Goal: Information Seeking & Learning: Learn about a topic

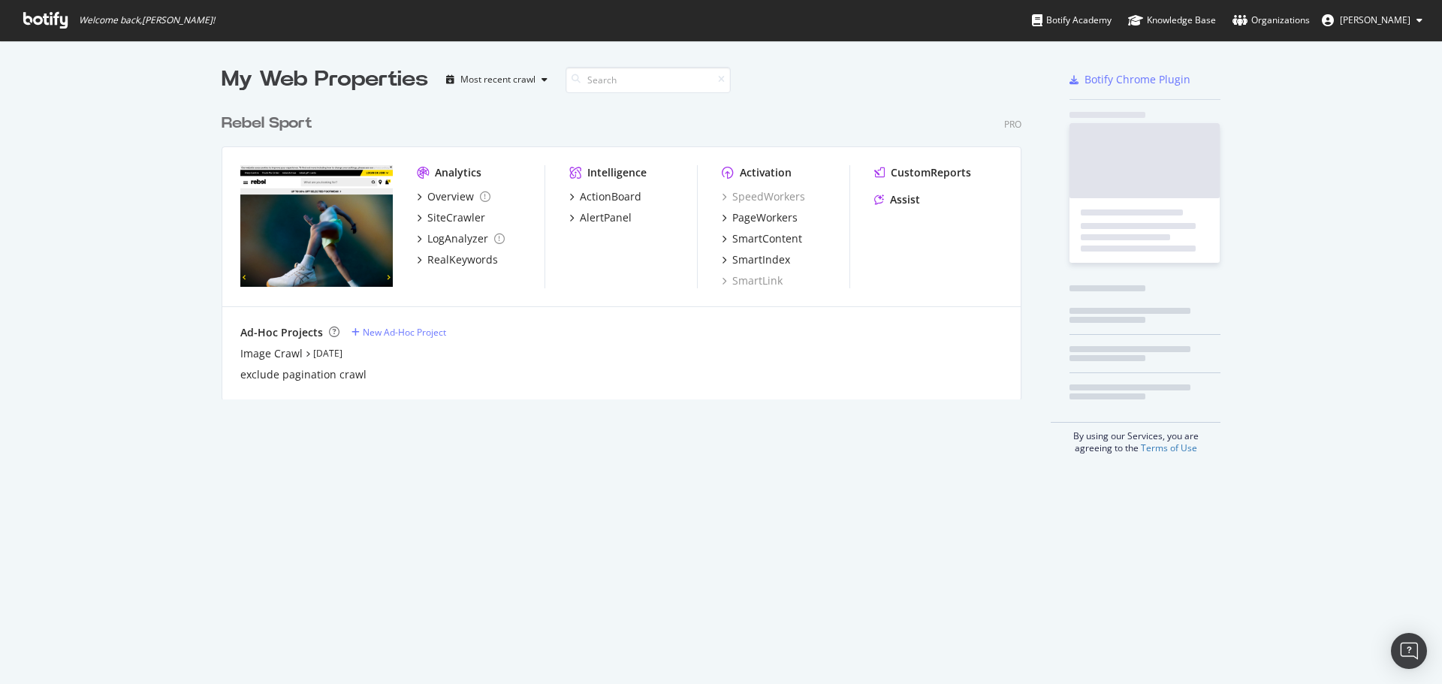
scroll to position [294, 801]
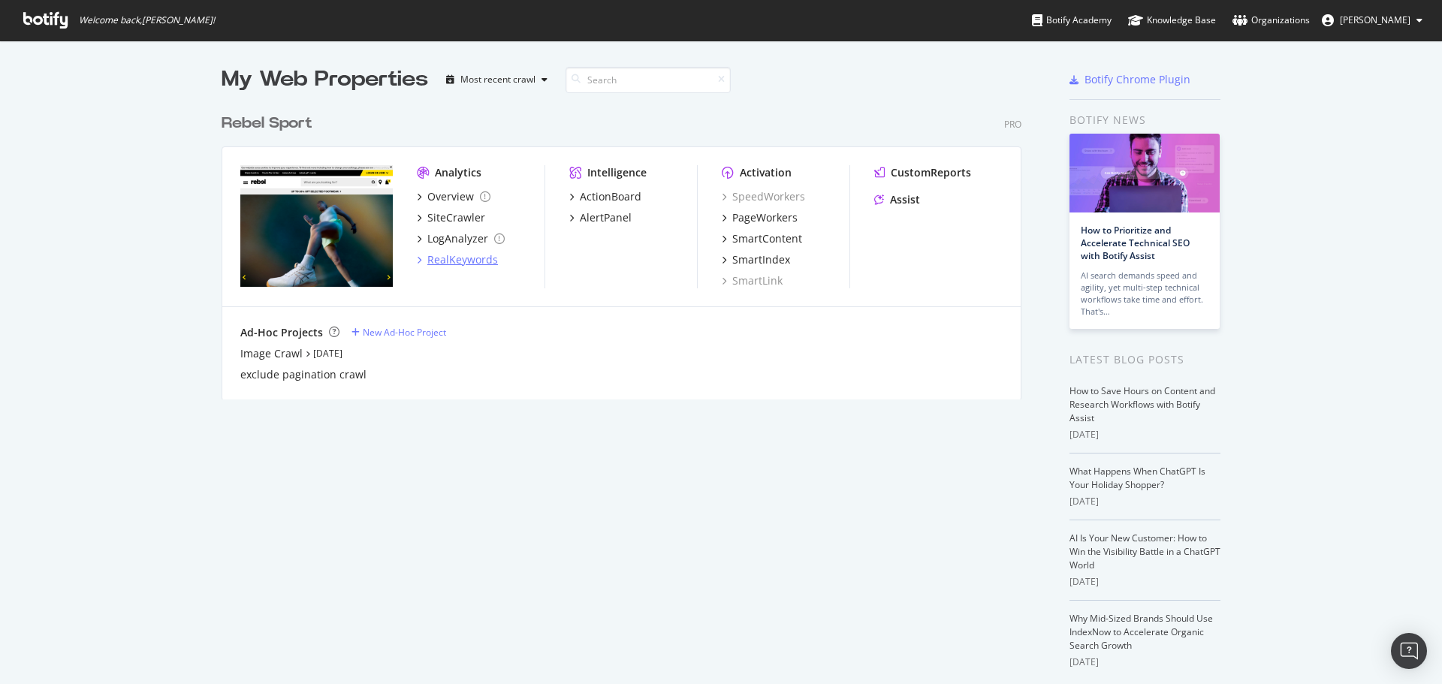
click at [437, 258] on div "RealKeywords" at bounding box center [462, 259] width 71 height 15
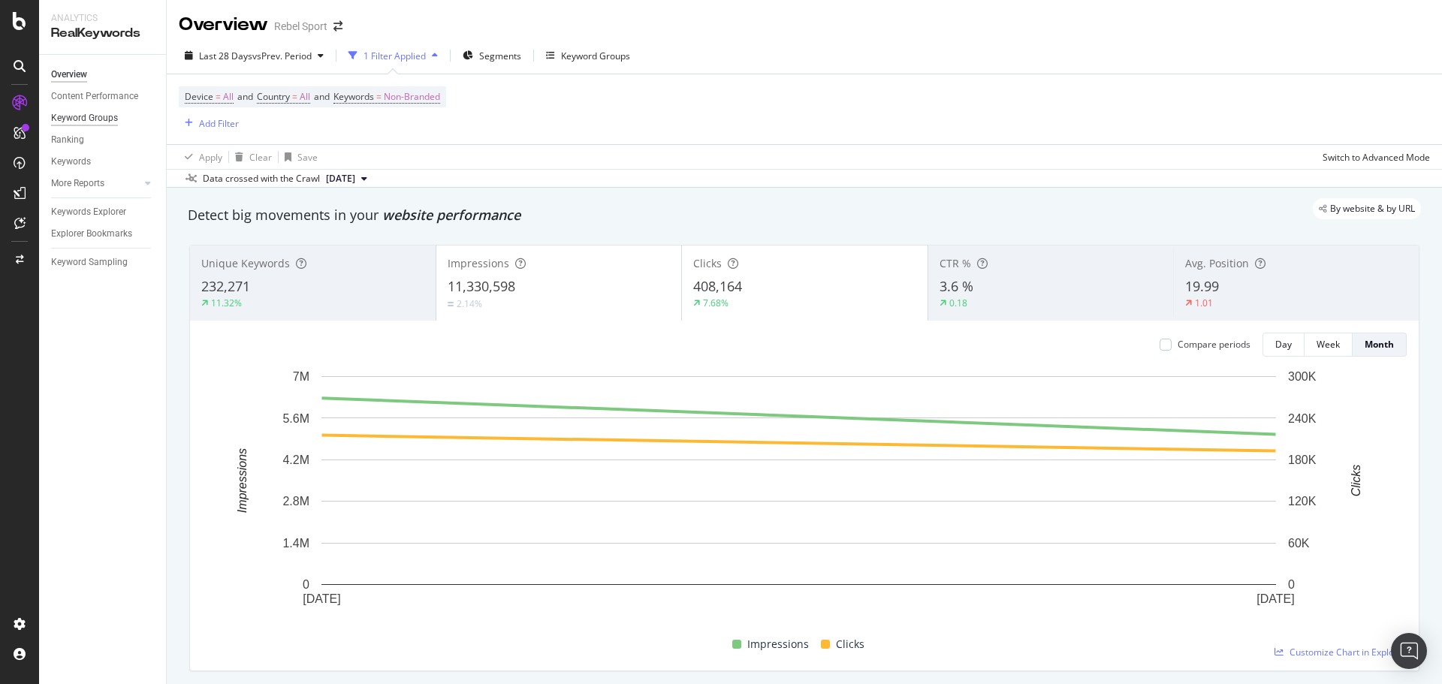
click at [114, 119] on div "Keyword Groups" at bounding box center [84, 118] width 67 height 16
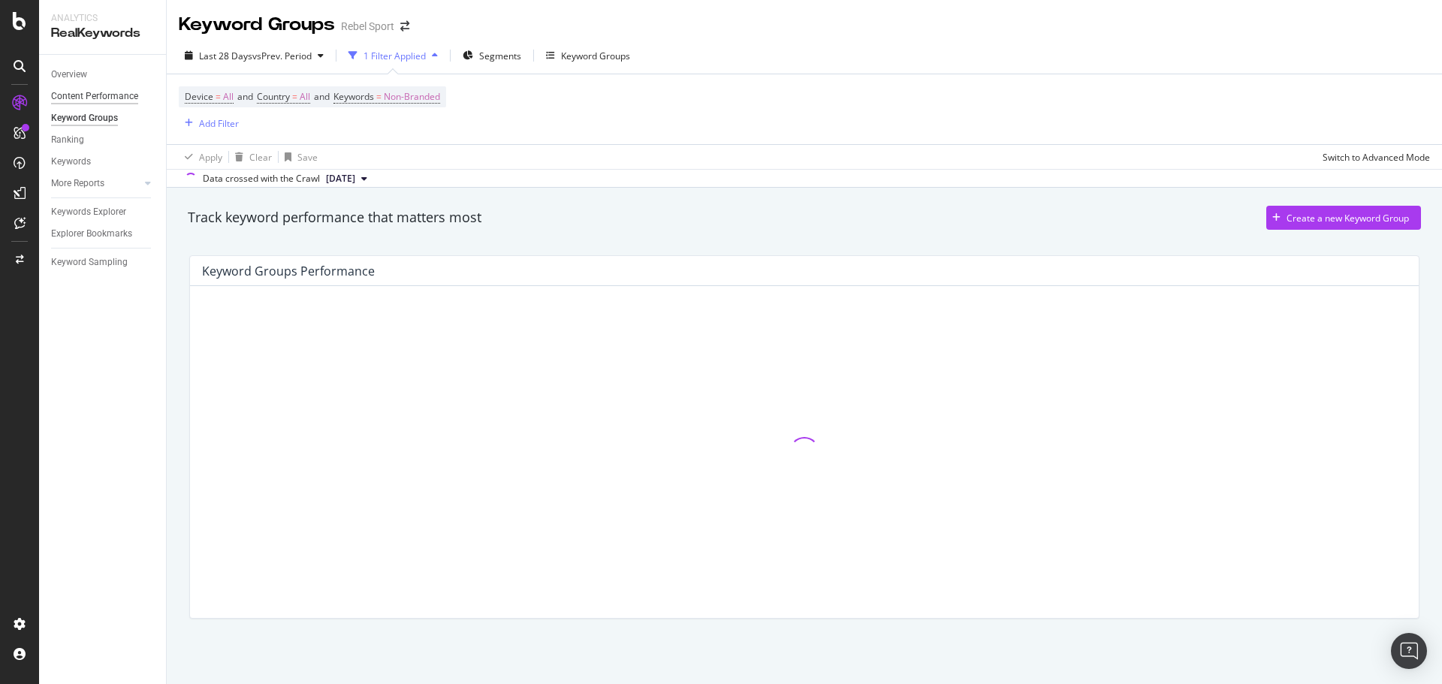
click at [71, 92] on div "Content Performance" at bounding box center [94, 97] width 87 height 16
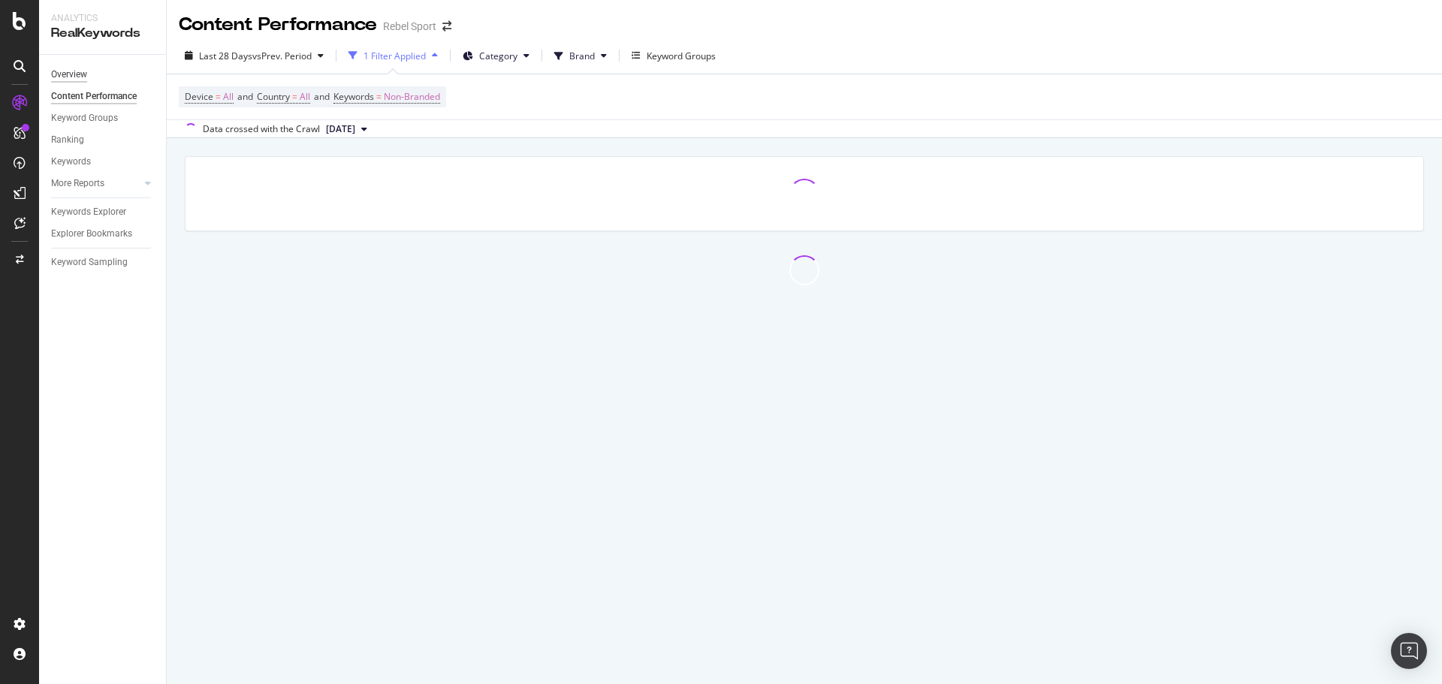
click at [84, 72] on div "Overview" at bounding box center [69, 75] width 36 height 16
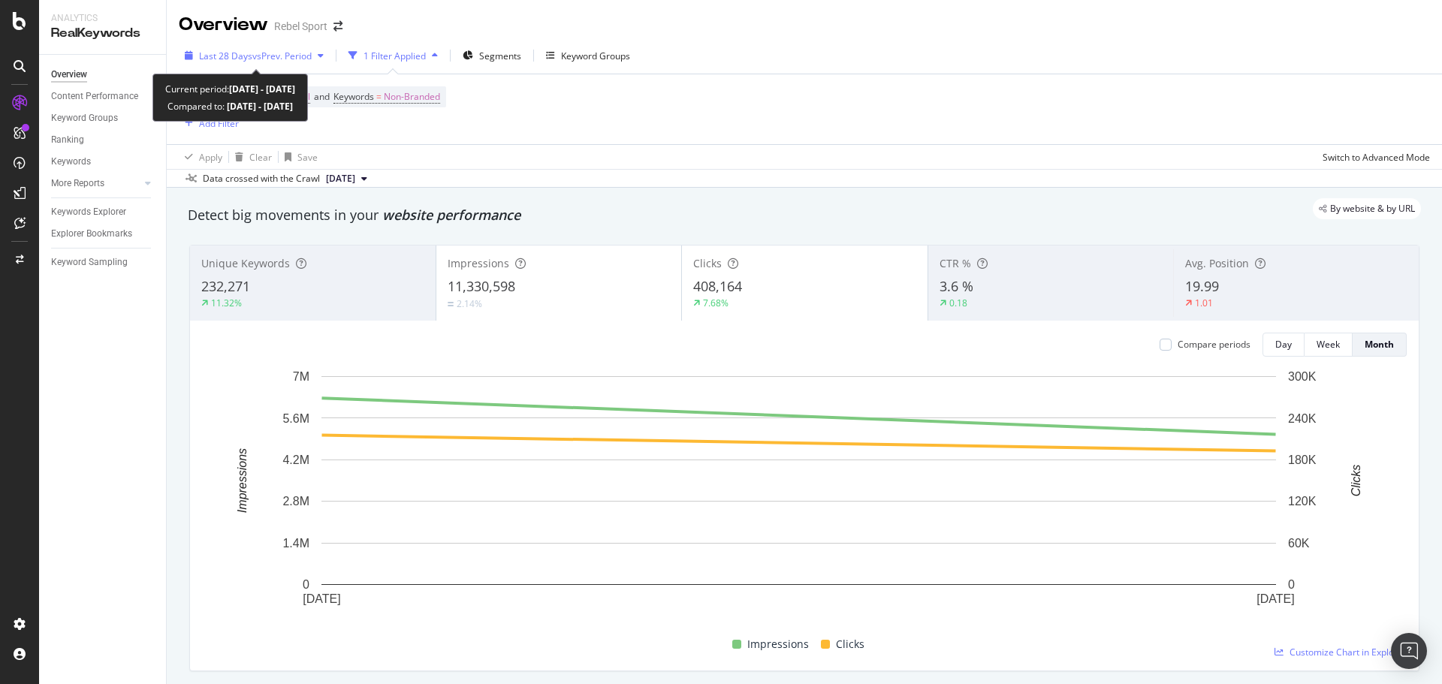
click at [294, 54] on span "vs Prev. Period" at bounding box center [281, 56] width 59 height 13
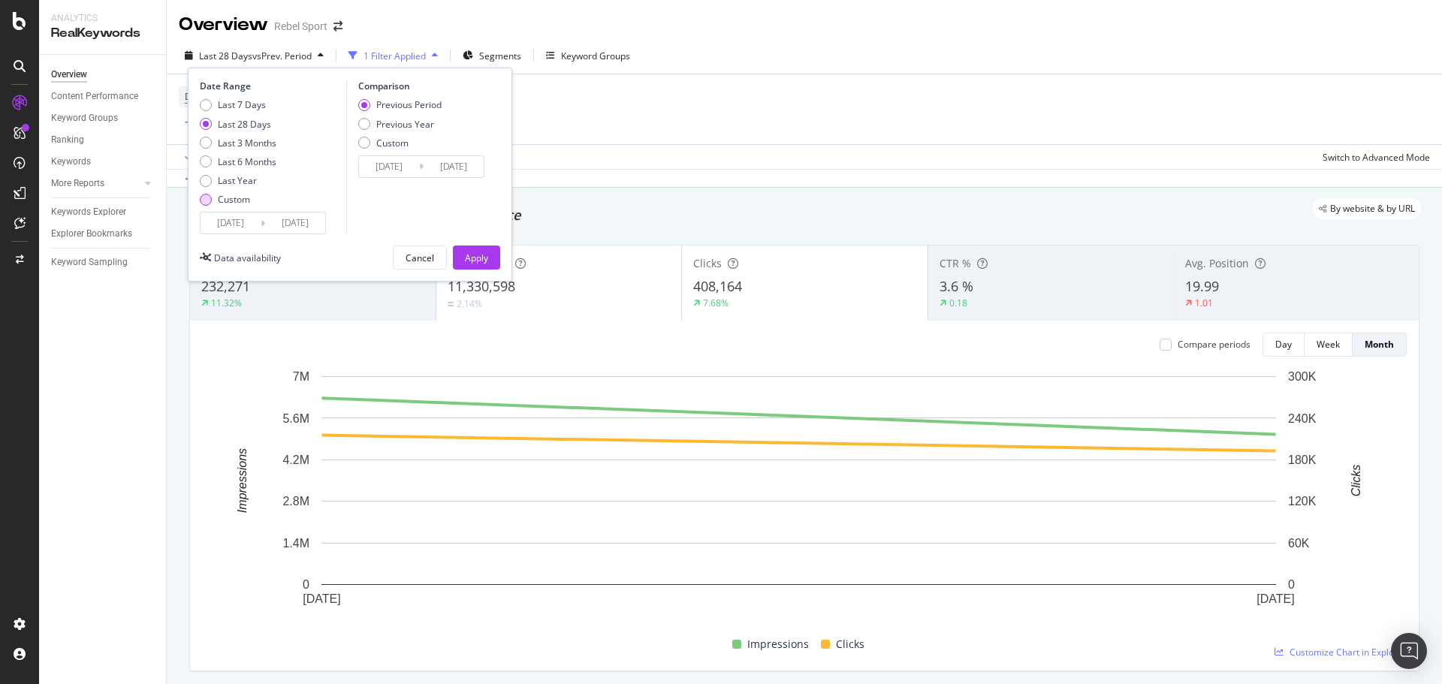
click at [208, 199] on div "Custom" at bounding box center [206, 200] width 12 height 12
click at [231, 225] on input "[DATE]" at bounding box center [231, 223] width 60 height 21
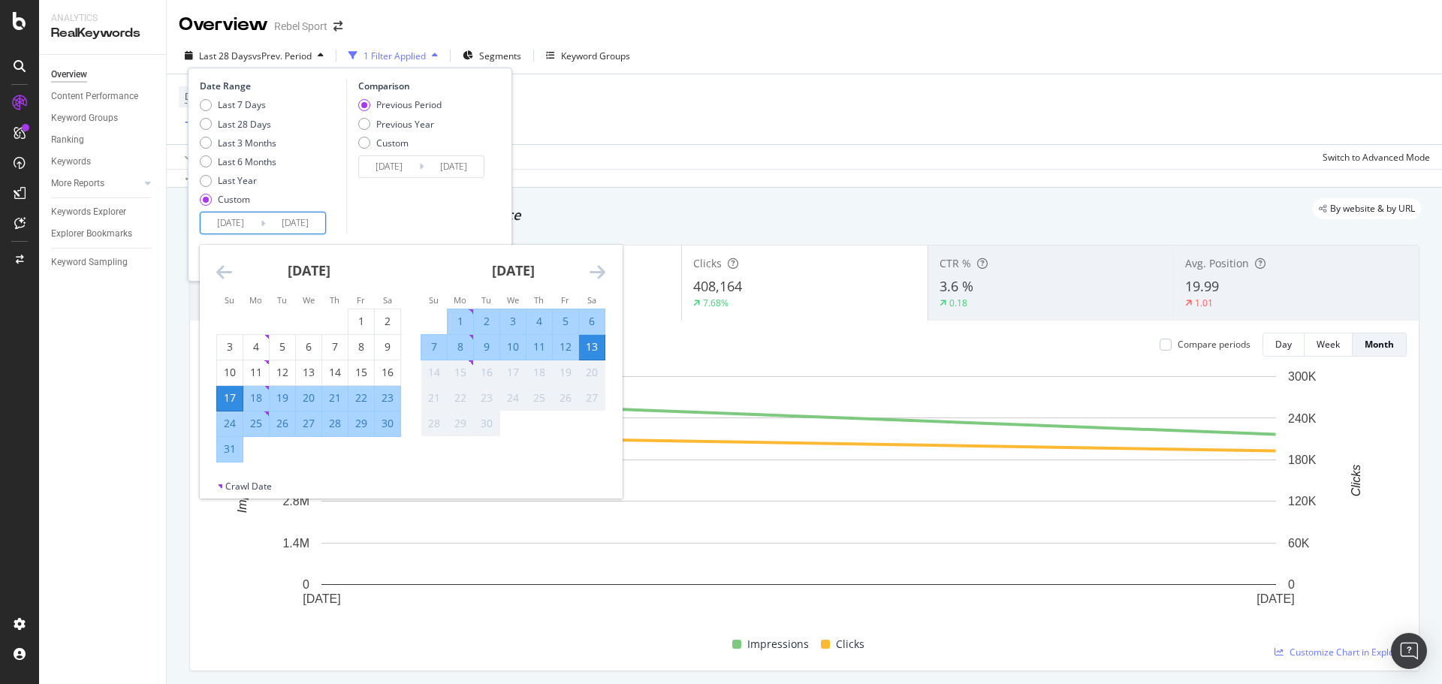
click at [227, 268] on icon "Move backward to switch to the previous month." at bounding box center [224, 272] width 16 height 18
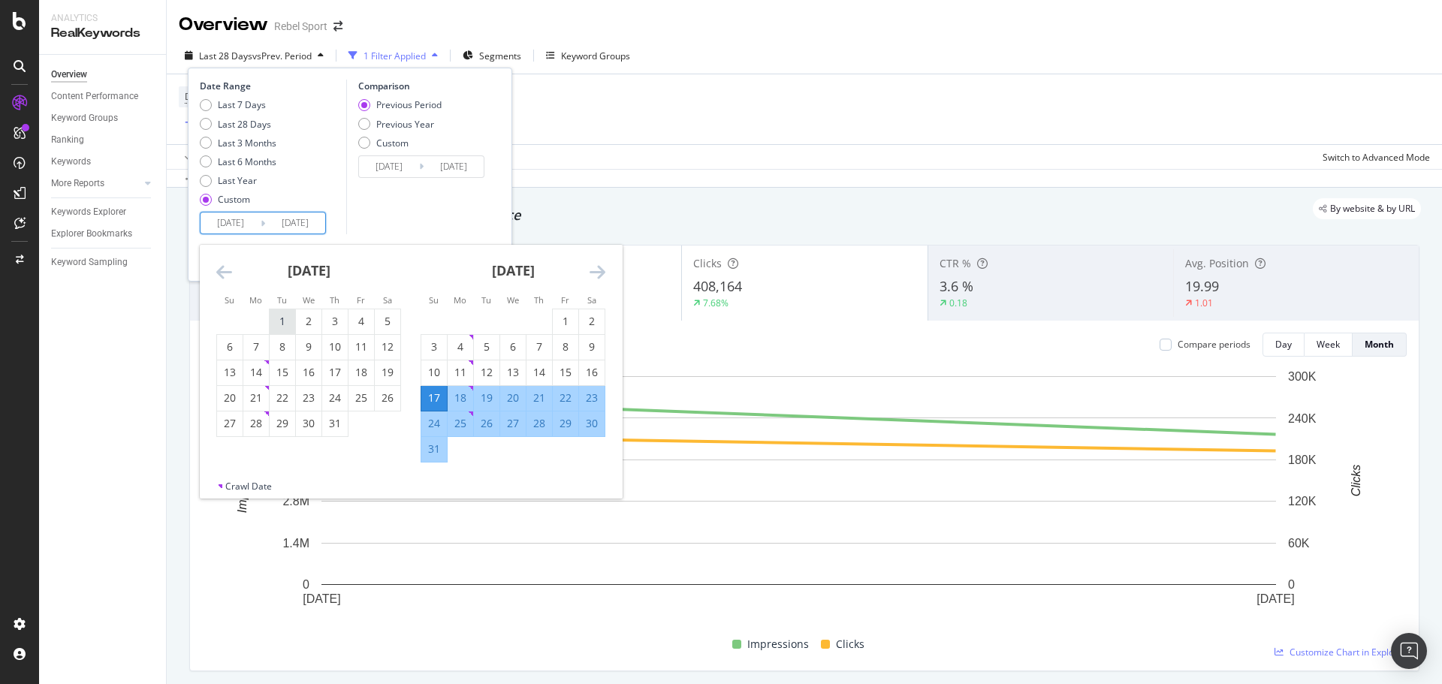
click at [285, 323] on div "1" at bounding box center [283, 321] width 26 height 15
type input "[DATE]"
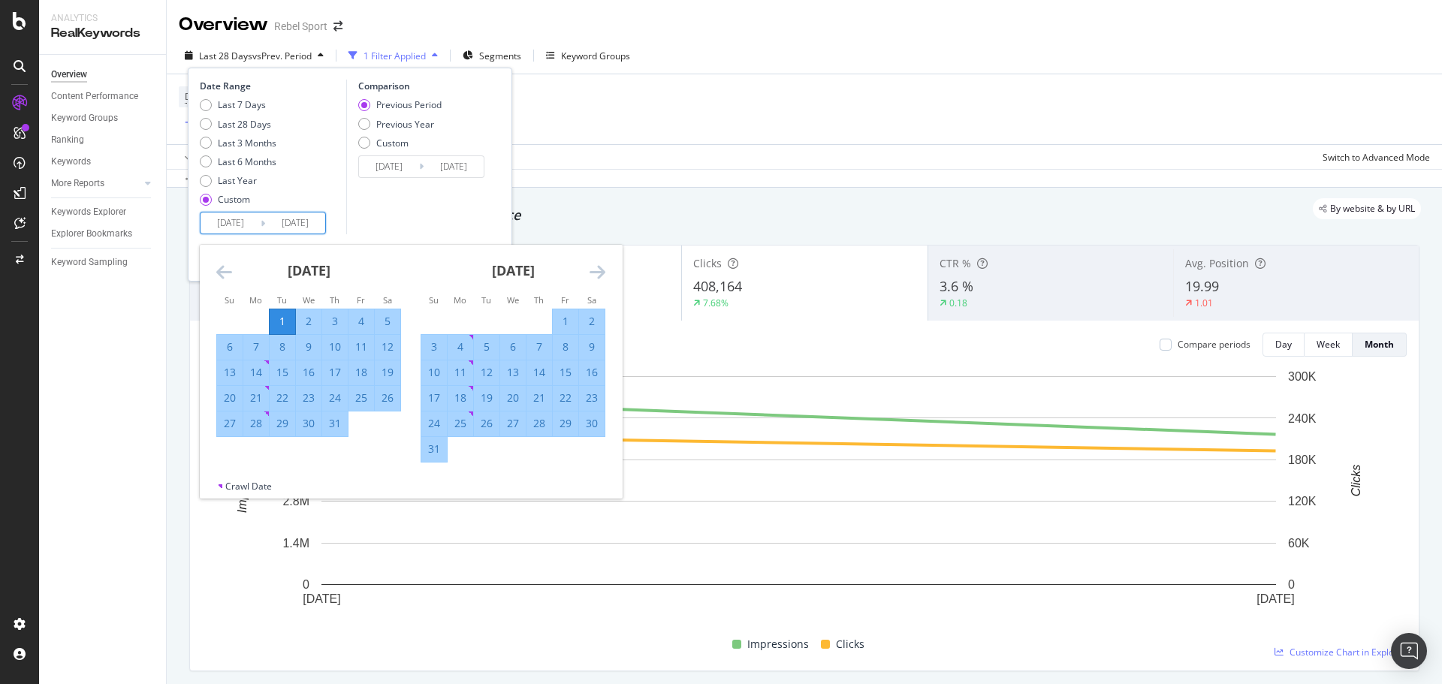
click at [598, 272] on icon "Move forward to switch to the next month." at bounding box center [598, 272] width 16 height 18
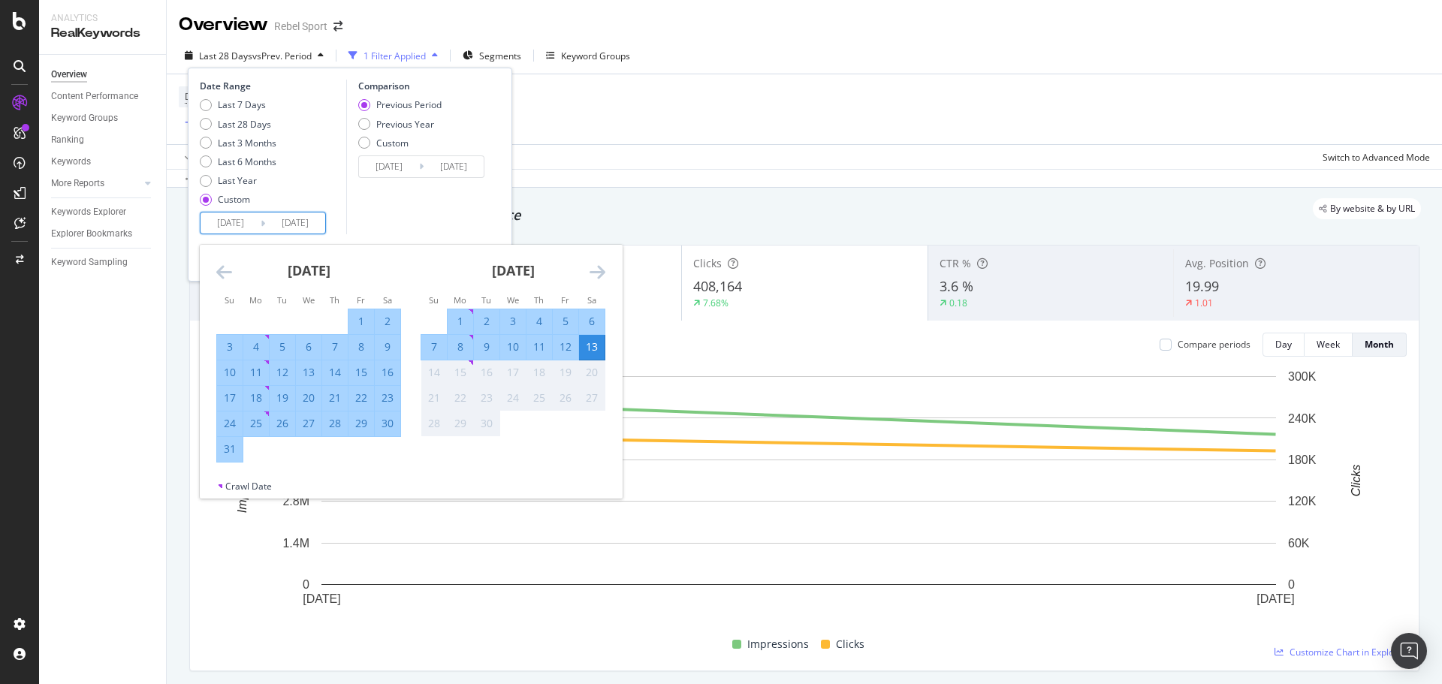
click at [593, 346] on div "13" at bounding box center [592, 346] width 26 height 15
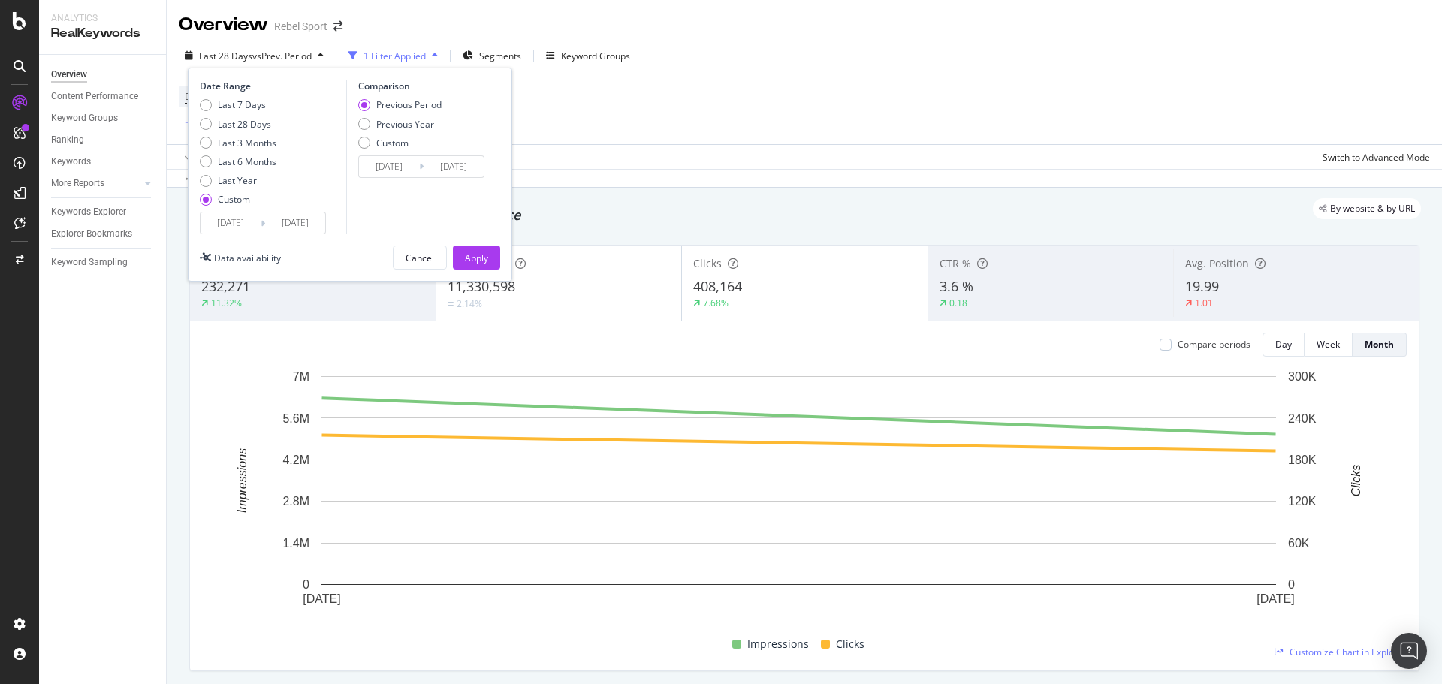
drag, startPoint x: 481, startPoint y: 258, endPoint x: 792, endPoint y: 168, distance: 324.4
click at [483, 258] on div "Apply" at bounding box center [476, 258] width 23 height 13
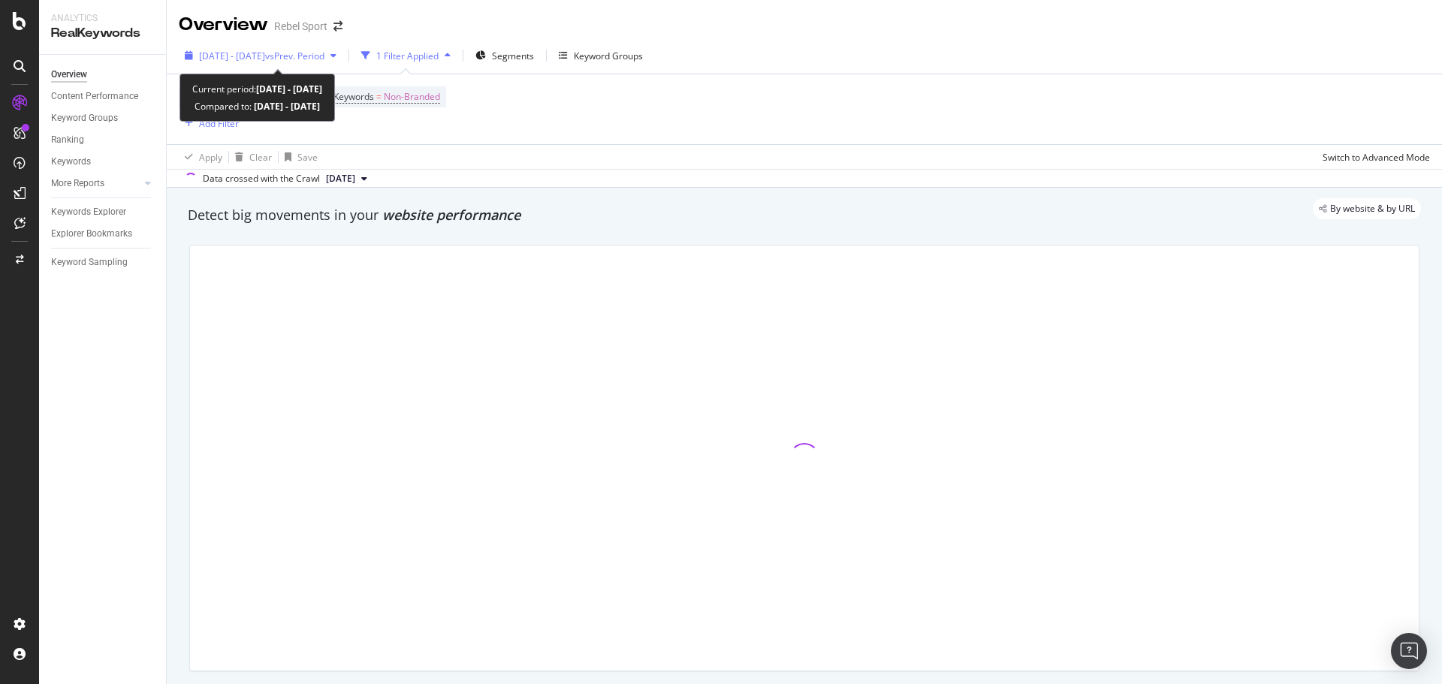
click at [319, 62] on div "[DATE] - [DATE] vs Prev. Period" at bounding box center [261, 55] width 164 height 23
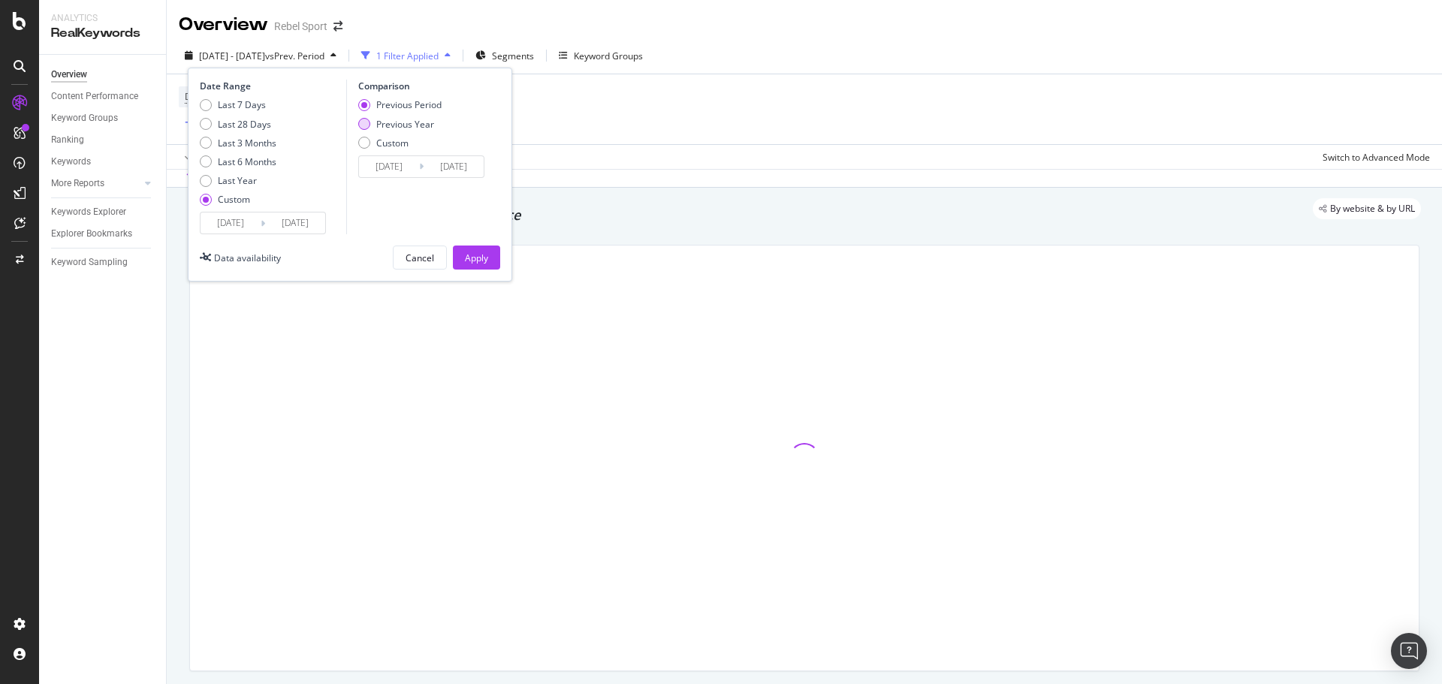
click at [363, 119] on div "Previous Year" at bounding box center [364, 124] width 12 height 12
type input "[DATE]"
click at [476, 253] on div "Apply" at bounding box center [476, 258] width 23 height 13
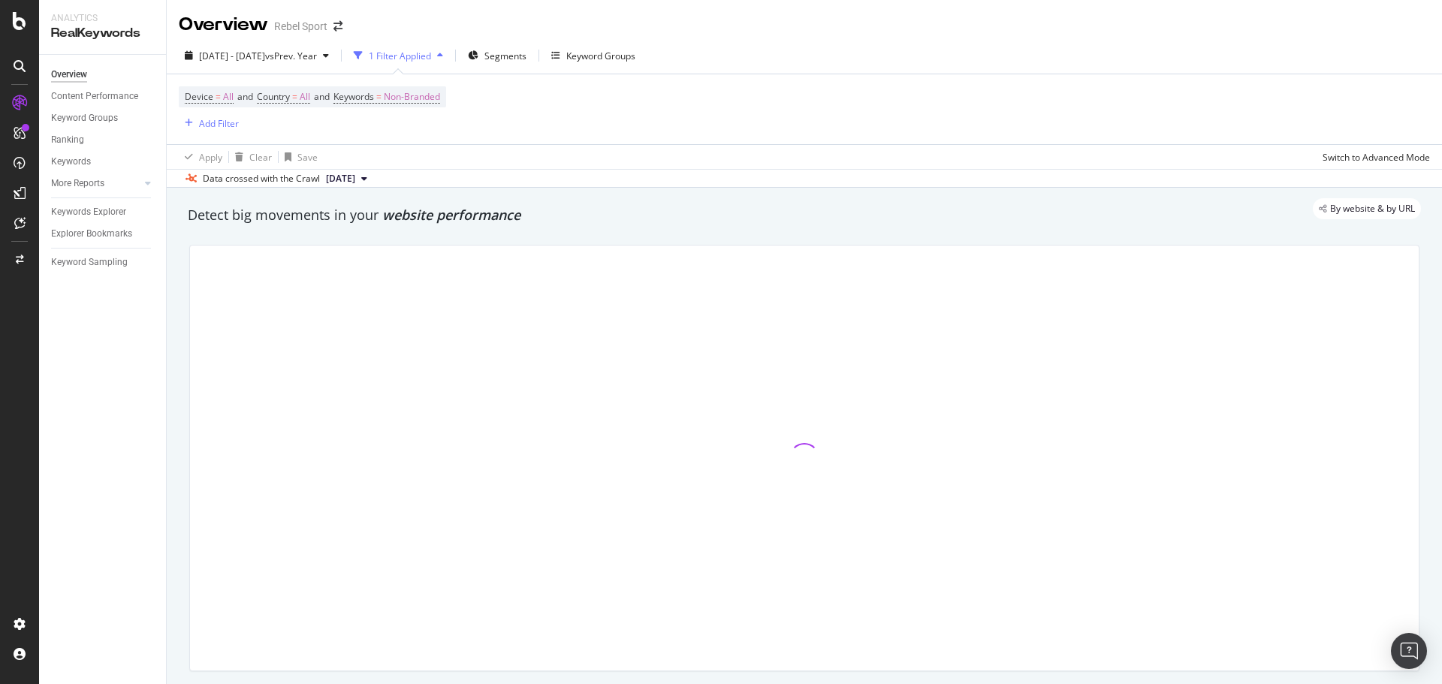
click at [424, 59] on div "1 Filter Applied" at bounding box center [400, 56] width 62 height 13
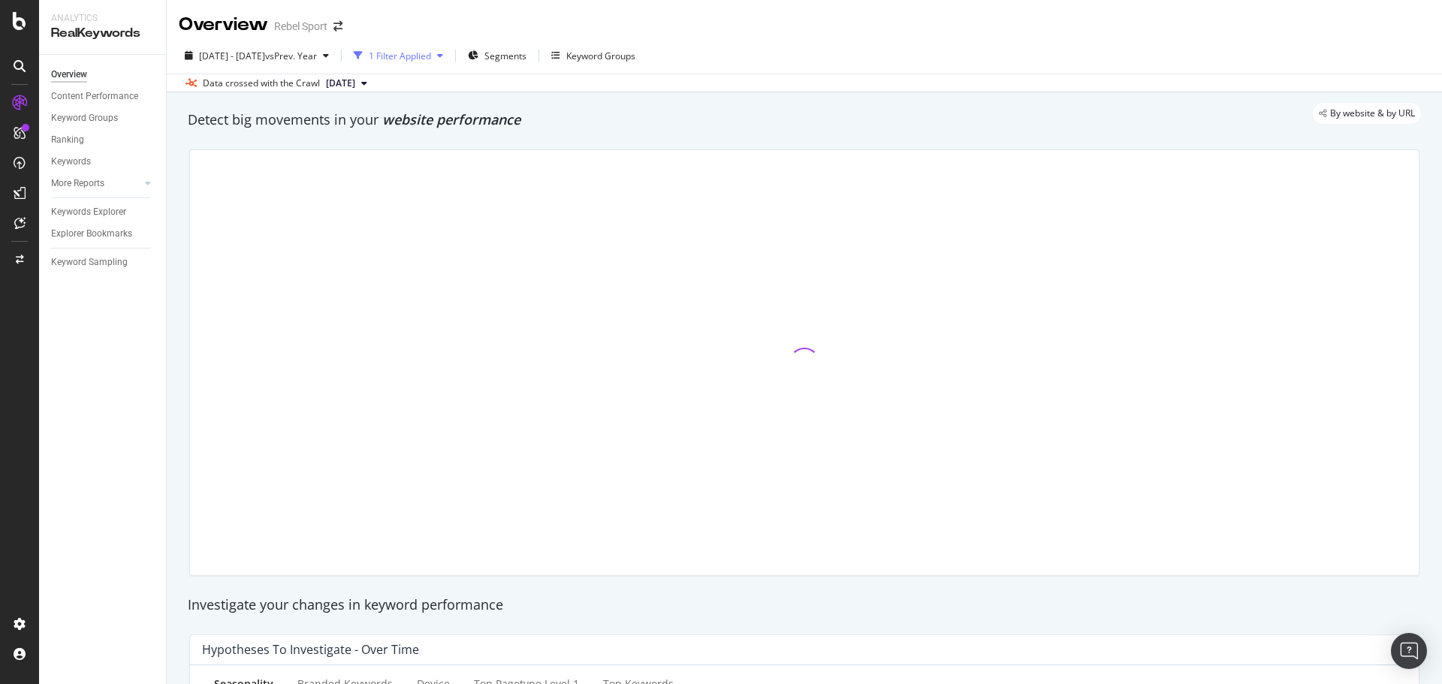
click at [424, 59] on div "1 Filter Applied" at bounding box center [400, 56] width 62 height 13
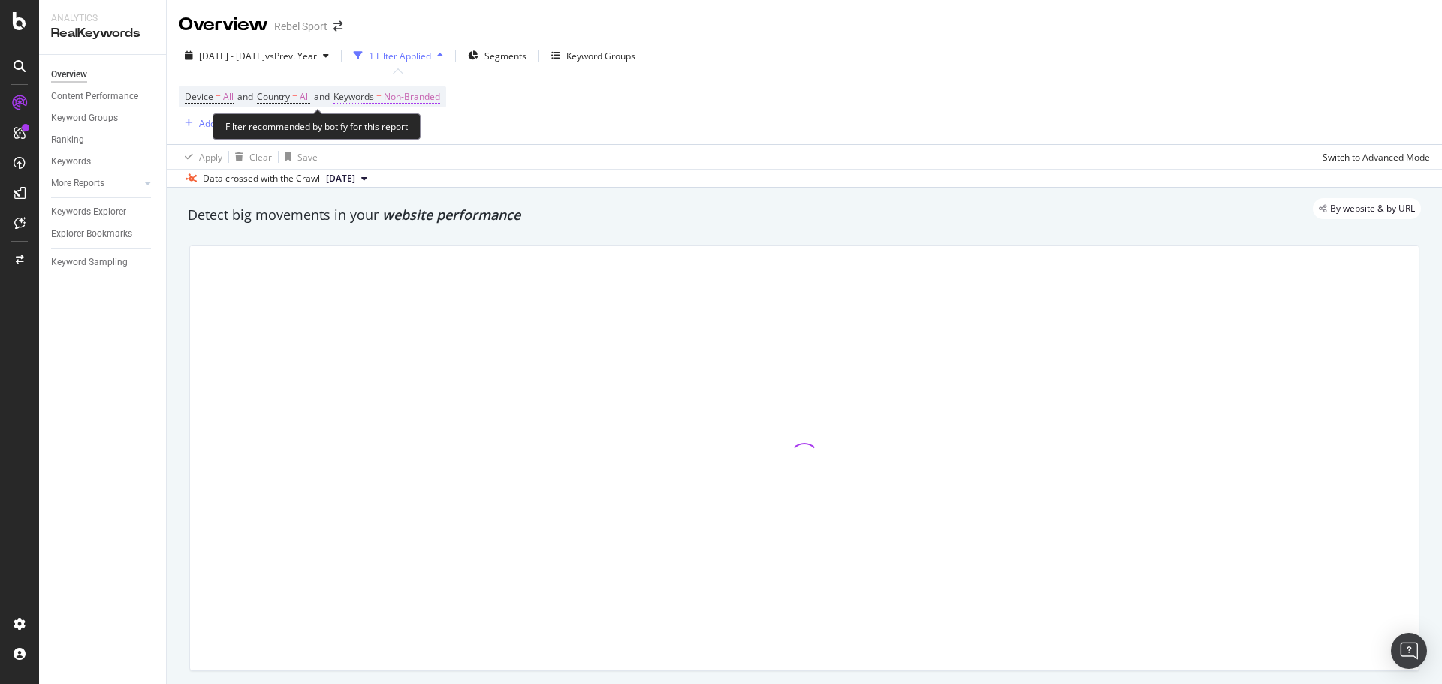
click at [381, 98] on span "=" at bounding box center [378, 96] width 5 height 13
click at [415, 134] on span "Non-Branded" at bounding box center [386, 131] width 62 height 13
click at [415, 137] on span "Non-Branded" at bounding box center [386, 131] width 62 height 13
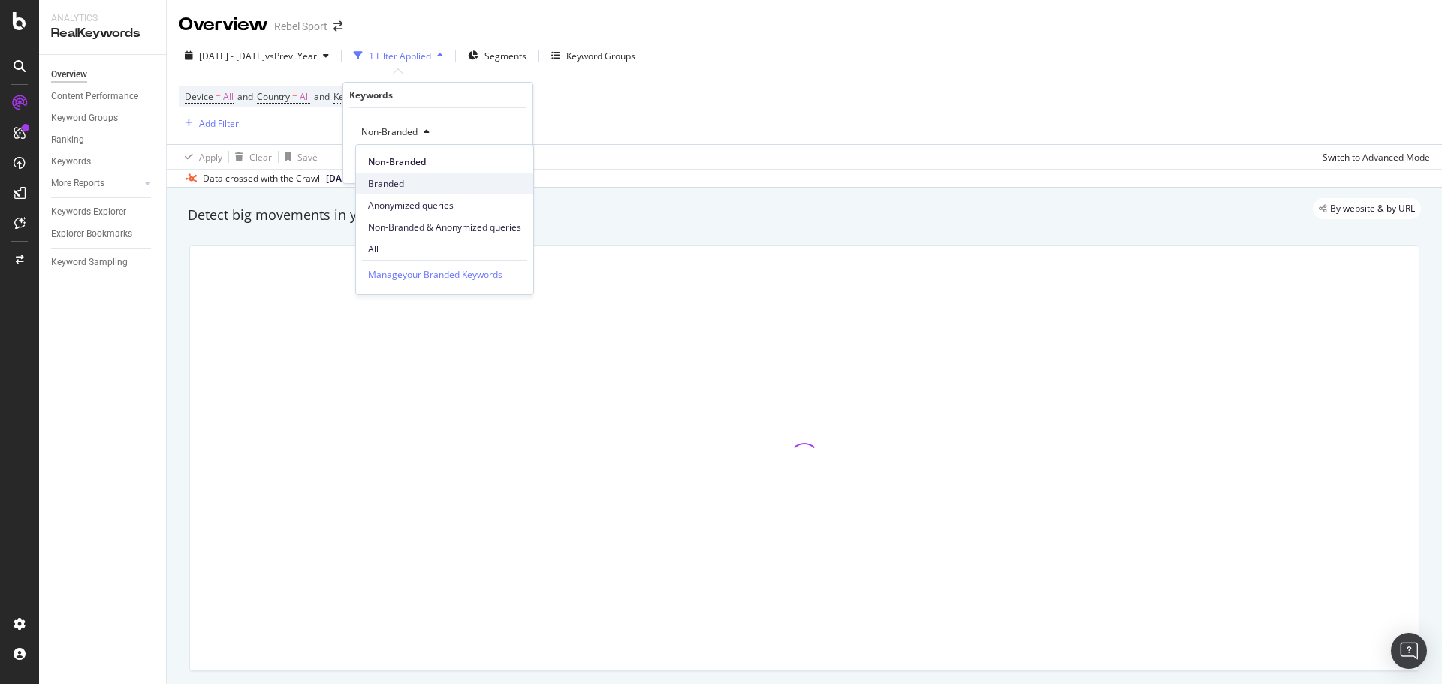
click at [406, 179] on span "Branded" at bounding box center [444, 184] width 153 height 14
click at [514, 160] on div "Apply" at bounding box center [508, 164] width 23 height 13
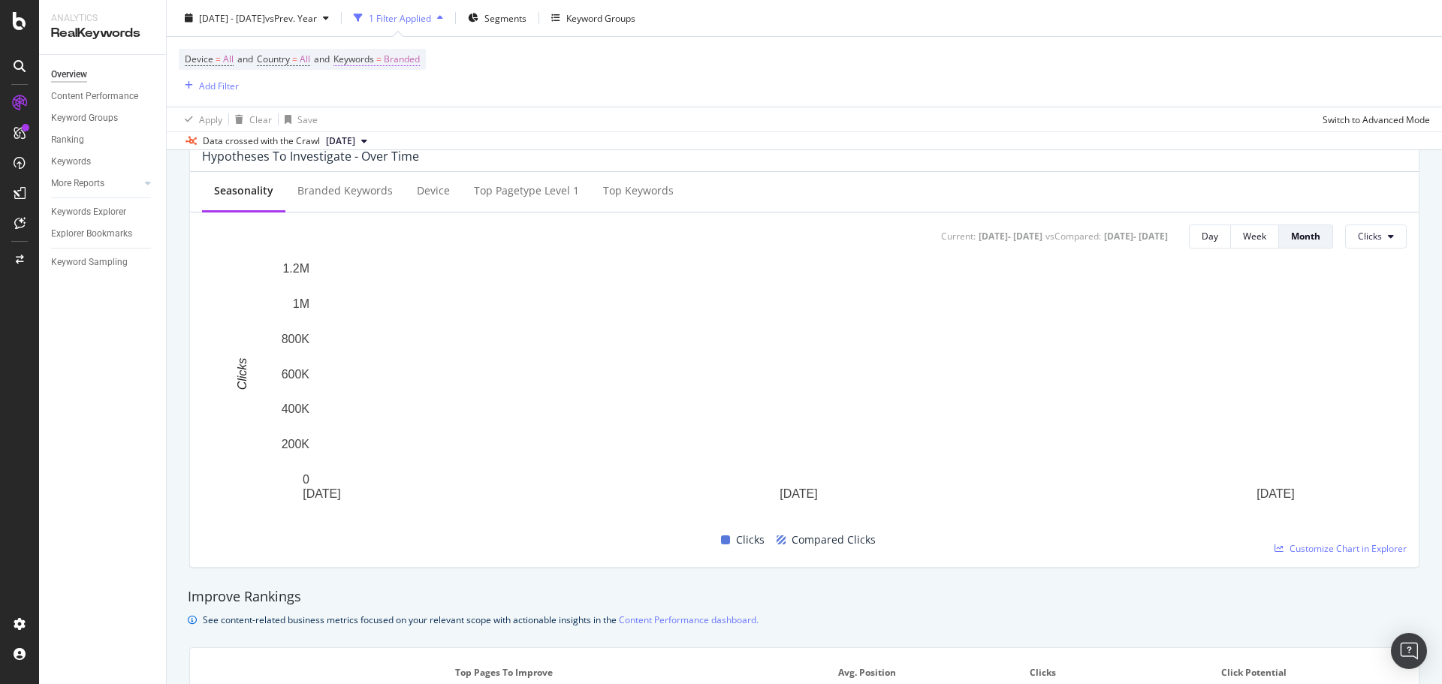
scroll to position [451, 0]
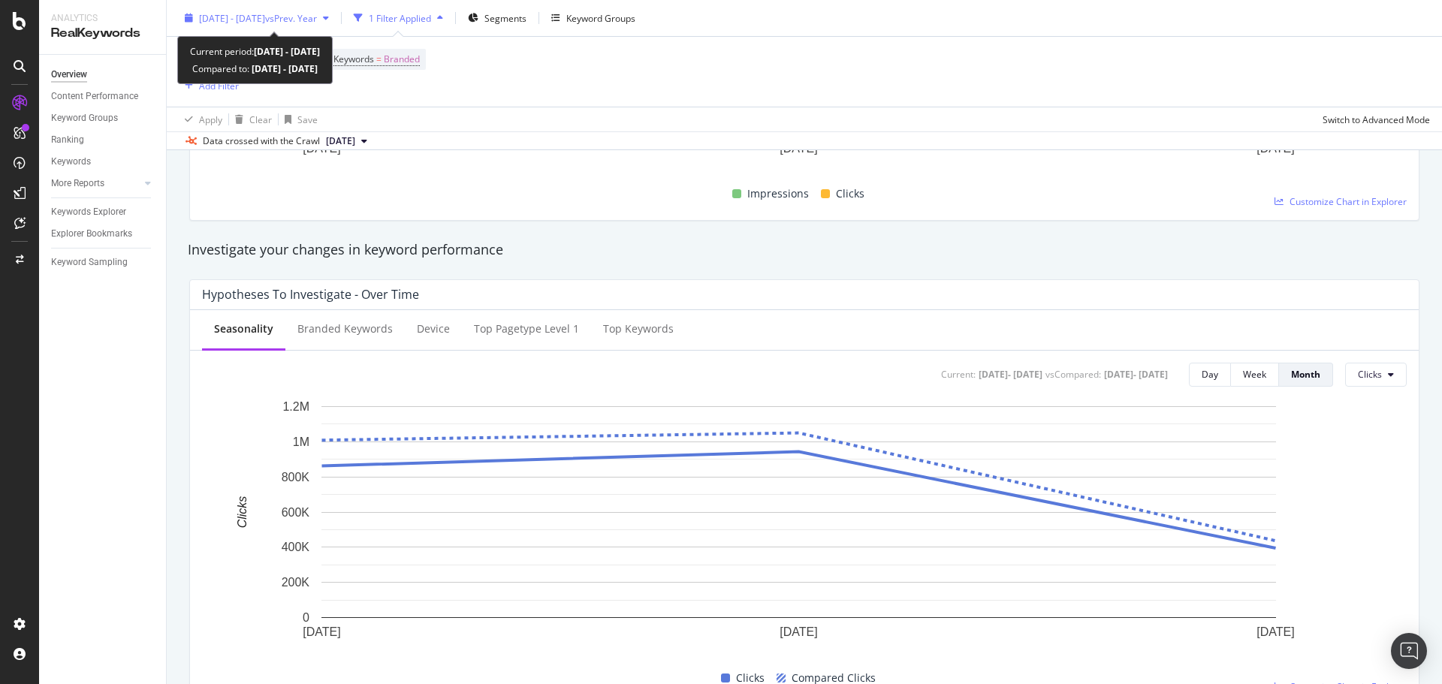
click at [317, 18] on span "vs Prev. Year" at bounding box center [291, 17] width 52 height 13
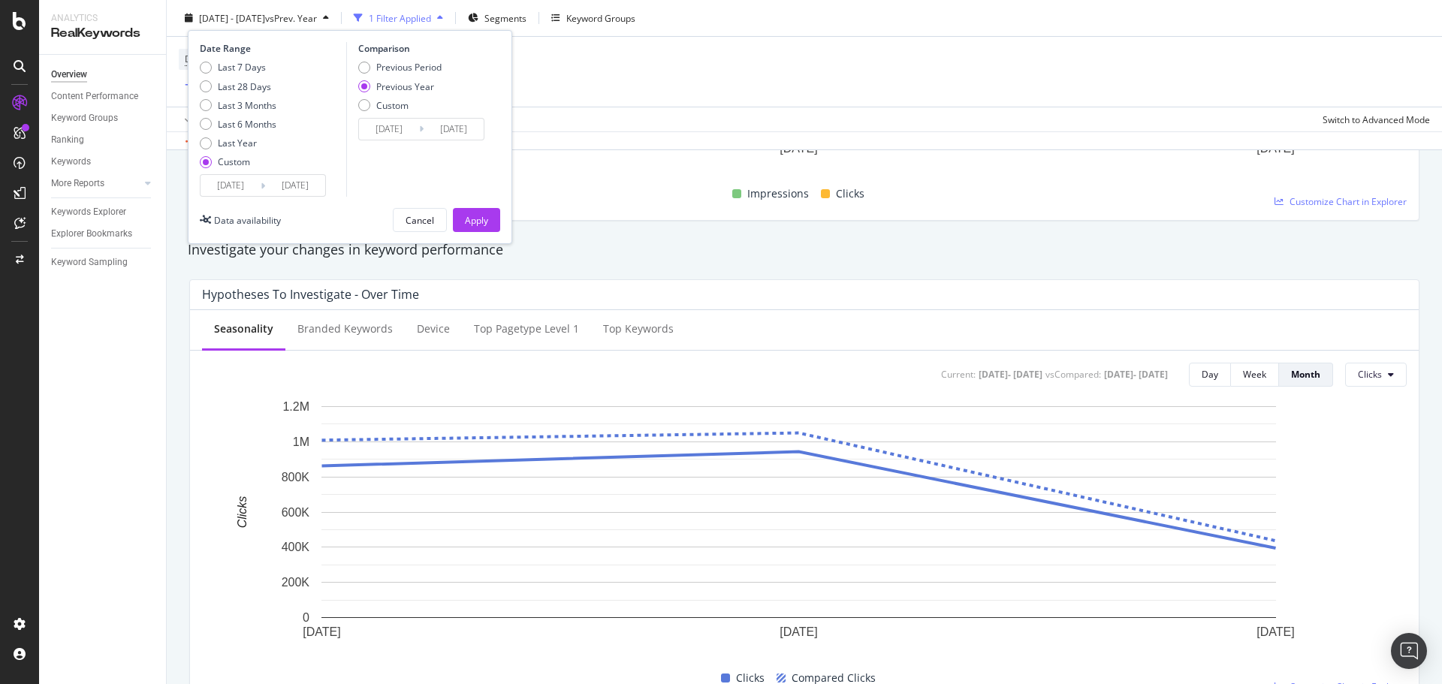
click at [655, 77] on div "Device = All and Country = All and Keywords = Branded Add Filter" at bounding box center [804, 72] width 1251 height 70
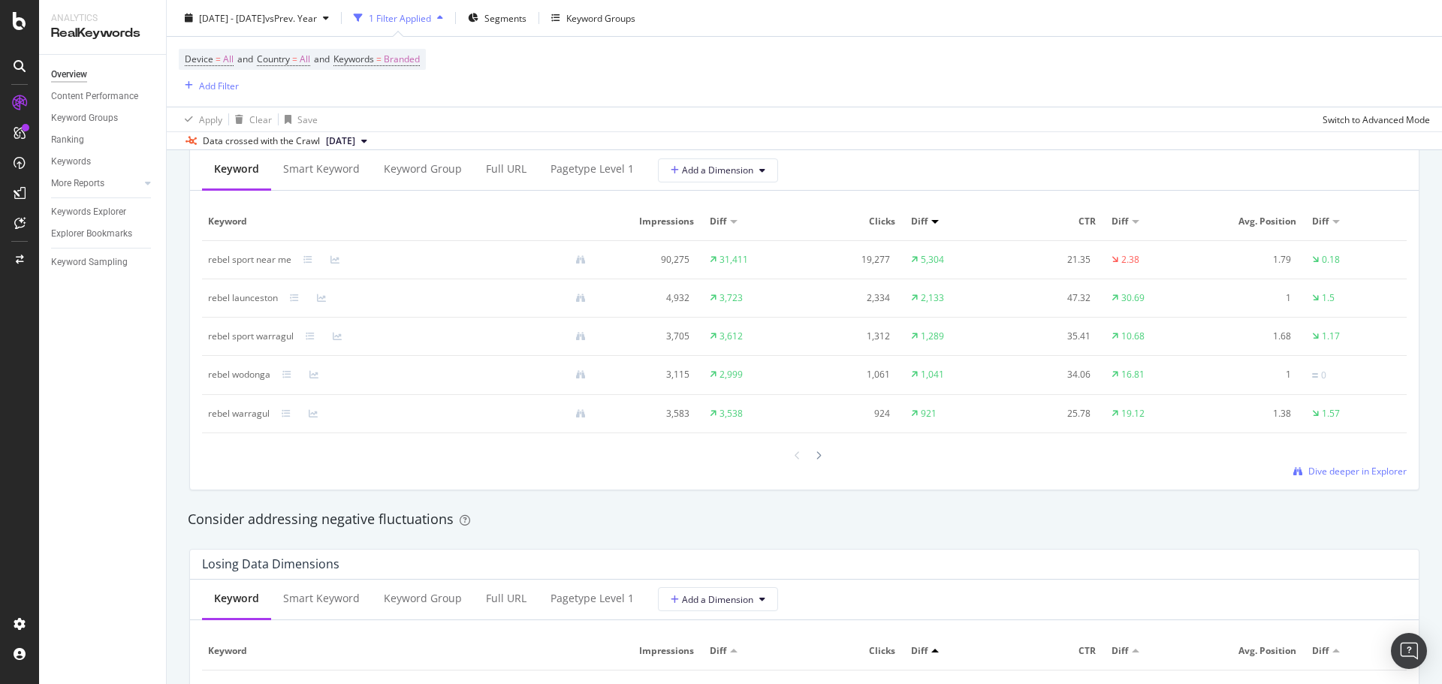
scroll to position [1427, 0]
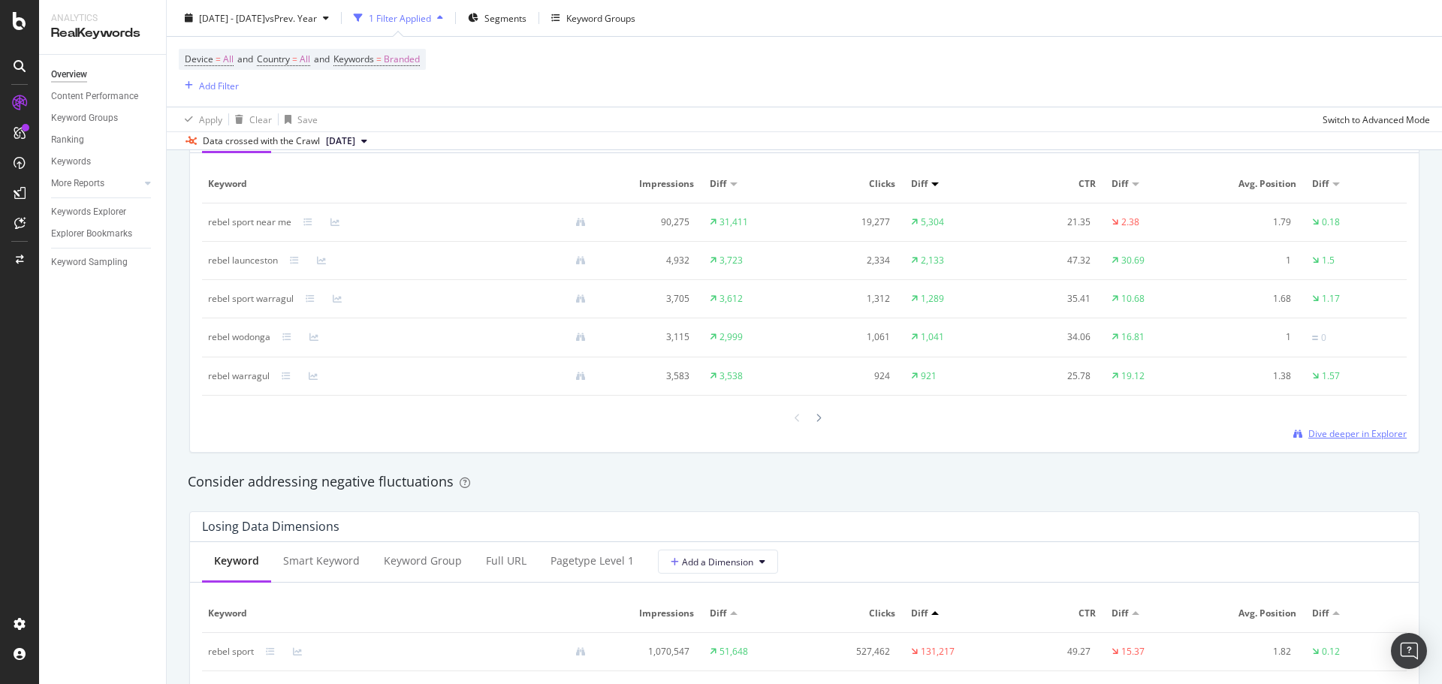
click at [1375, 435] on span "Dive deeper in Explorer" at bounding box center [1357, 433] width 98 height 13
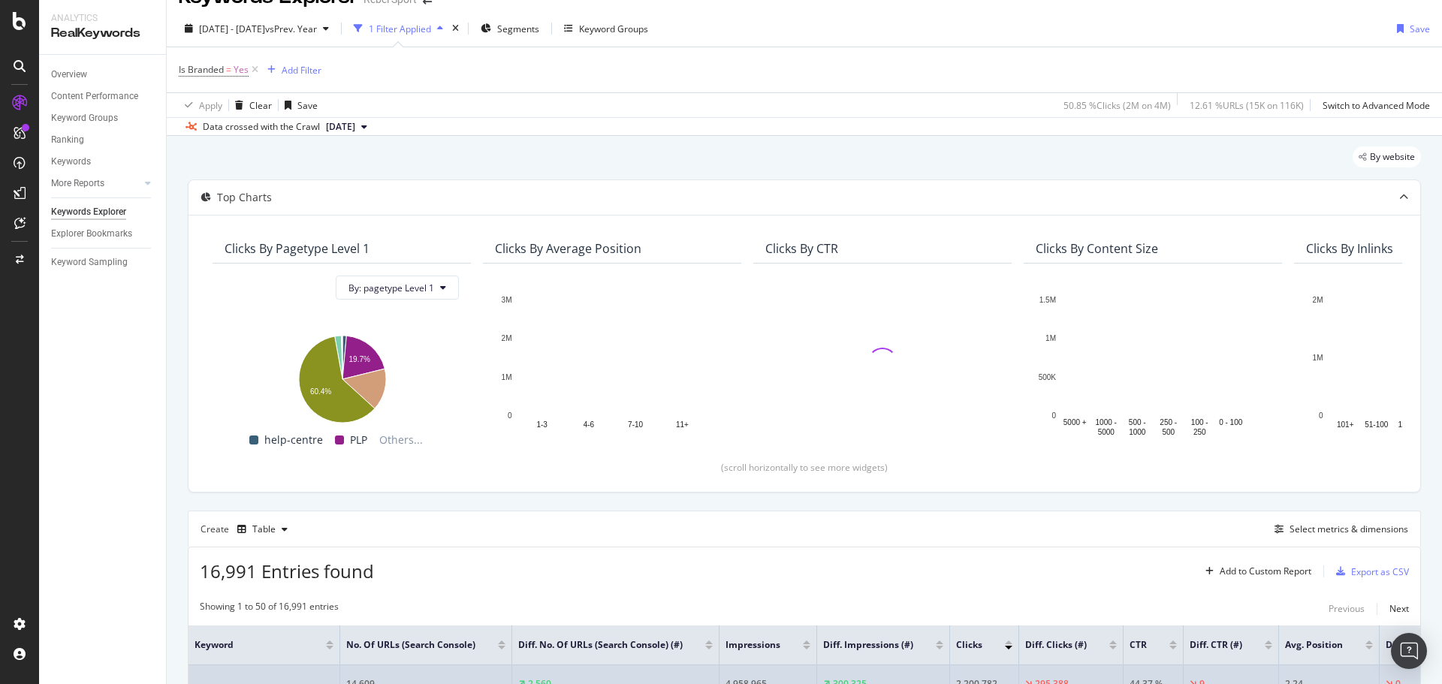
scroll to position [17, 0]
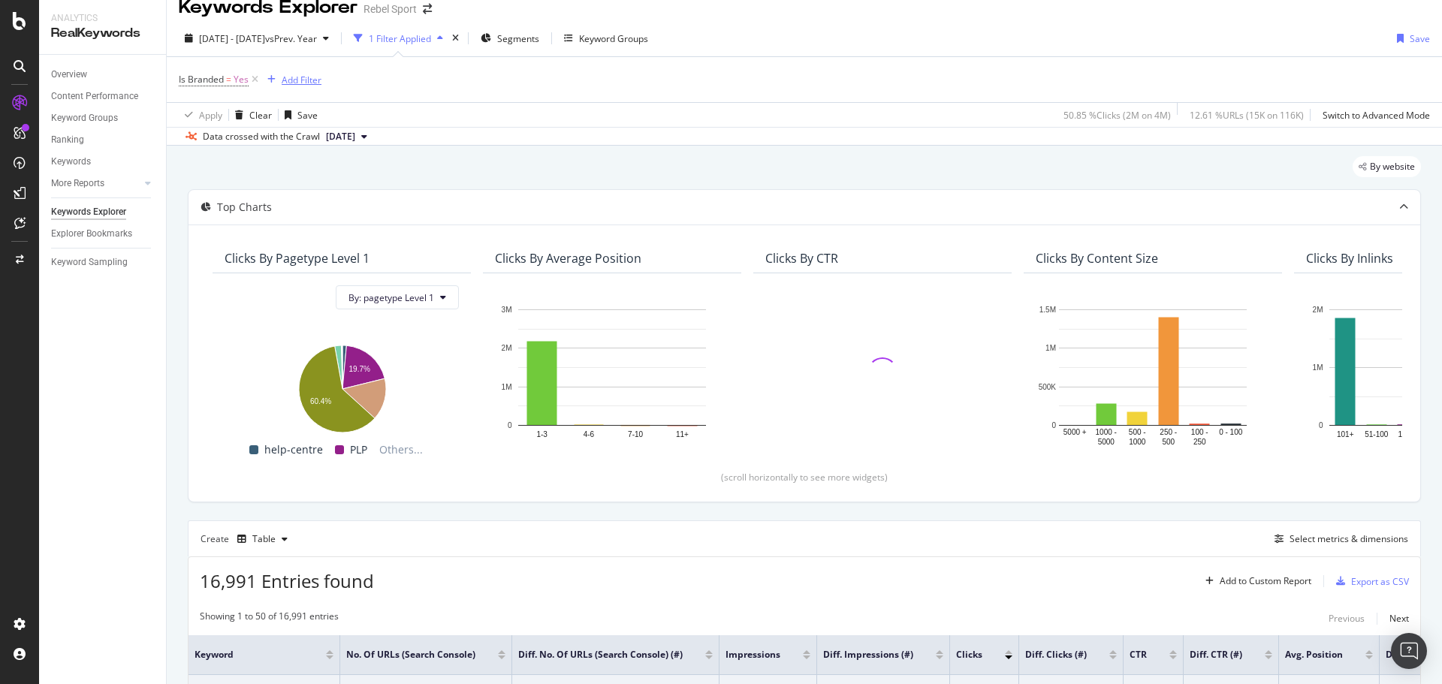
click at [302, 83] on div "Add Filter" at bounding box center [302, 80] width 40 height 13
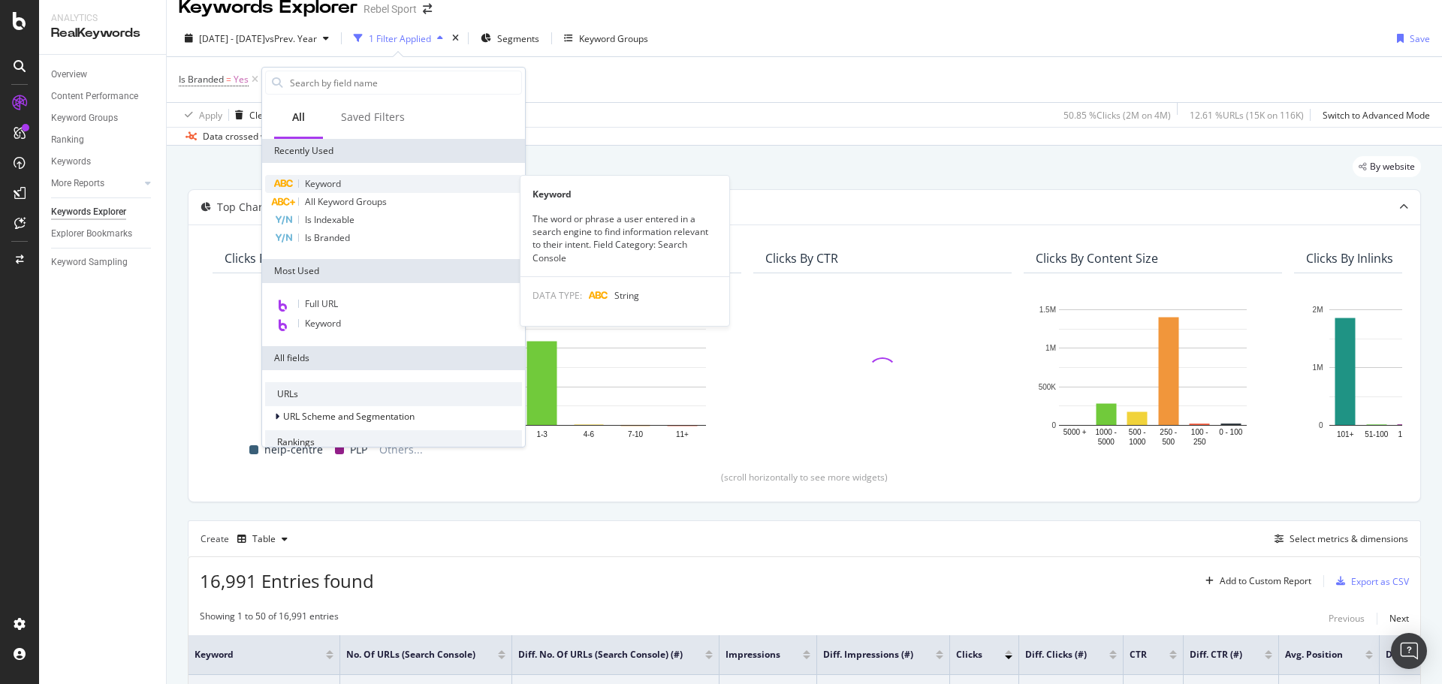
click at [345, 184] on div "Keyword" at bounding box center [393, 184] width 257 height 18
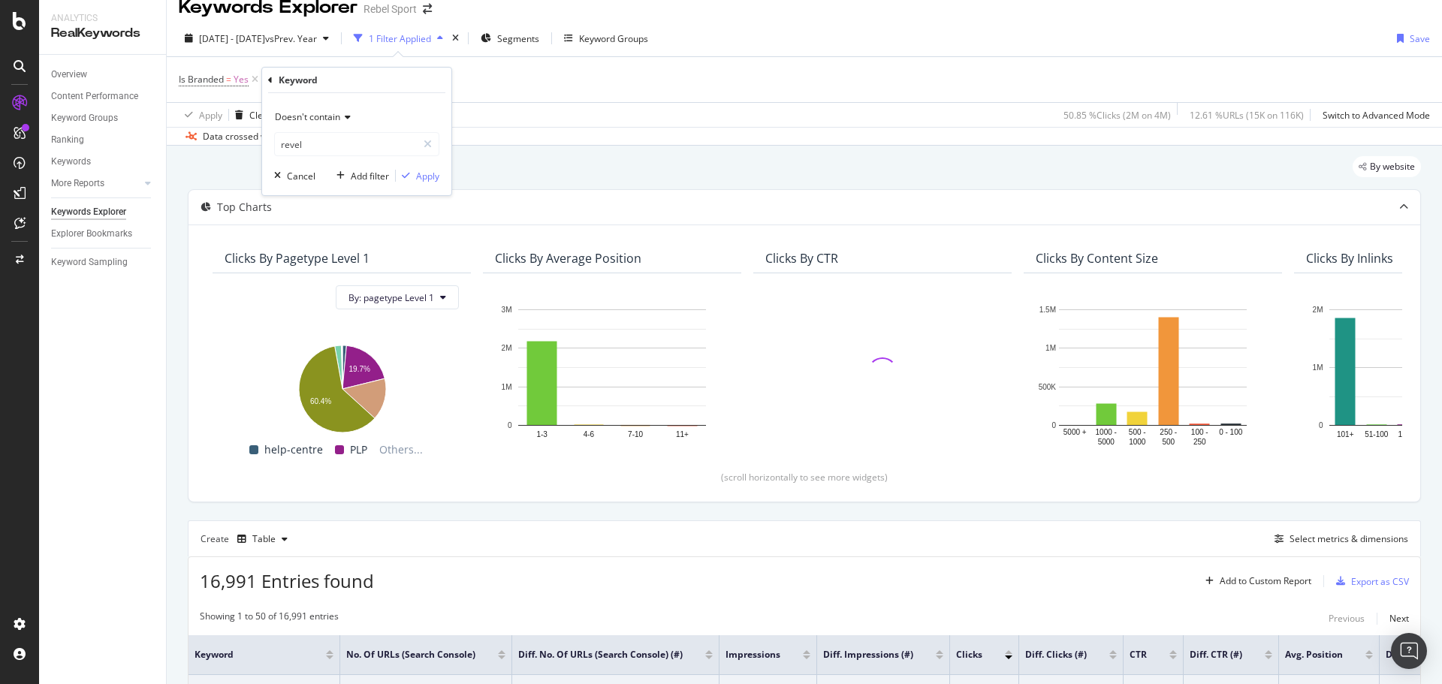
click at [338, 117] on span "Doesn't contain" at bounding box center [307, 116] width 65 height 13
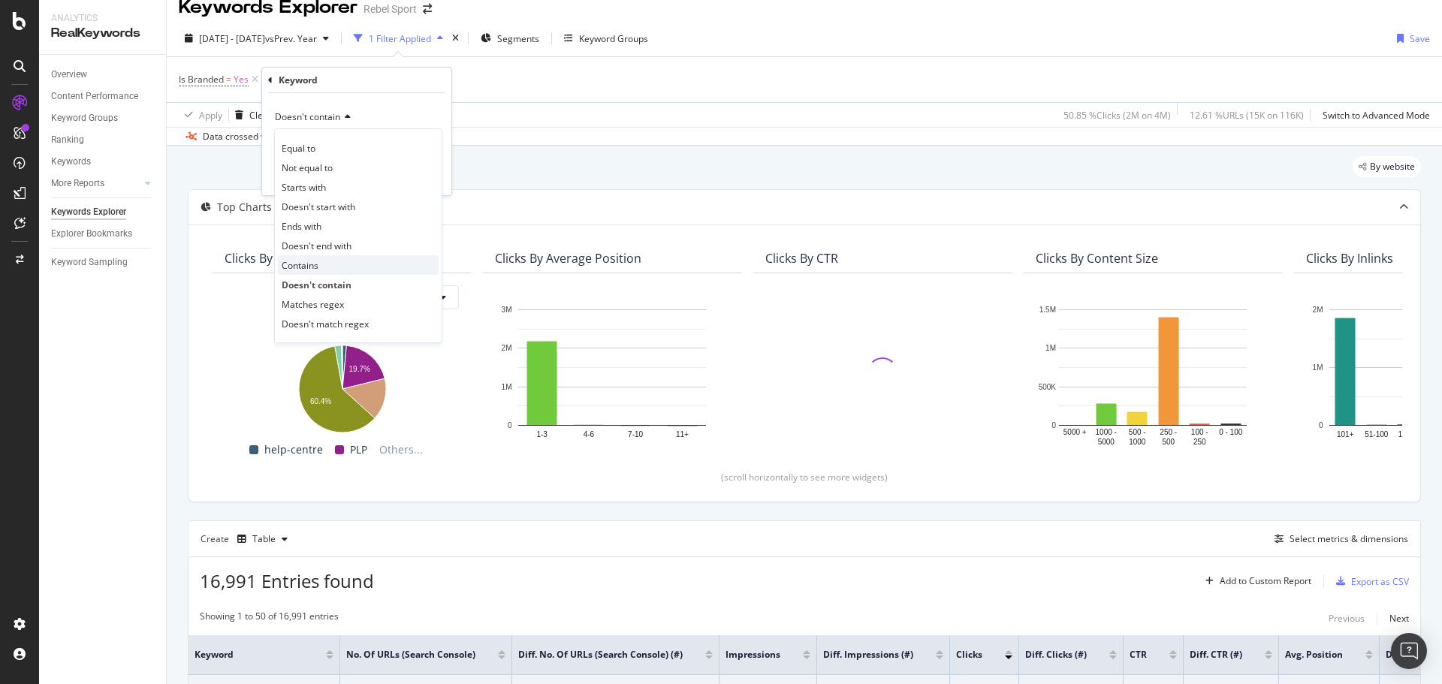
click at [320, 265] on div "Contains" at bounding box center [358, 265] width 161 height 20
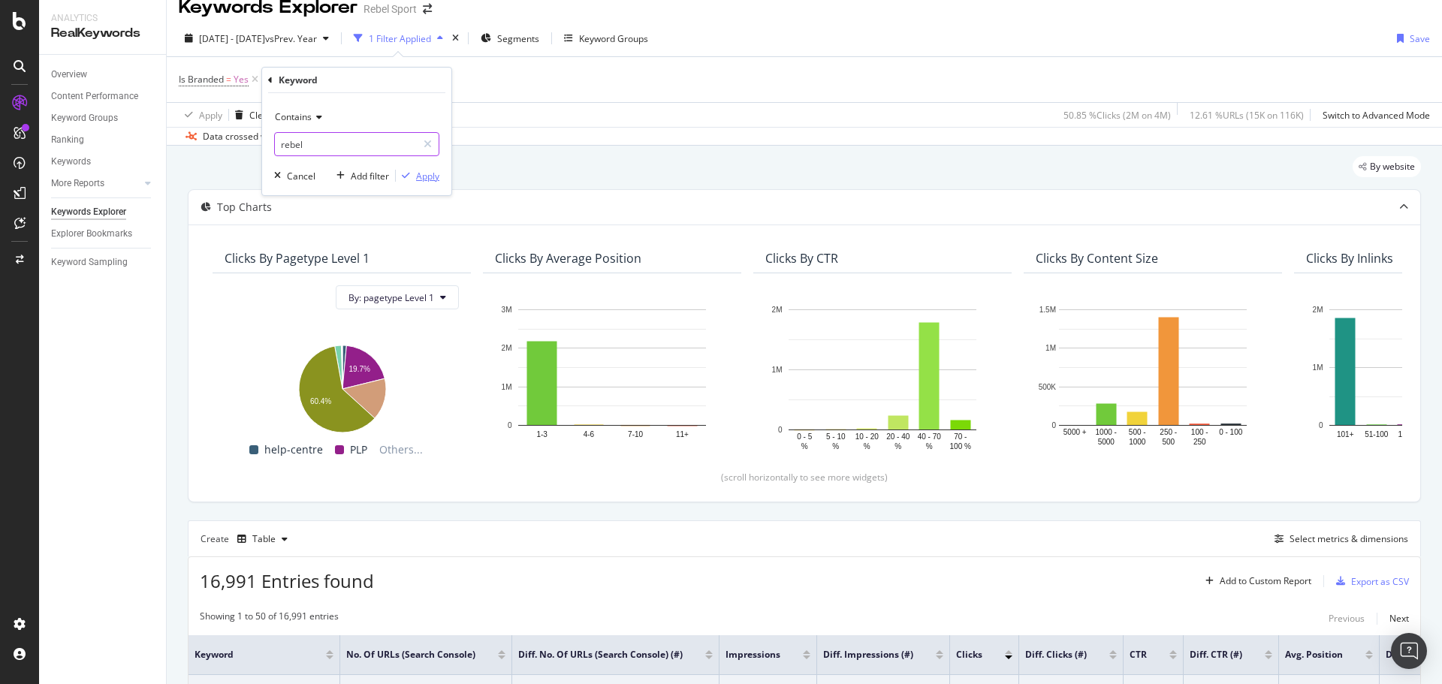
type input "rebel"
click at [433, 173] on div "Apply" at bounding box center [427, 176] width 23 height 13
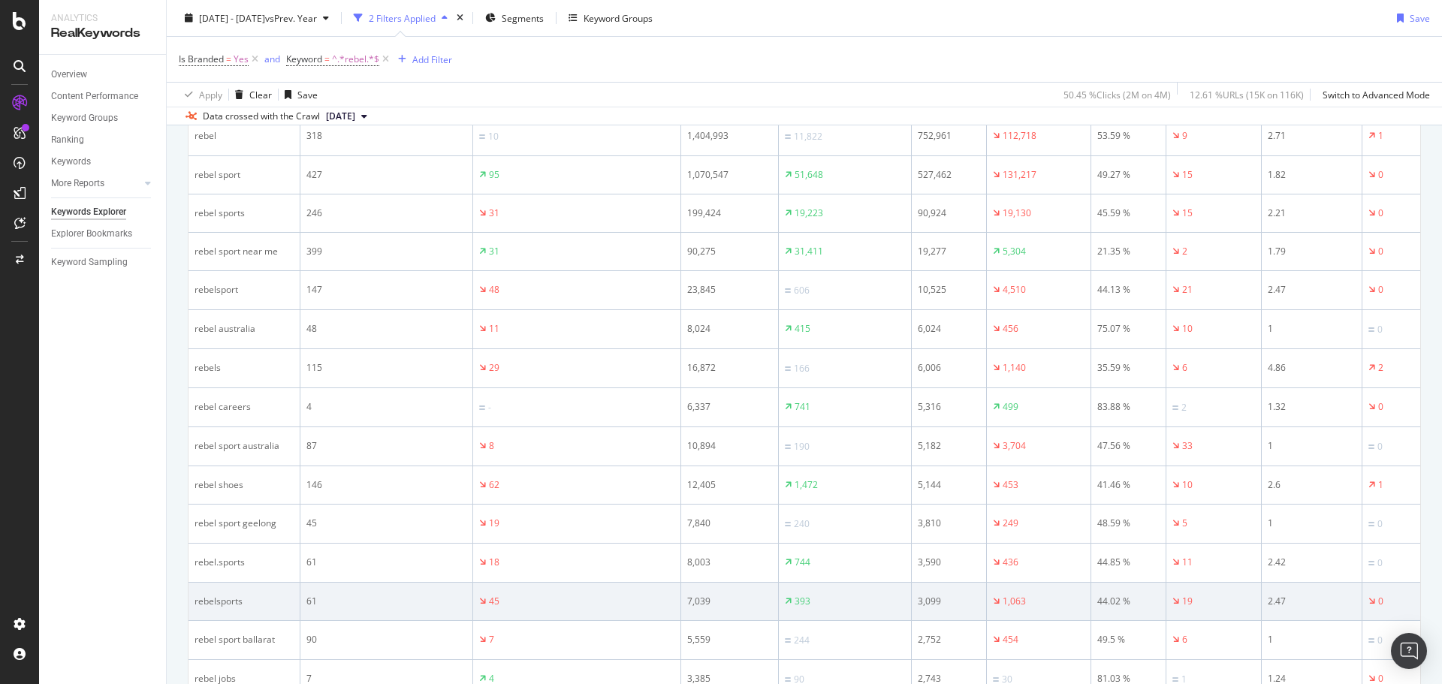
scroll to position [393, 0]
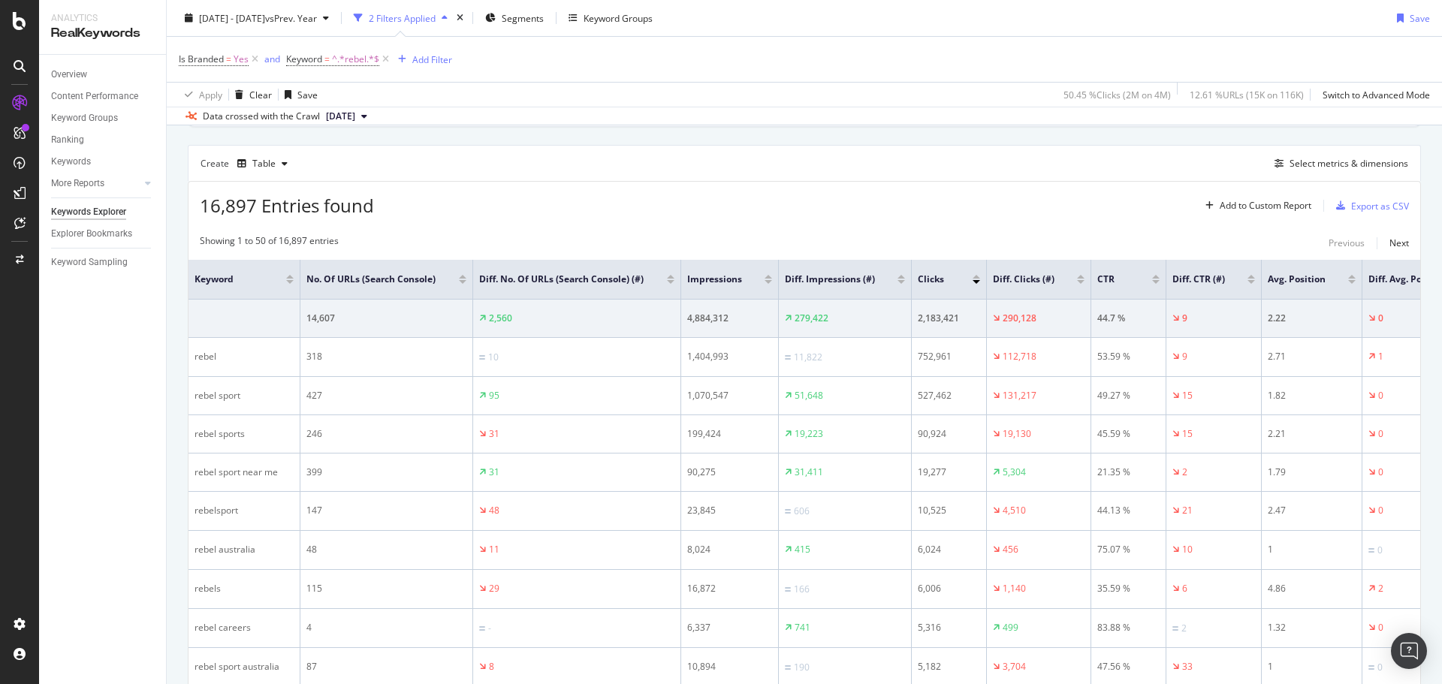
click at [1080, 279] on div at bounding box center [1081, 277] width 8 height 4
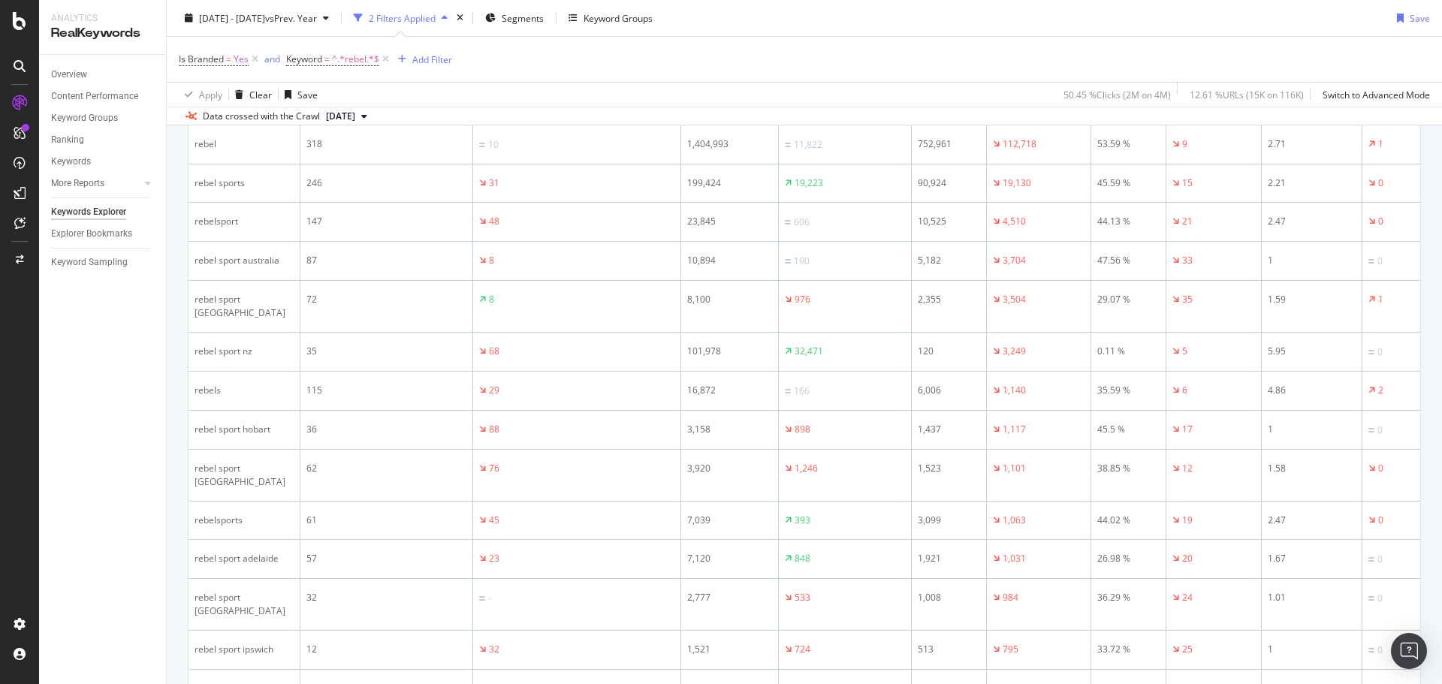
scroll to position [635, 0]
click at [218, 62] on span "Is Branded" at bounding box center [201, 59] width 45 height 13
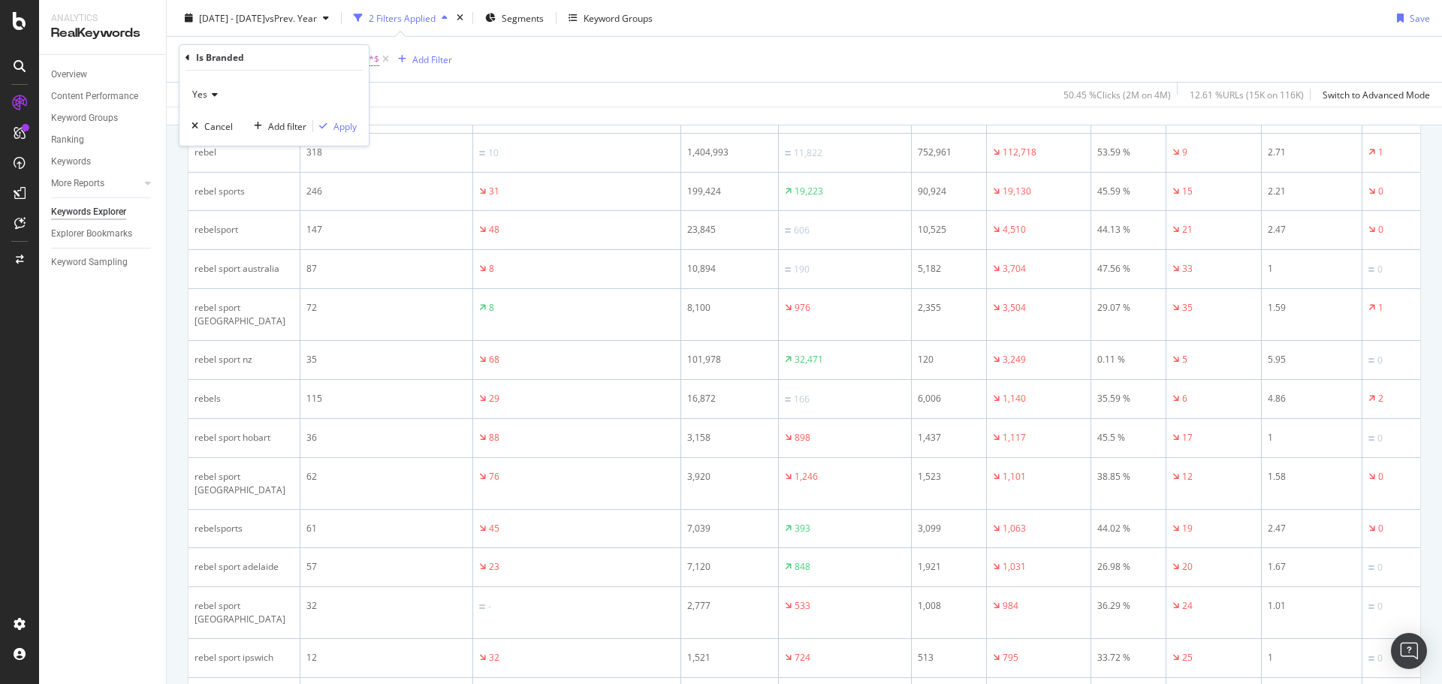
click at [219, 95] on div "Yes" at bounding box center [273, 95] width 165 height 24
click at [219, 147] on div "No" at bounding box center [275, 145] width 161 height 20
click at [348, 128] on div "Apply" at bounding box center [344, 126] width 23 height 13
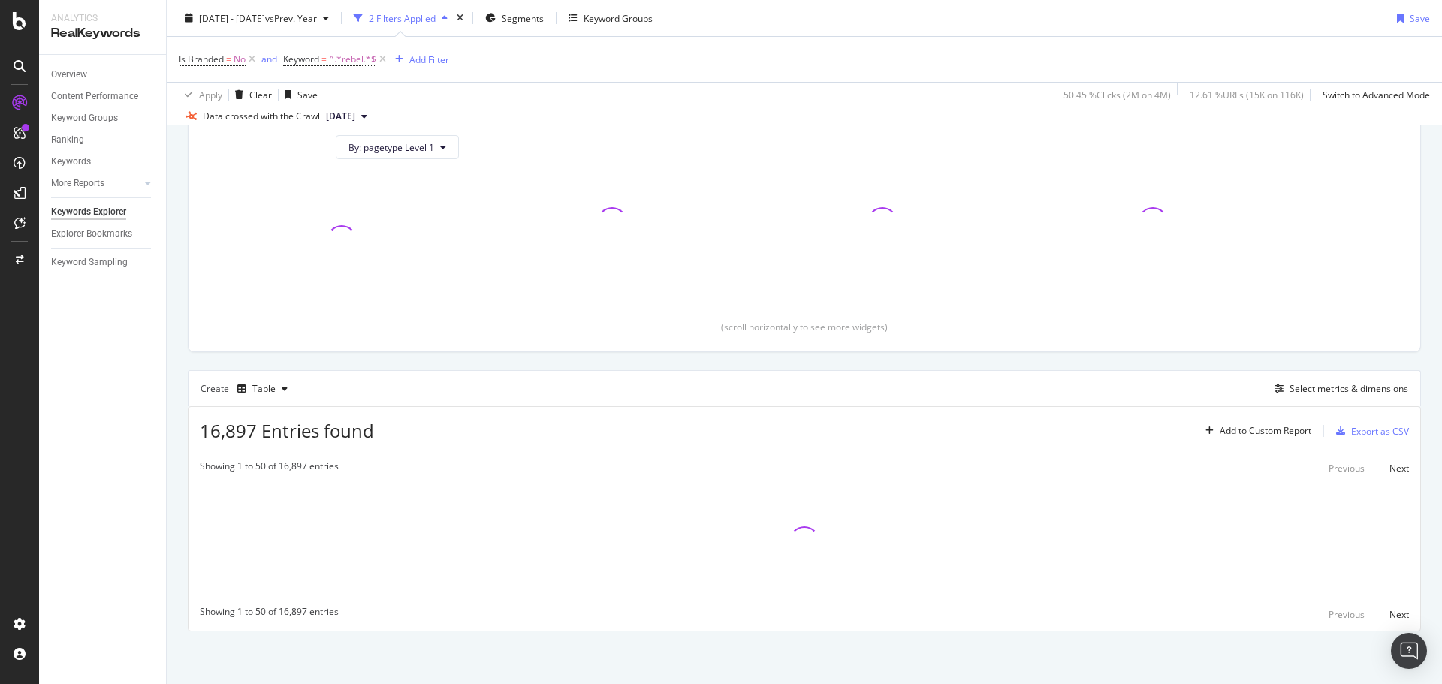
scroll to position [167, 0]
click at [381, 57] on icon at bounding box center [382, 59] width 13 height 15
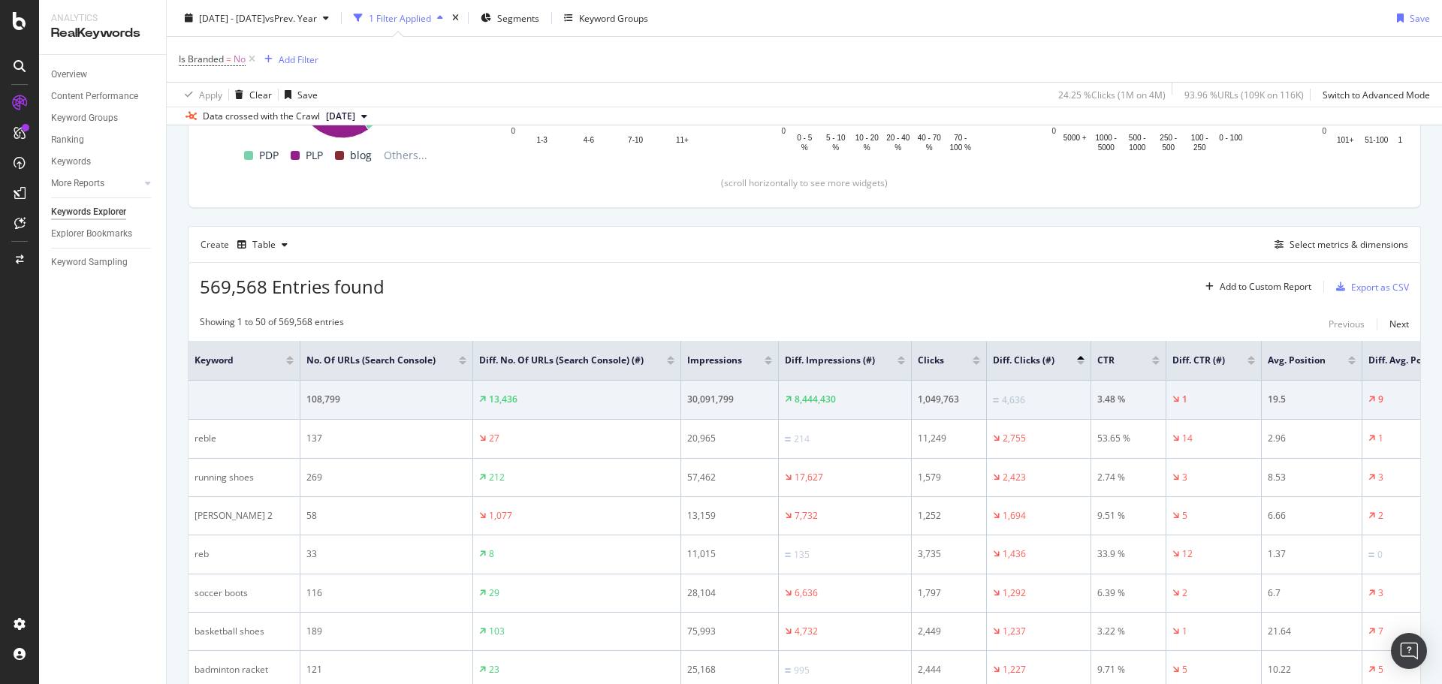
scroll to position [318, 0]
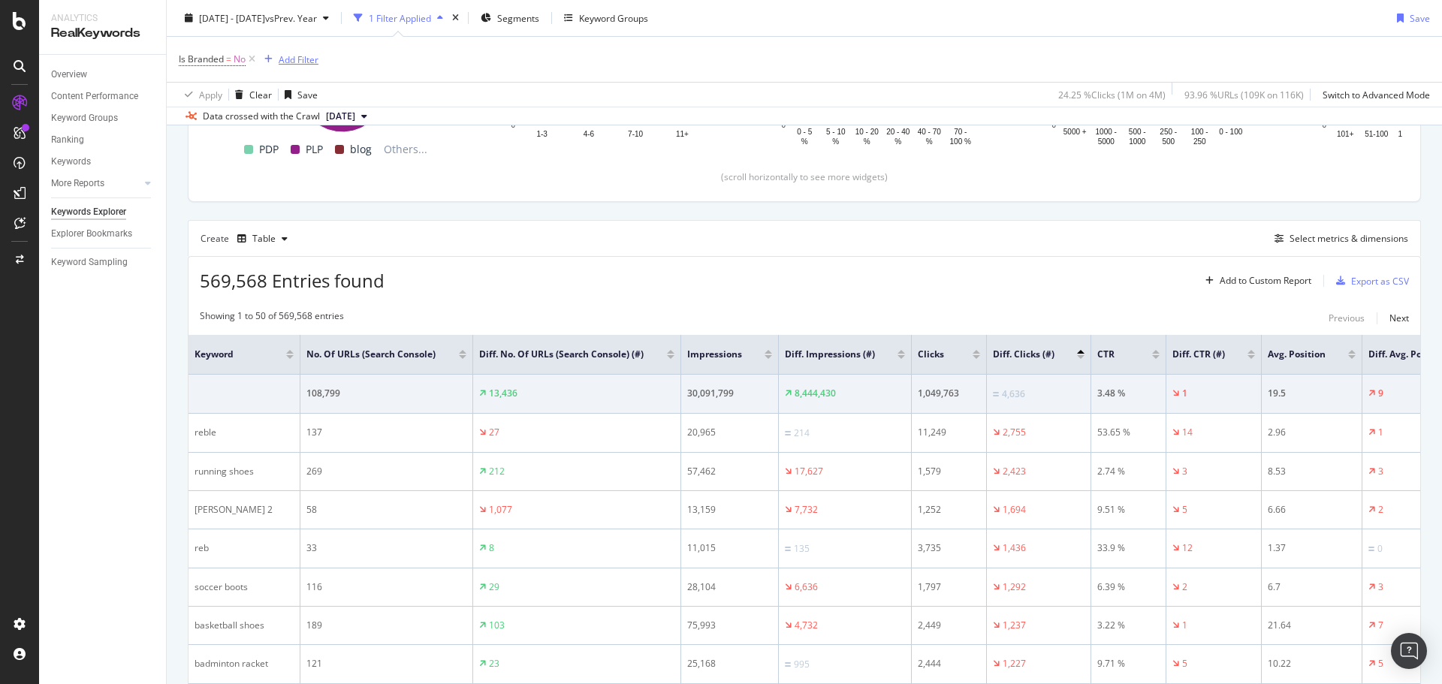
click at [302, 59] on div "Add Filter" at bounding box center [299, 59] width 40 height 13
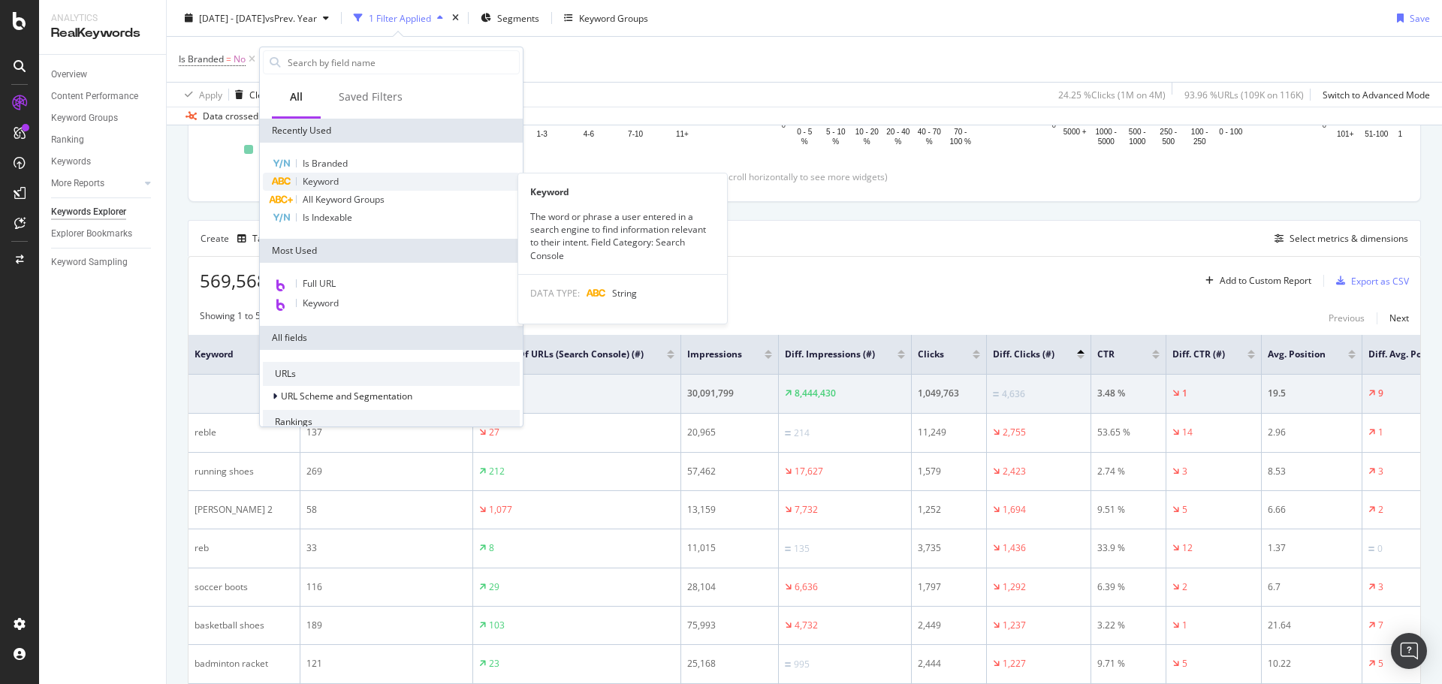
click at [336, 179] on span "Keyword" at bounding box center [321, 181] width 36 height 13
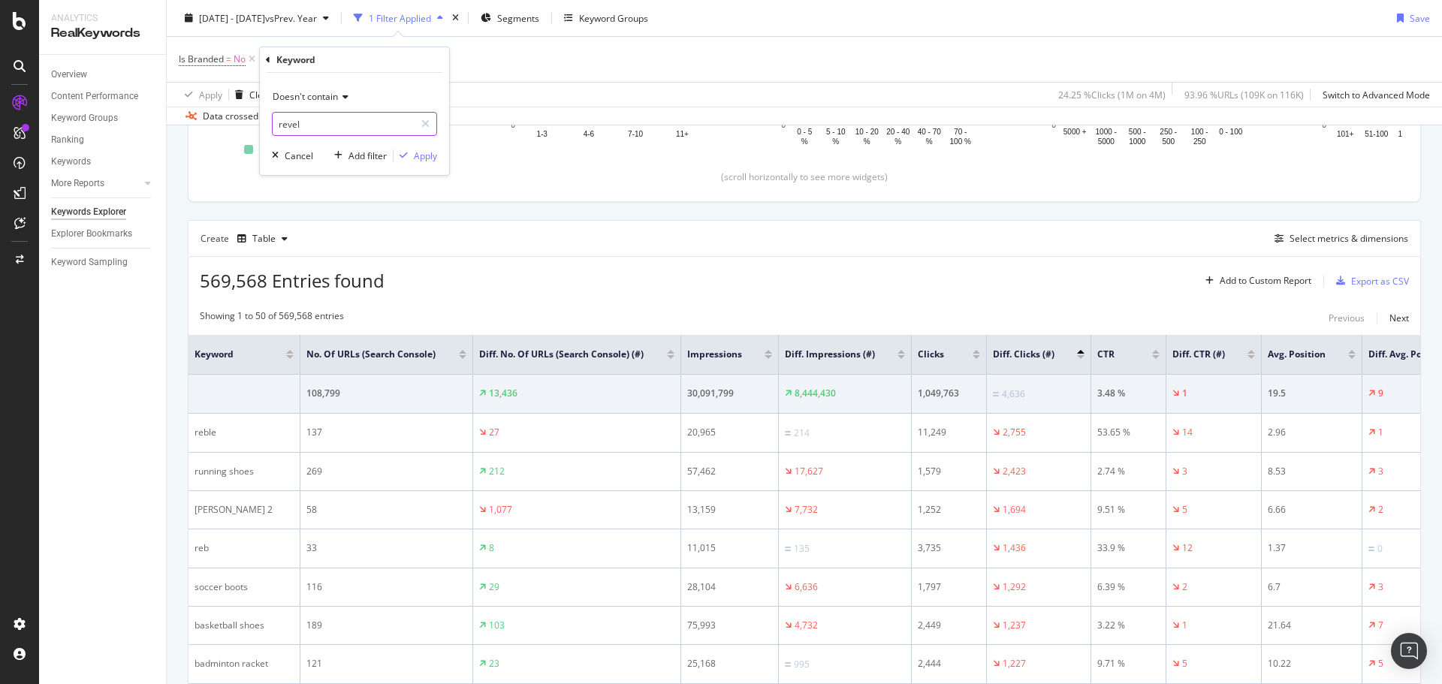
click at [311, 127] on input "revel" at bounding box center [344, 124] width 142 height 24
click at [312, 123] on input "revel" at bounding box center [344, 124] width 142 height 24
type input "reb"
click at [429, 143] on div "Doesn't contain reb Cancel Add filter Apply" at bounding box center [354, 124] width 189 height 102
click at [427, 152] on div "Apply" at bounding box center [425, 155] width 23 height 13
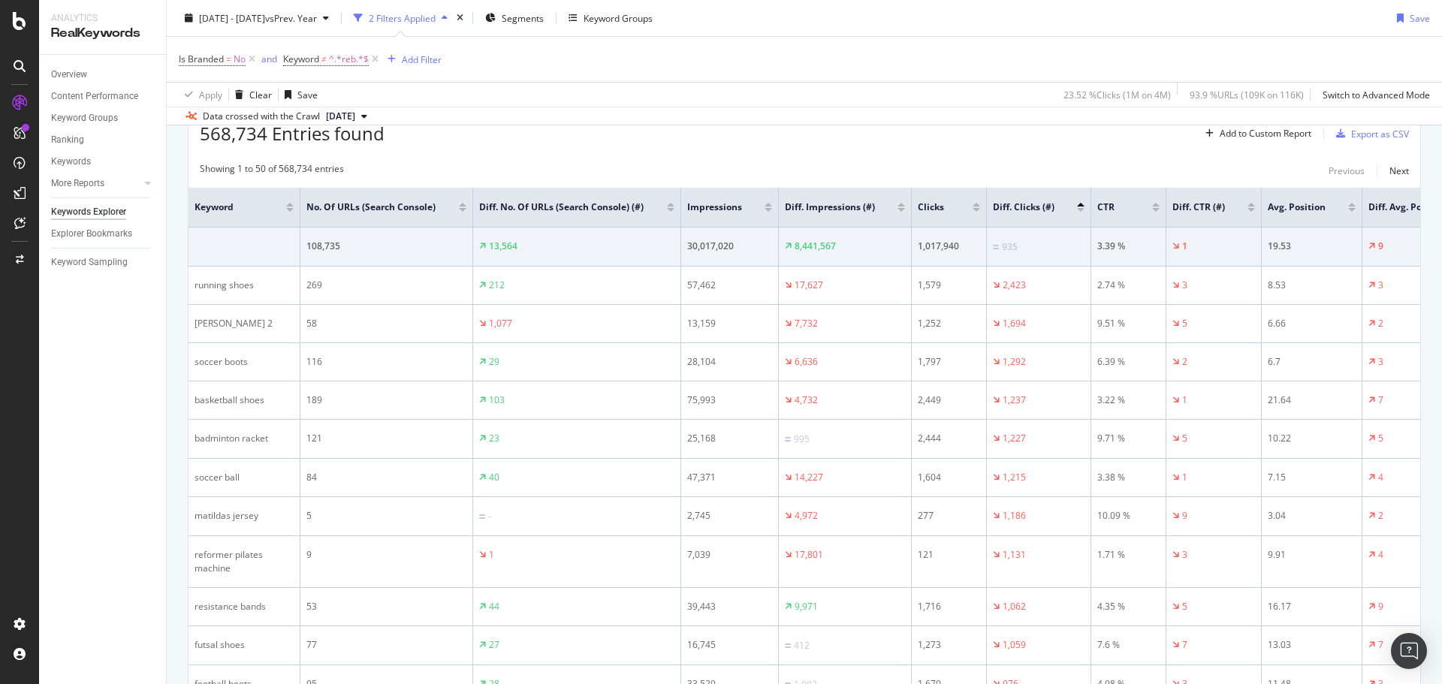
scroll to position [468, 0]
click at [376, 61] on icon at bounding box center [375, 59] width 13 height 15
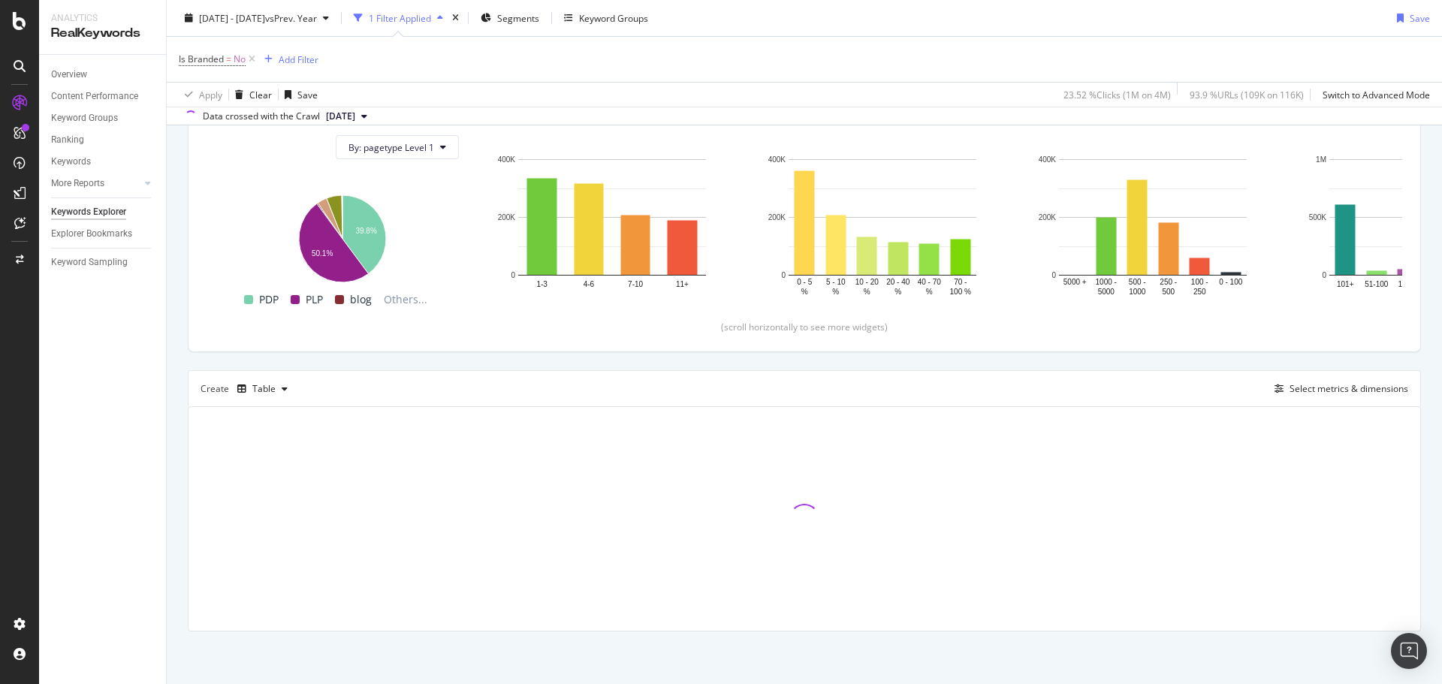
drag, startPoint x: 250, startPoint y: 55, endPoint x: 640, endPoint y: 49, distance: 389.8
click at [251, 55] on icon at bounding box center [252, 59] width 13 height 15
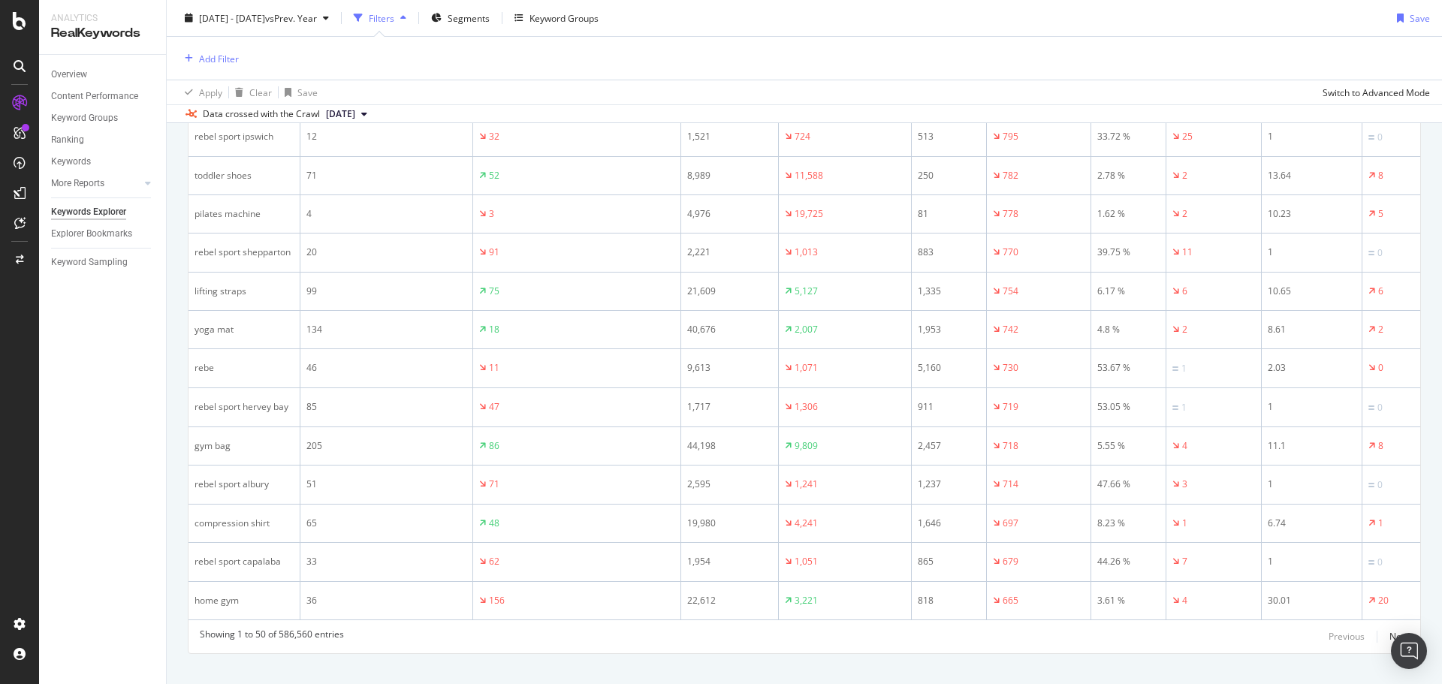
scroll to position [2115, 0]
click at [1391, 624] on div "Next" at bounding box center [1399, 630] width 20 height 13
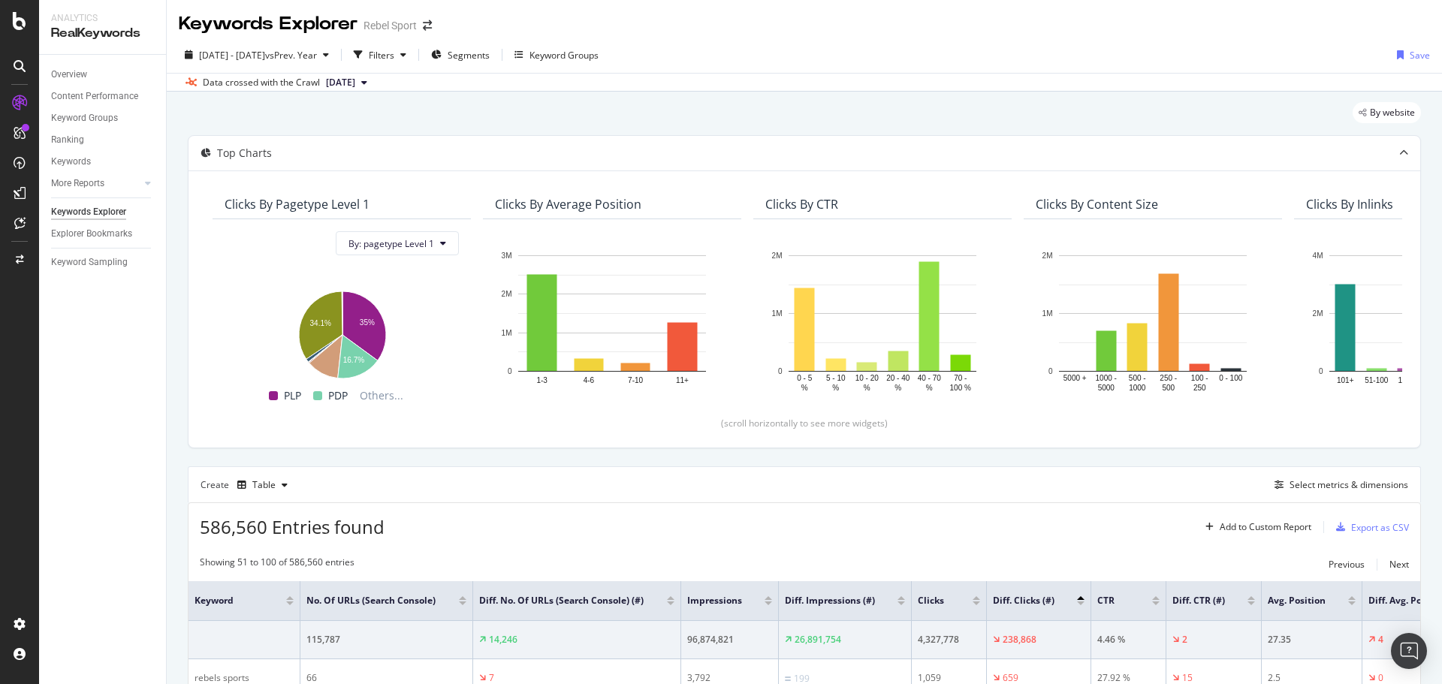
scroll to position [0, 0]
click at [394, 56] on div "Filters" at bounding box center [382, 56] width 26 height 13
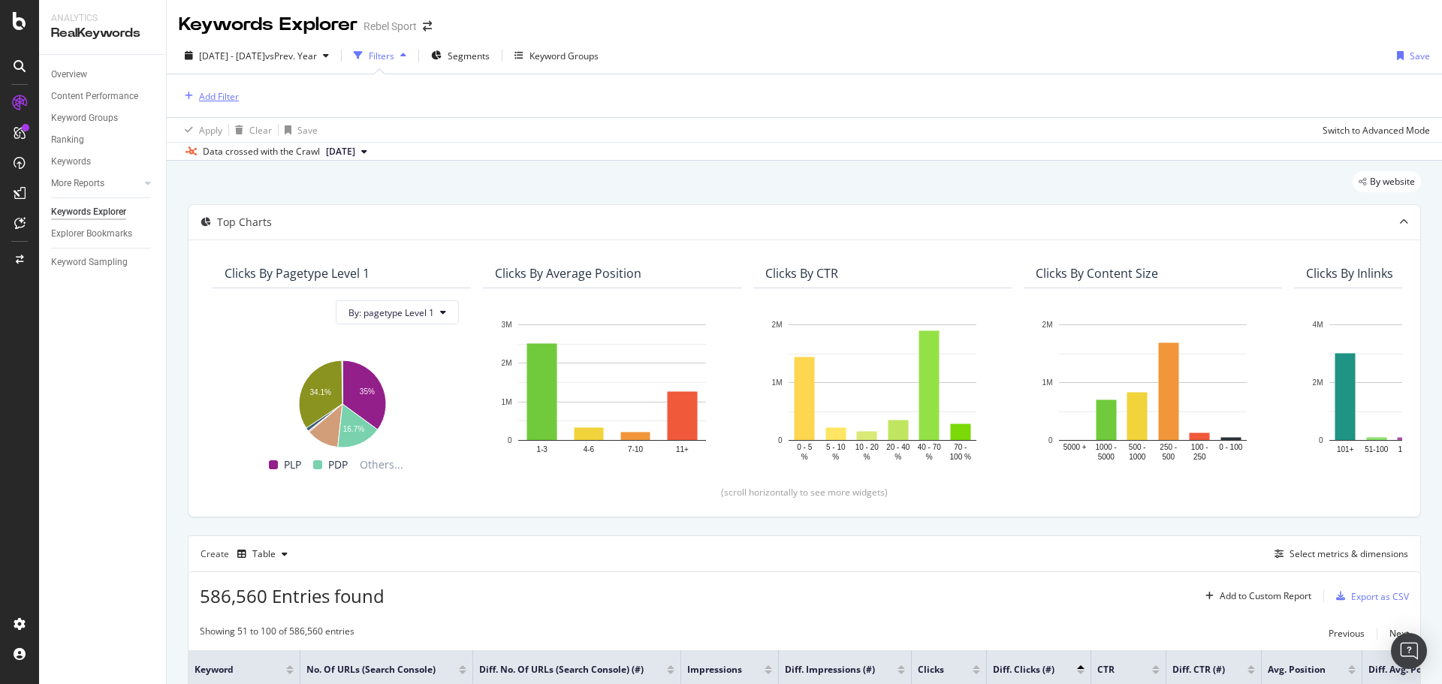
click at [237, 98] on div "Add Filter" at bounding box center [219, 96] width 40 height 13
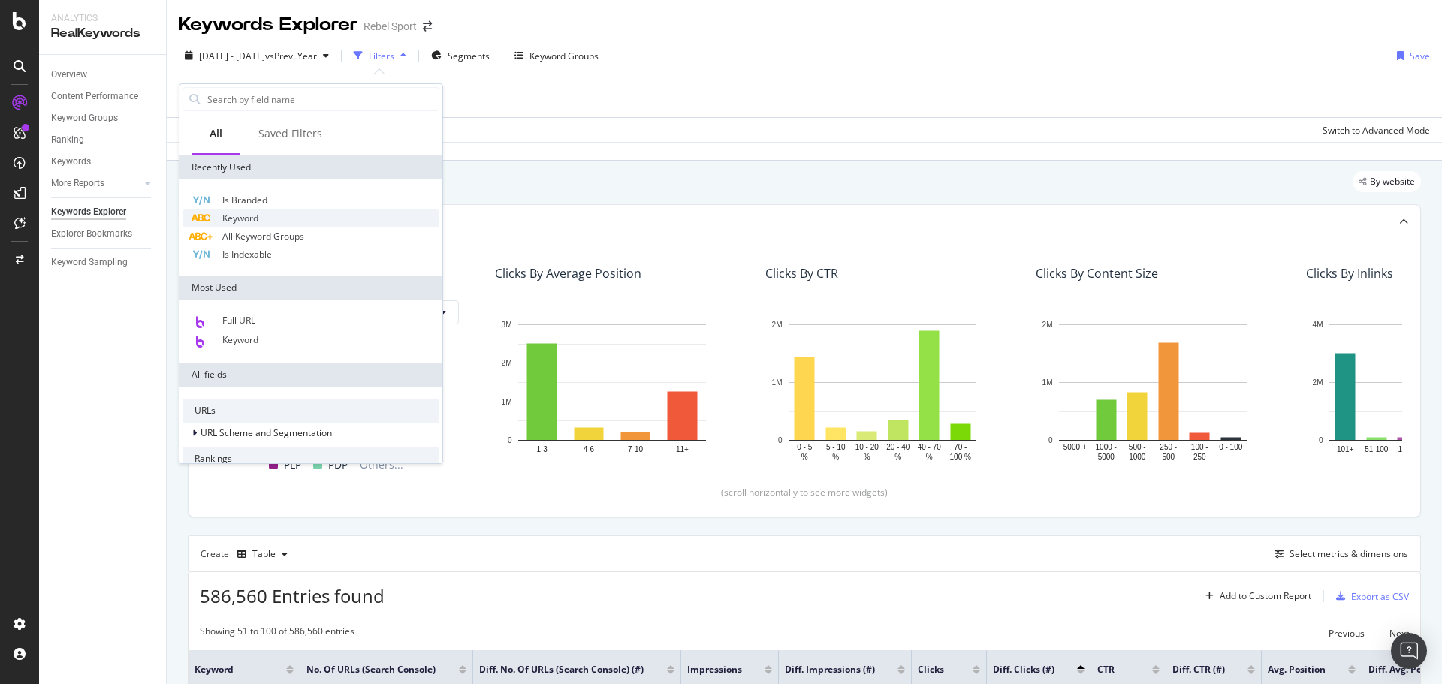
click at [264, 219] on div "Keyword" at bounding box center [310, 219] width 257 height 18
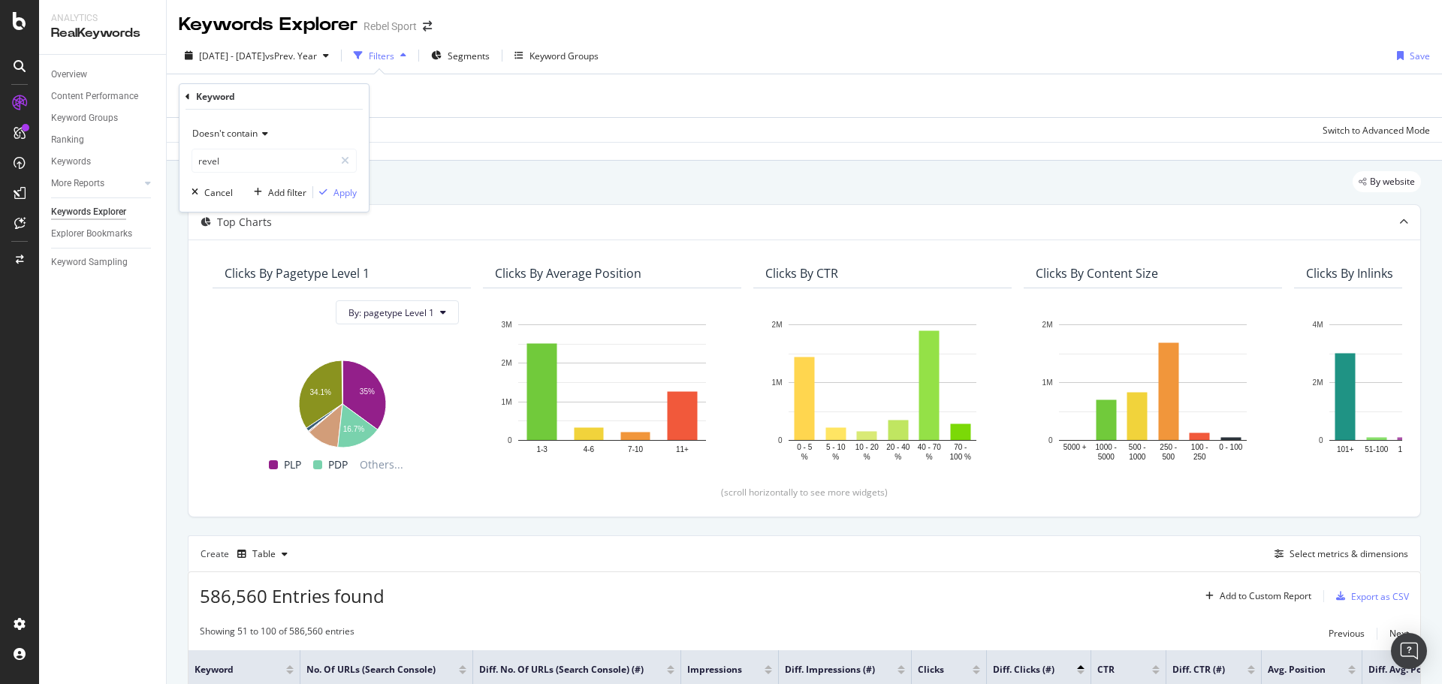
click at [262, 132] on icon at bounding box center [263, 133] width 11 height 9
click at [245, 280] on div "Contains" at bounding box center [275, 282] width 161 height 20
type input "running"
click at [346, 194] on div "Apply" at bounding box center [344, 192] width 23 height 13
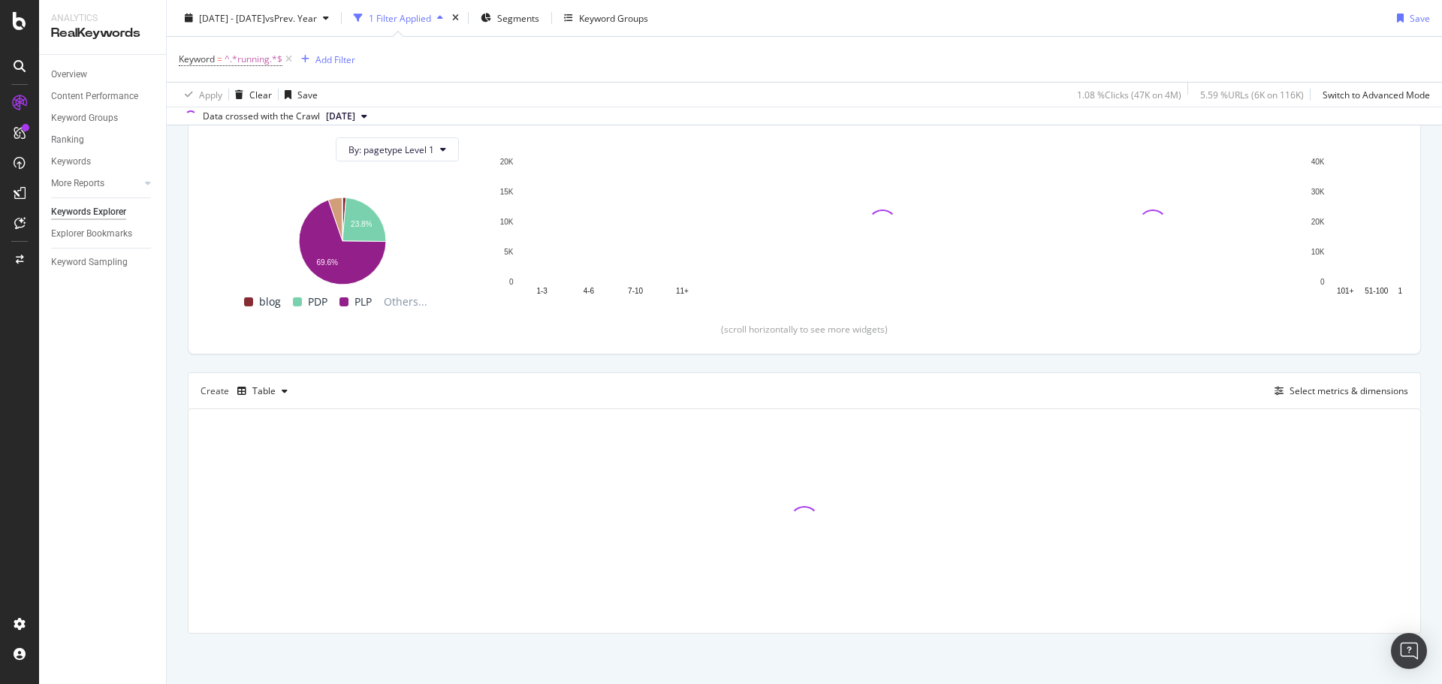
scroll to position [167, 0]
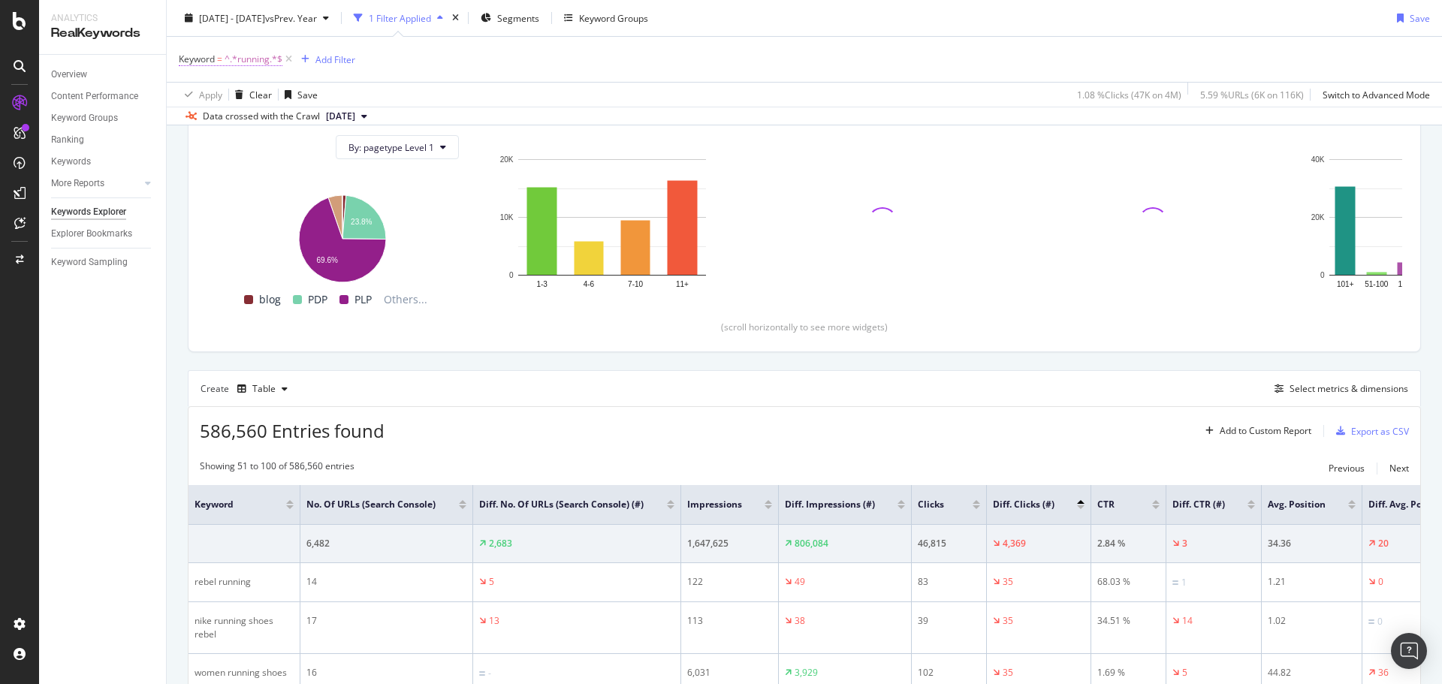
click at [261, 56] on span "^.*running.*$" at bounding box center [254, 59] width 58 height 21
type input "nike"
click at [343, 149] on div "Apply" at bounding box center [344, 153] width 23 height 13
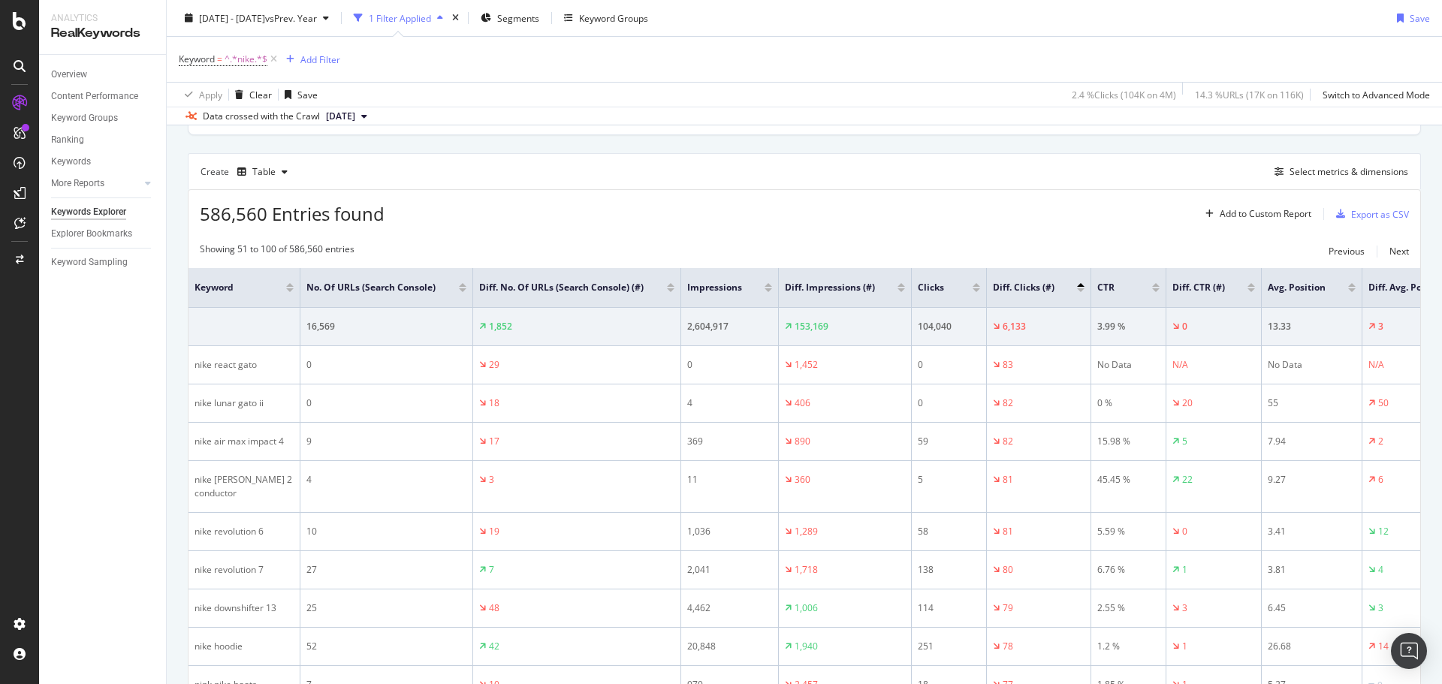
scroll to position [393, 0]
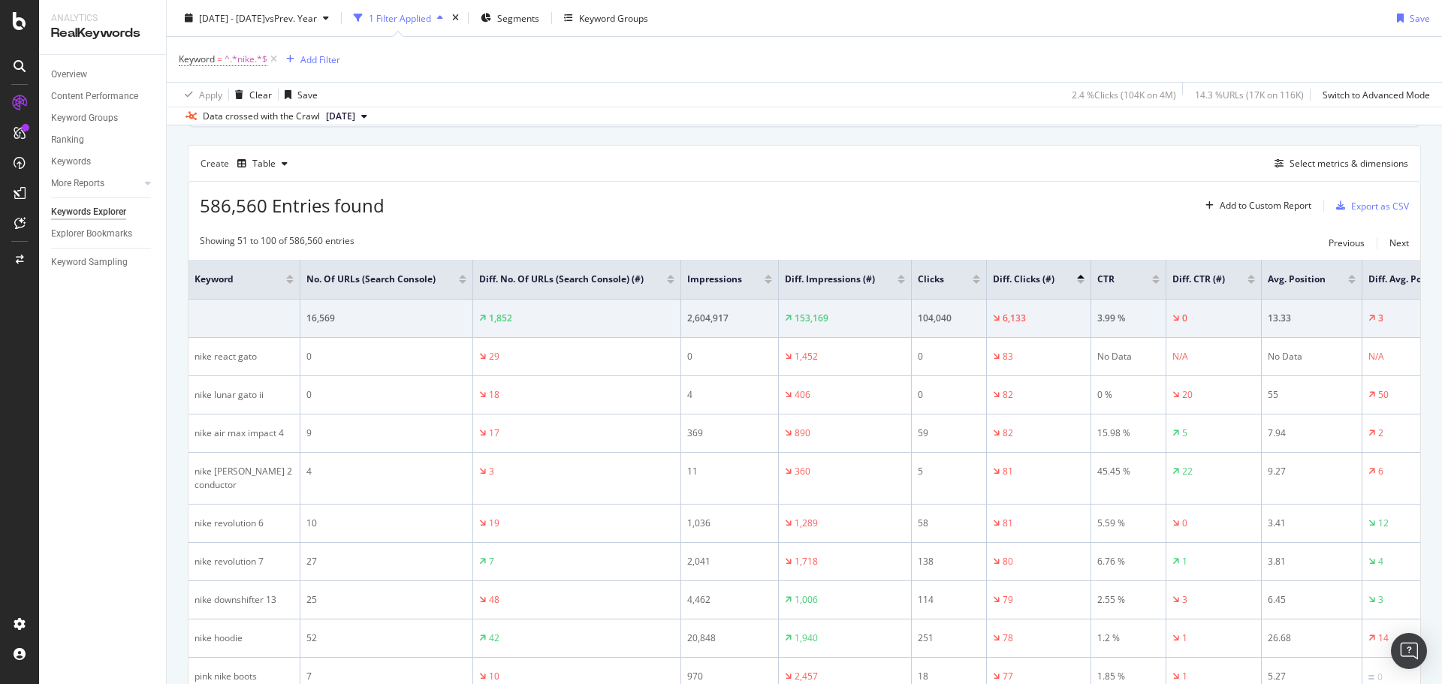
click at [240, 57] on span "^.*nike.*$" at bounding box center [246, 59] width 43 height 21
click at [234, 125] on input "nike" at bounding box center [263, 122] width 142 height 24
type input "asics"
click at [338, 152] on div "Apply" at bounding box center [344, 153] width 23 height 13
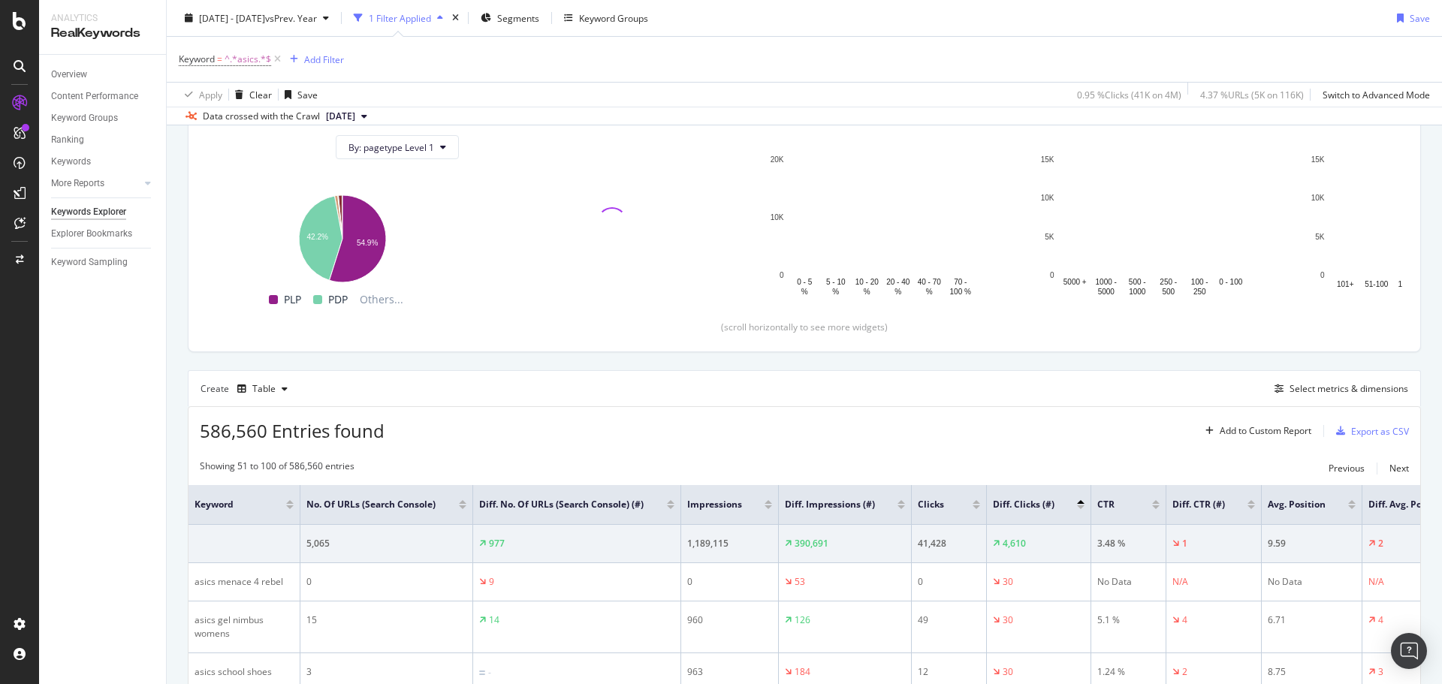
scroll to position [393, 0]
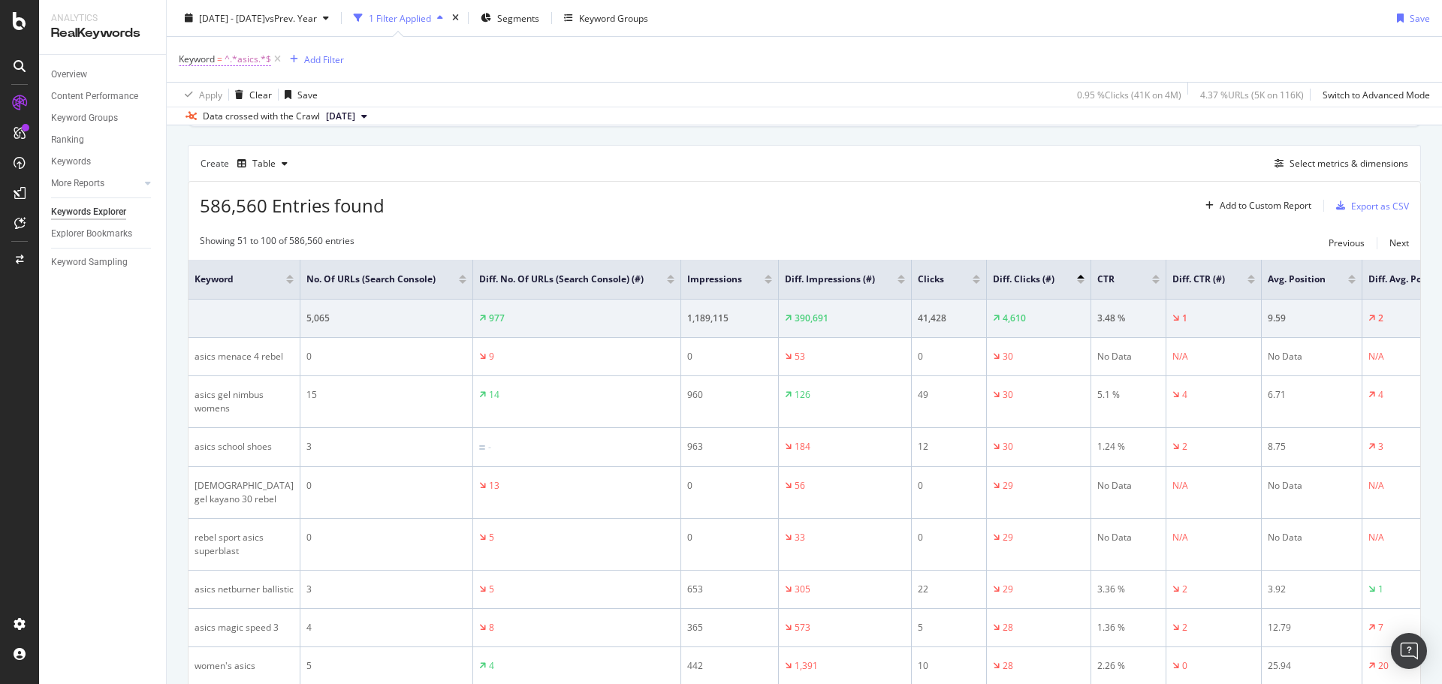
click at [253, 62] on span "^.*asics.*$" at bounding box center [248, 59] width 47 height 21
type input "mens"
click at [202, 94] on span "Contains" at bounding box center [210, 94] width 37 height 13
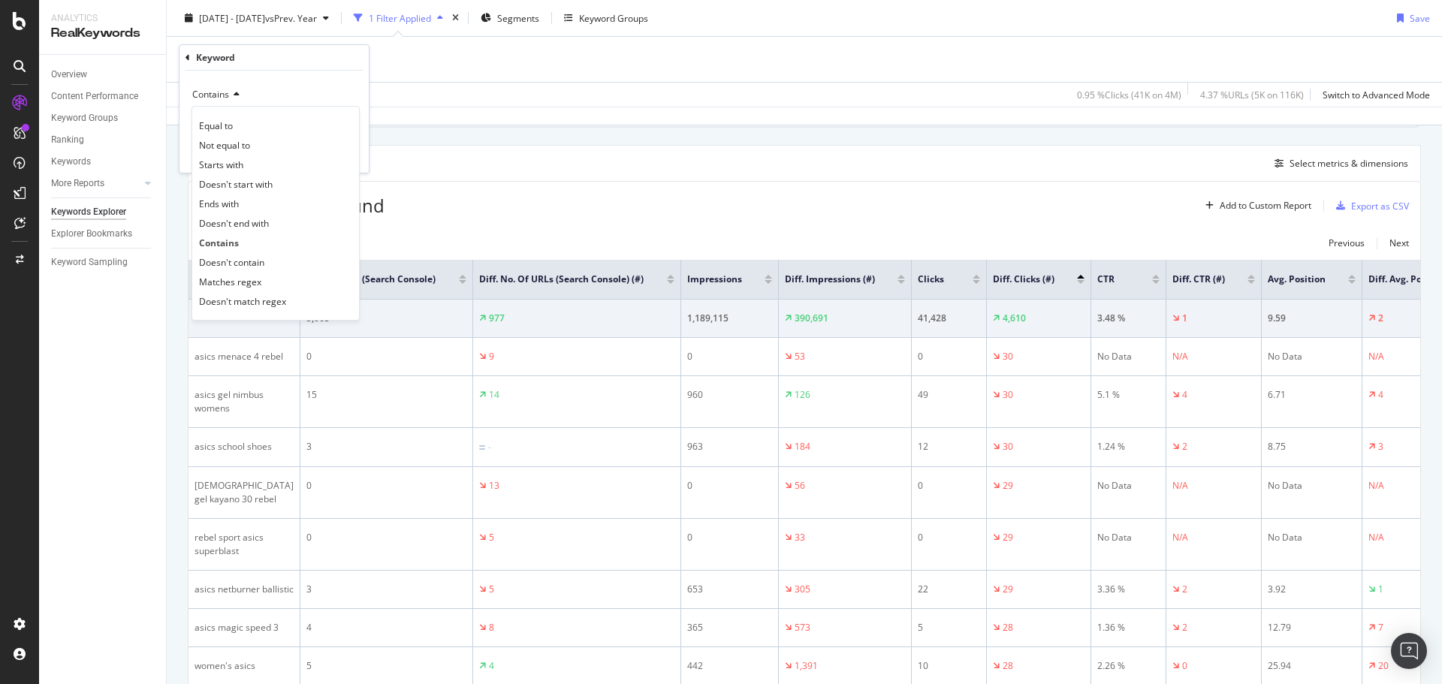
click at [535, 165] on div "Create Table Select metrics & dimensions" at bounding box center [804, 163] width 1233 height 36
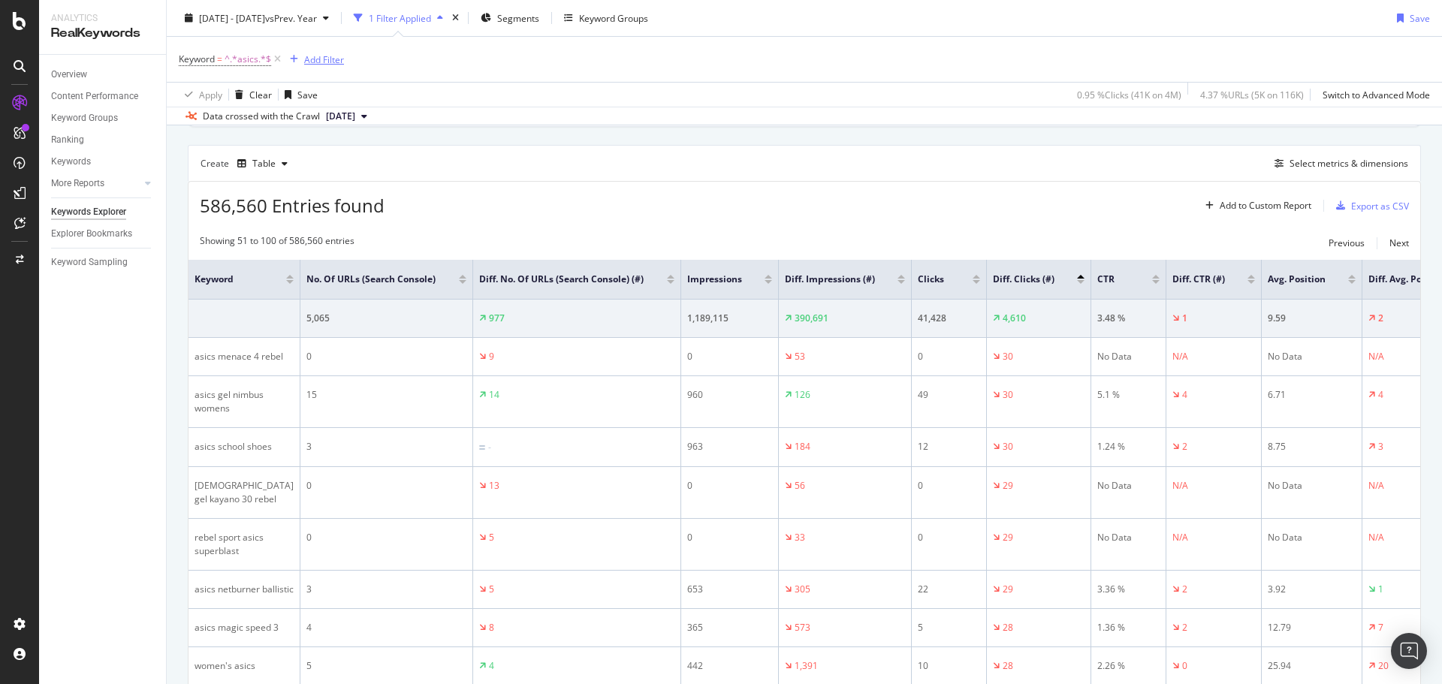
click at [316, 62] on div "Add Filter" at bounding box center [324, 59] width 40 height 13
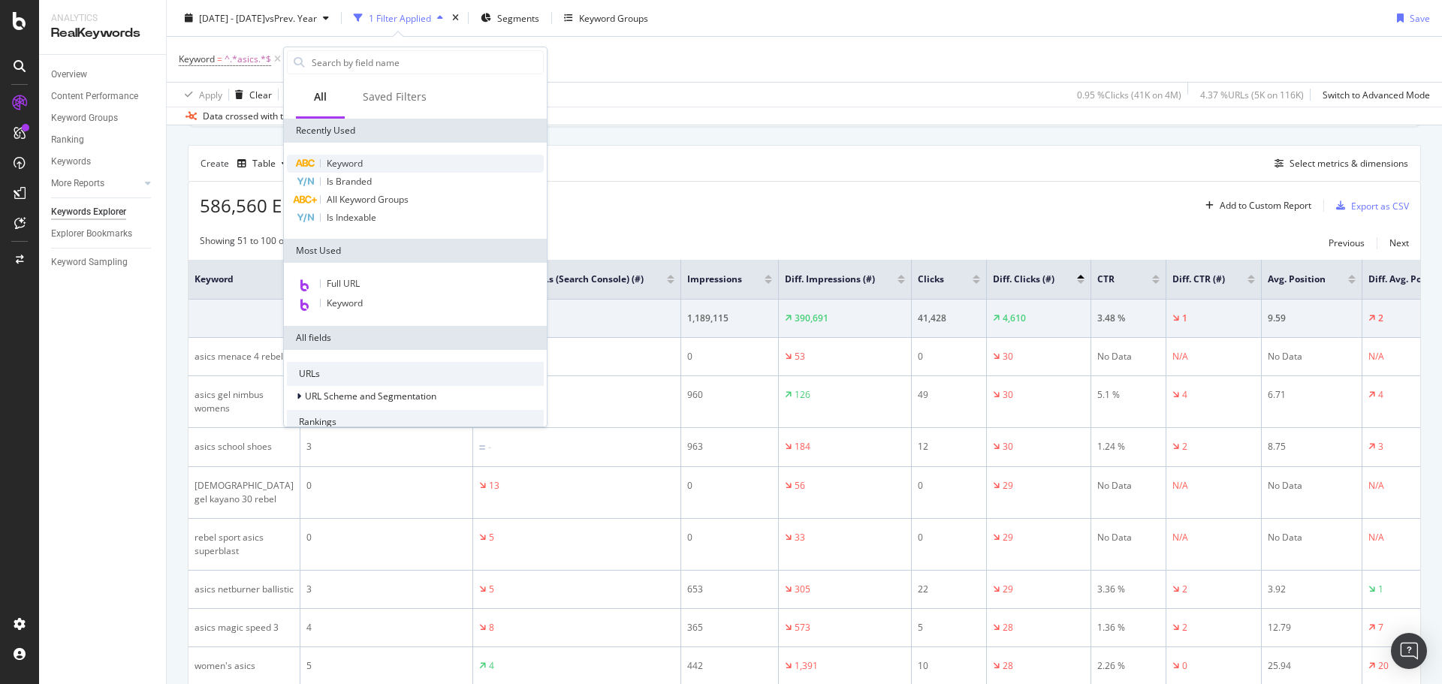
click at [358, 162] on span "Keyword" at bounding box center [345, 163] width 36 height 13
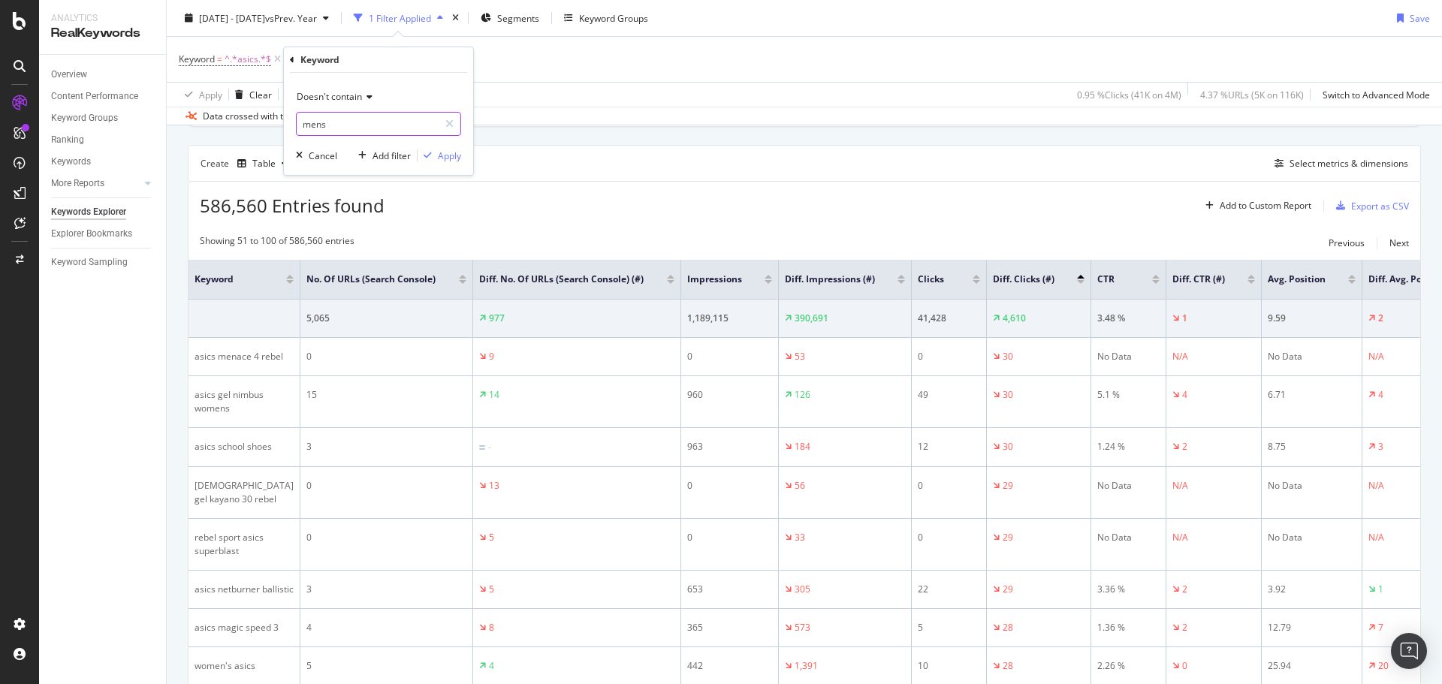
type input "mens"
click at [364, 96] on icon at bounding box center [367, 96] width 11 height 9
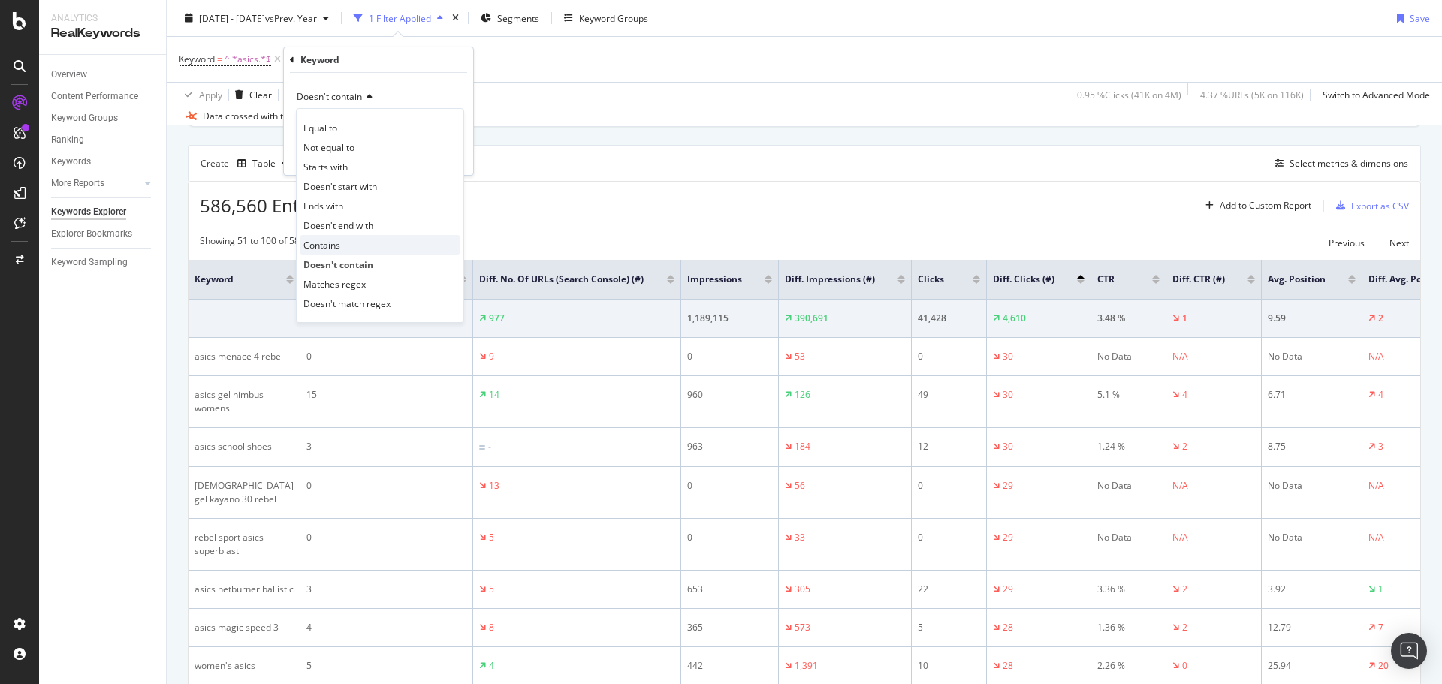
click at [323, 247] on span "Contains" at bounding box center [321, 245] width 37 height 13
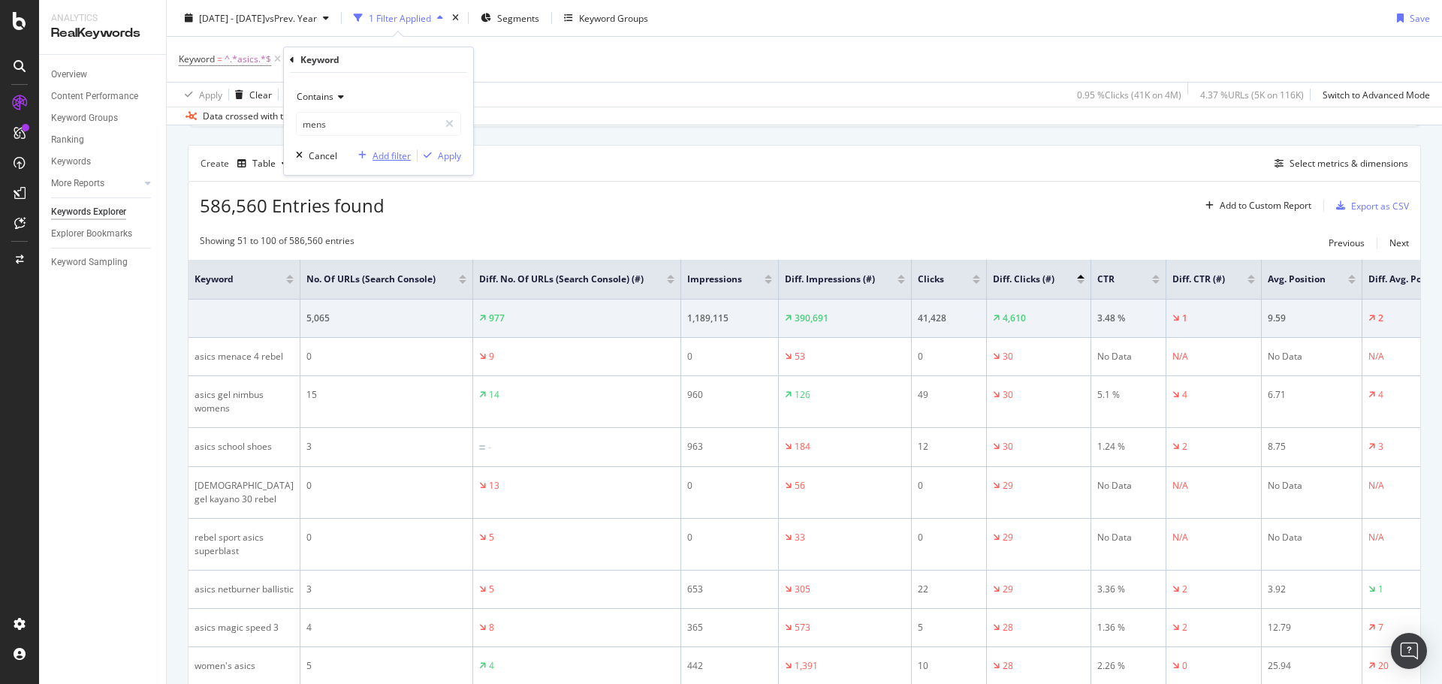
click at [390, 155] on div "Add filter" at bounding box center [391, 155] width 38 height 13
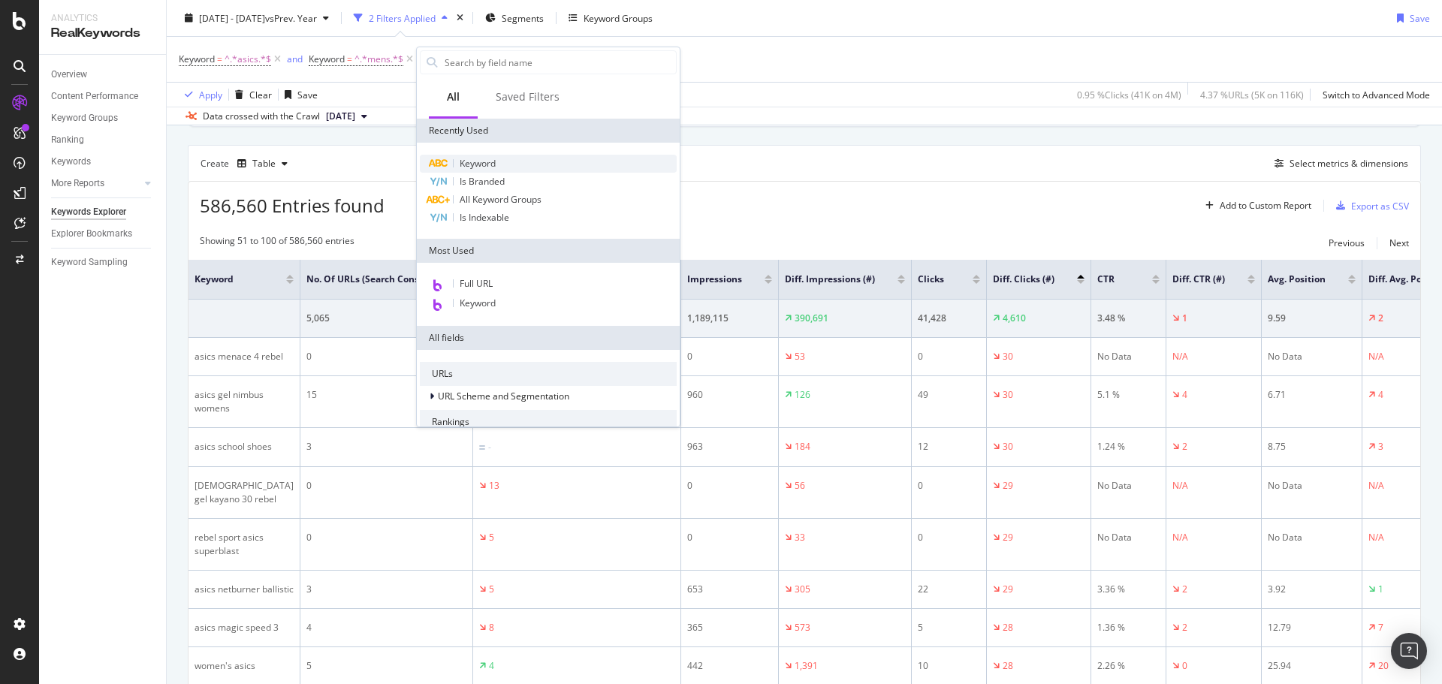
click at [493, 164] on span "Keyword" at bounding box center [478, 163] width 36 height 13
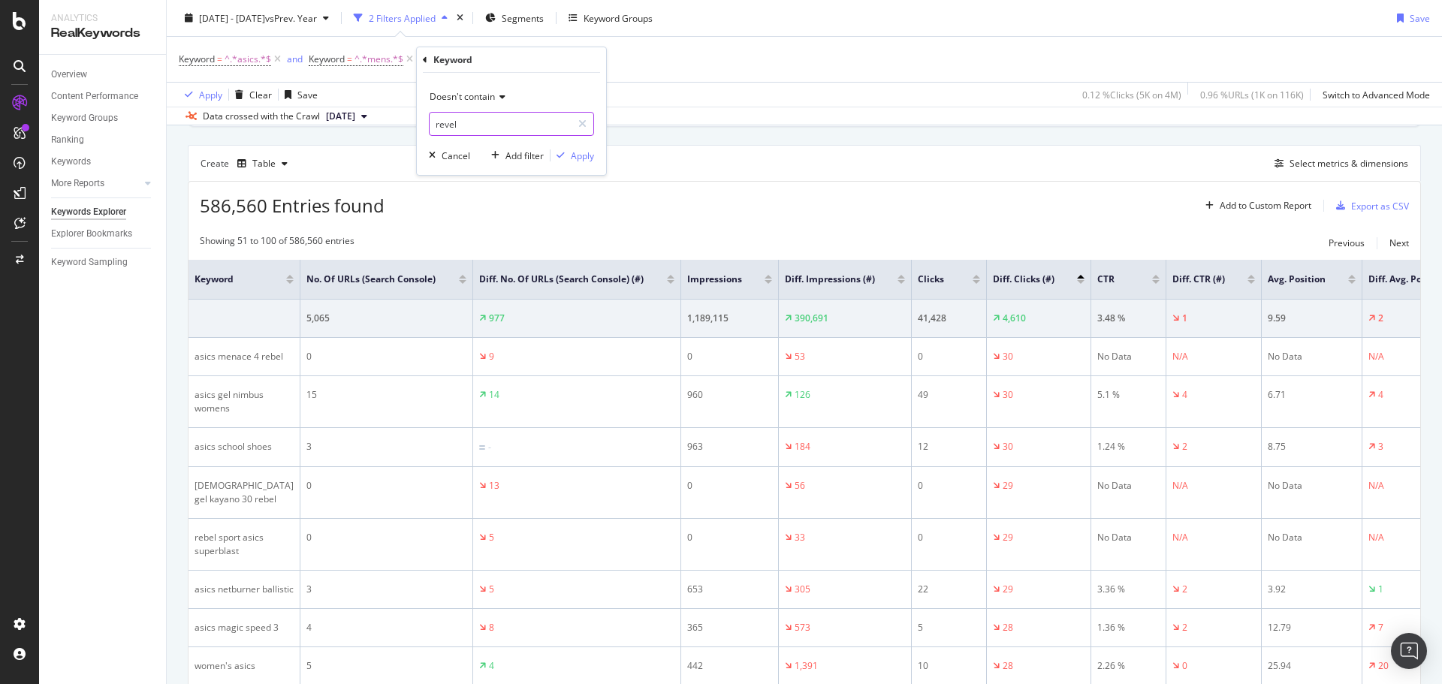
click at [492, 131] on input "revel" at bounding box center [501, 124] width 142 height 24
type input "womens"
click at [576, 157] on div "Apply" at bounding box center [582, 155] width 23 height 13
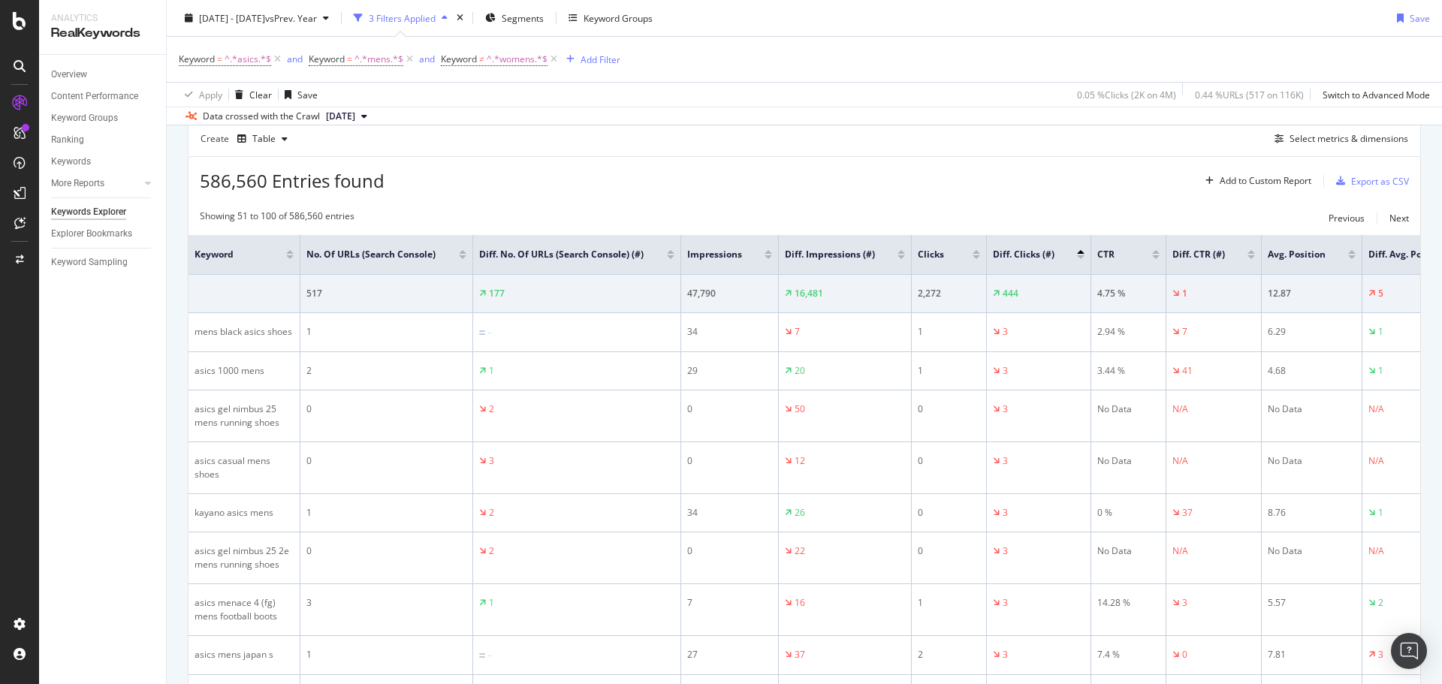
scroll to position [393, 0]
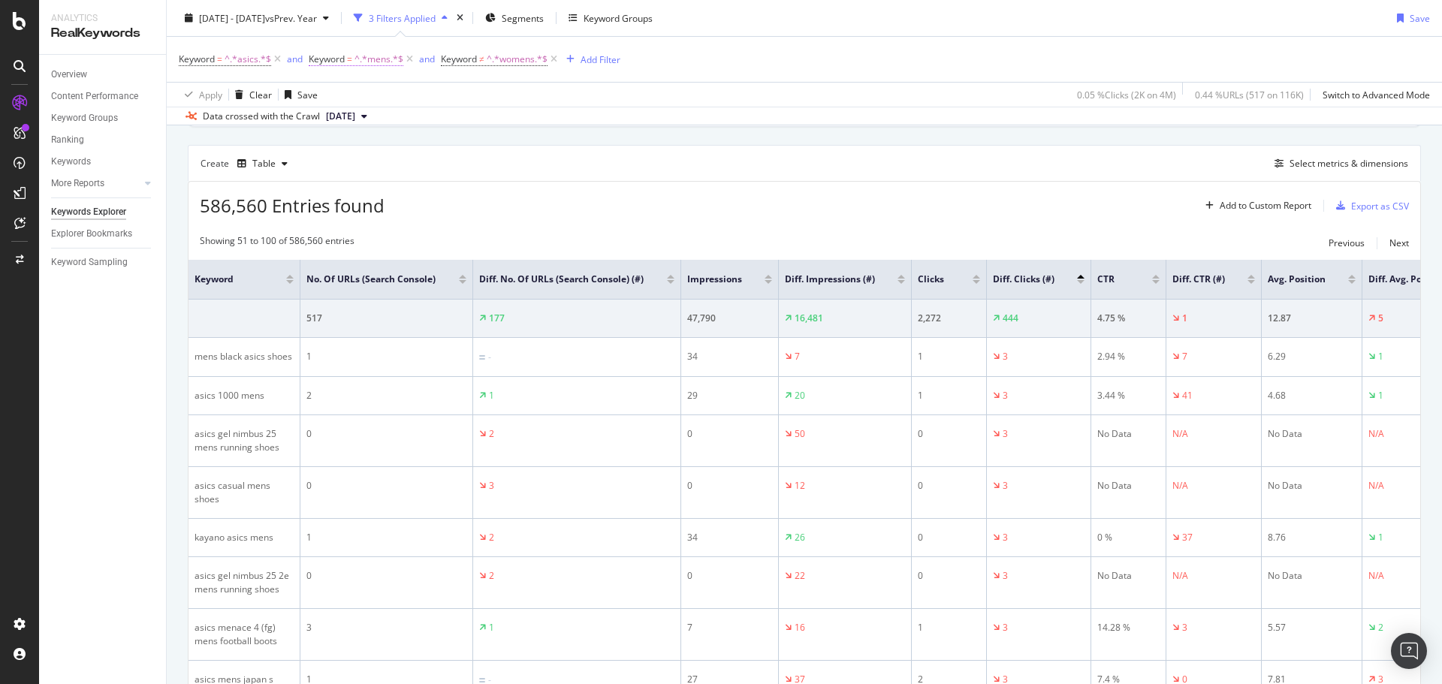
click at [342, 62] on span "Keyword" at bounding box center [327, 59] width 36 height 13
click at [369, 127] on input "mens" at bounding box center [393, 122] width 142 height 24
type input "womens"
click at [466, 152] on div "Apply" at bounding box center [474, 153] width 23 height 13
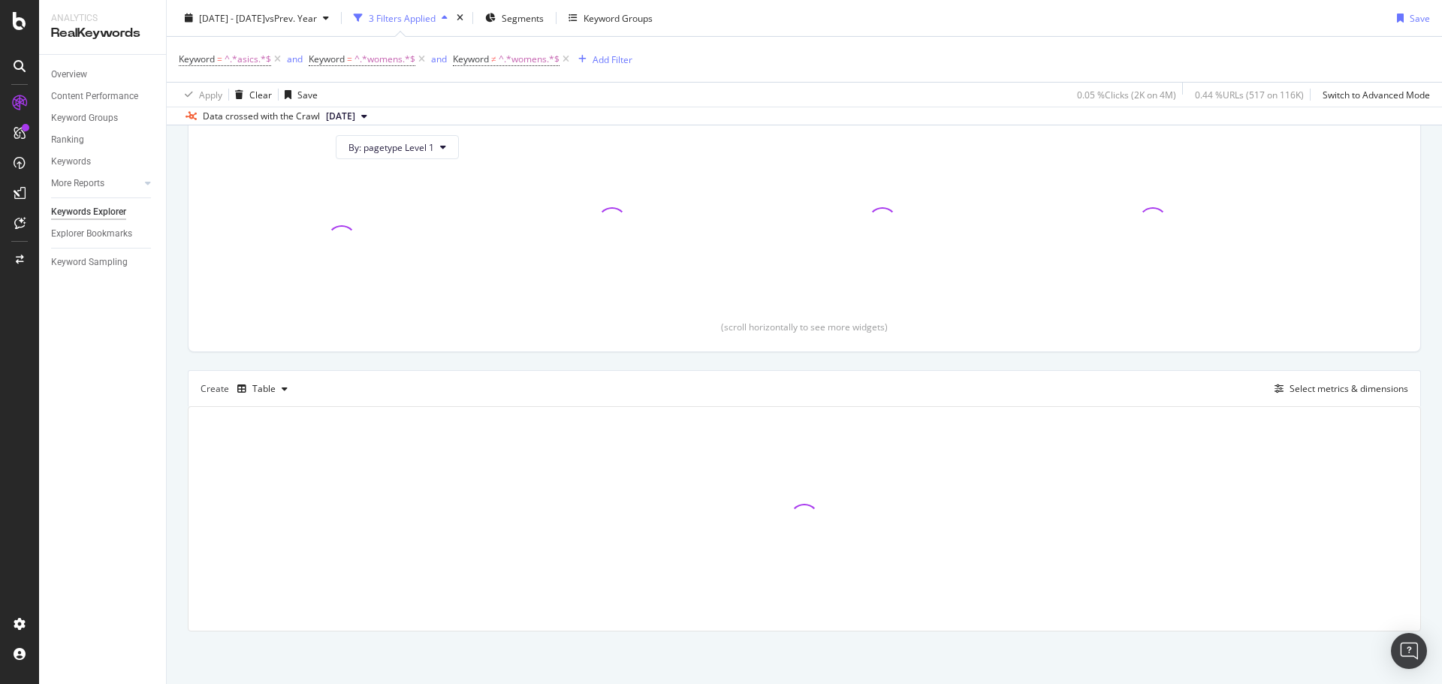
scroll to position [167, 0]
click at [526, 59] on span "^.*womens.*$" at bounding box center [529, 59] width 61 height 21
click at [522, 118] on input "womens" at bounding box center [538, 122] width 142 height 24
type input "mens"
click at [629, 152] on div "Apply" at bounding box center [619, 153] width 23 height 13
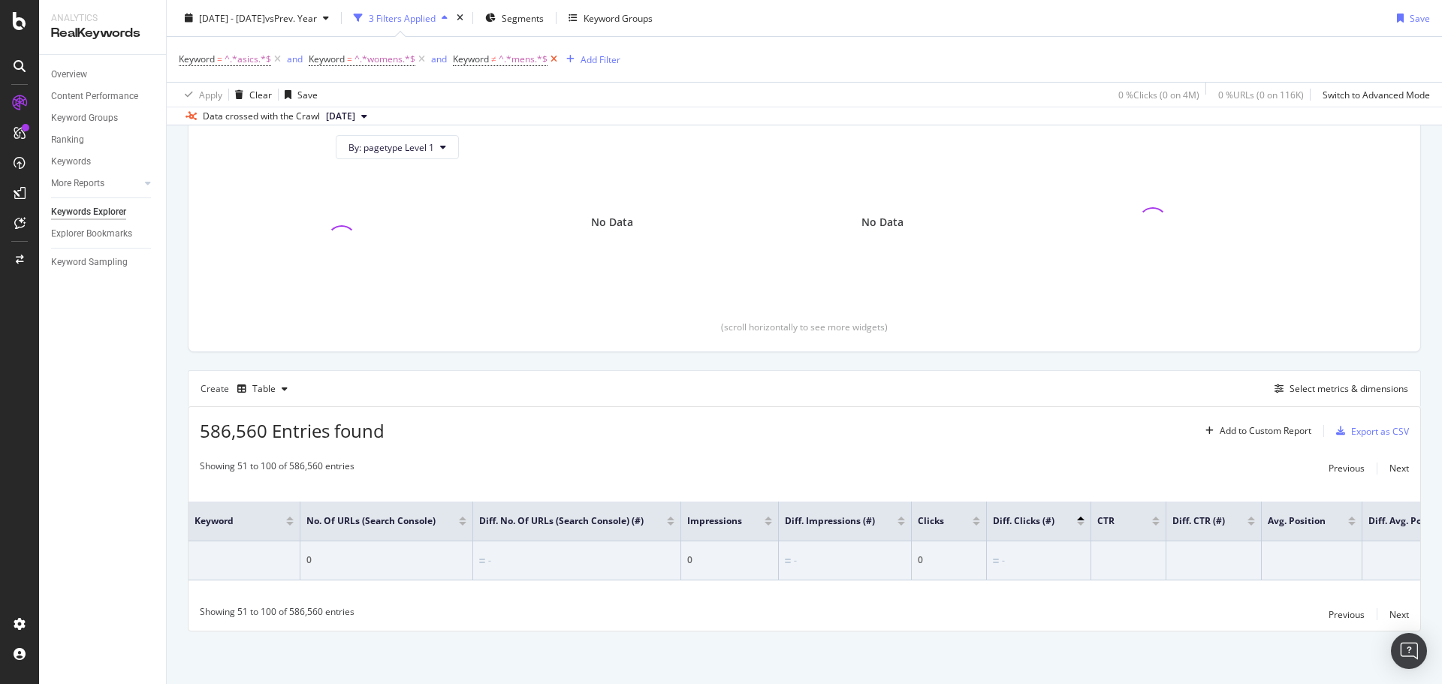
click at [554, 59] on icon at bounding box center [553, 59] width 13 height 15
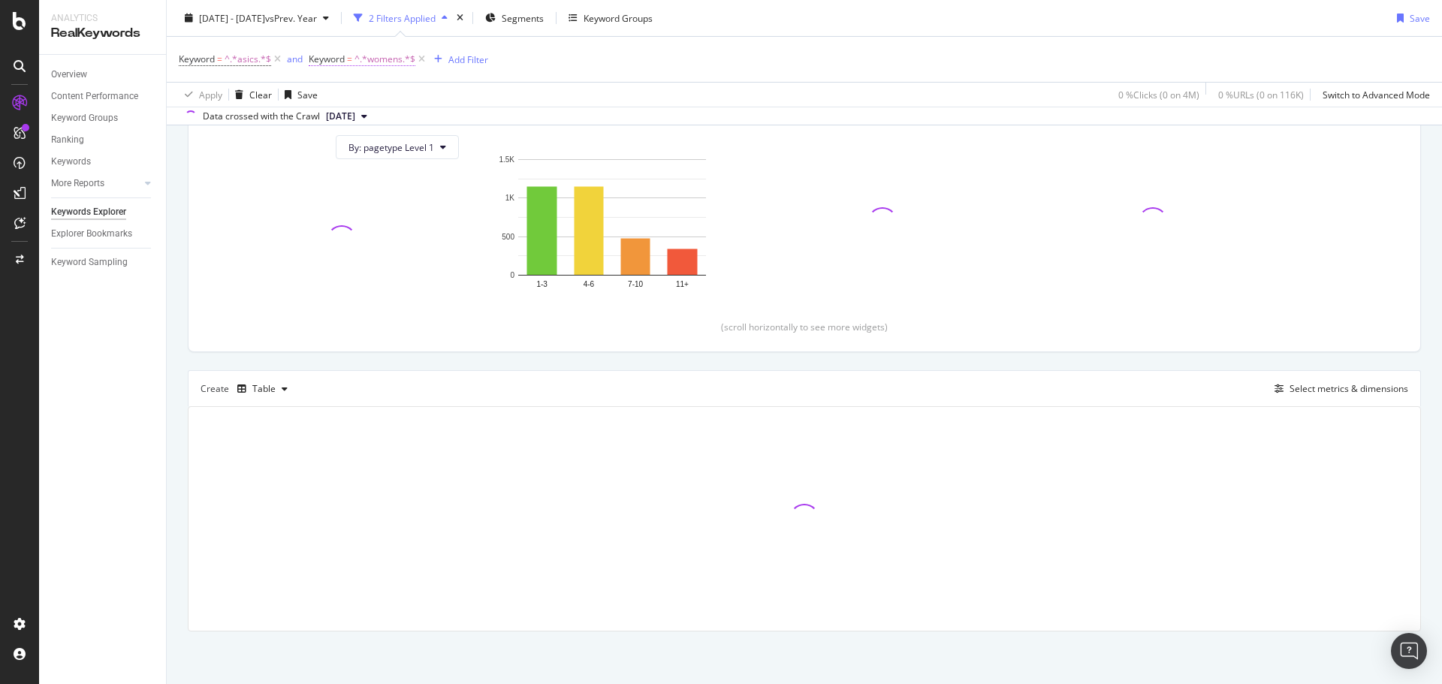
click at [381, 62] on span "^.*womens.*$" at bounding box center [384, 59] width 61 height 21
click at [592, 75] on div "Keyword = ^.*asics.*$ and Keyword = ^.*womens.*$ Add Filter" at bounding box center [804, 59] width 1251 height 45
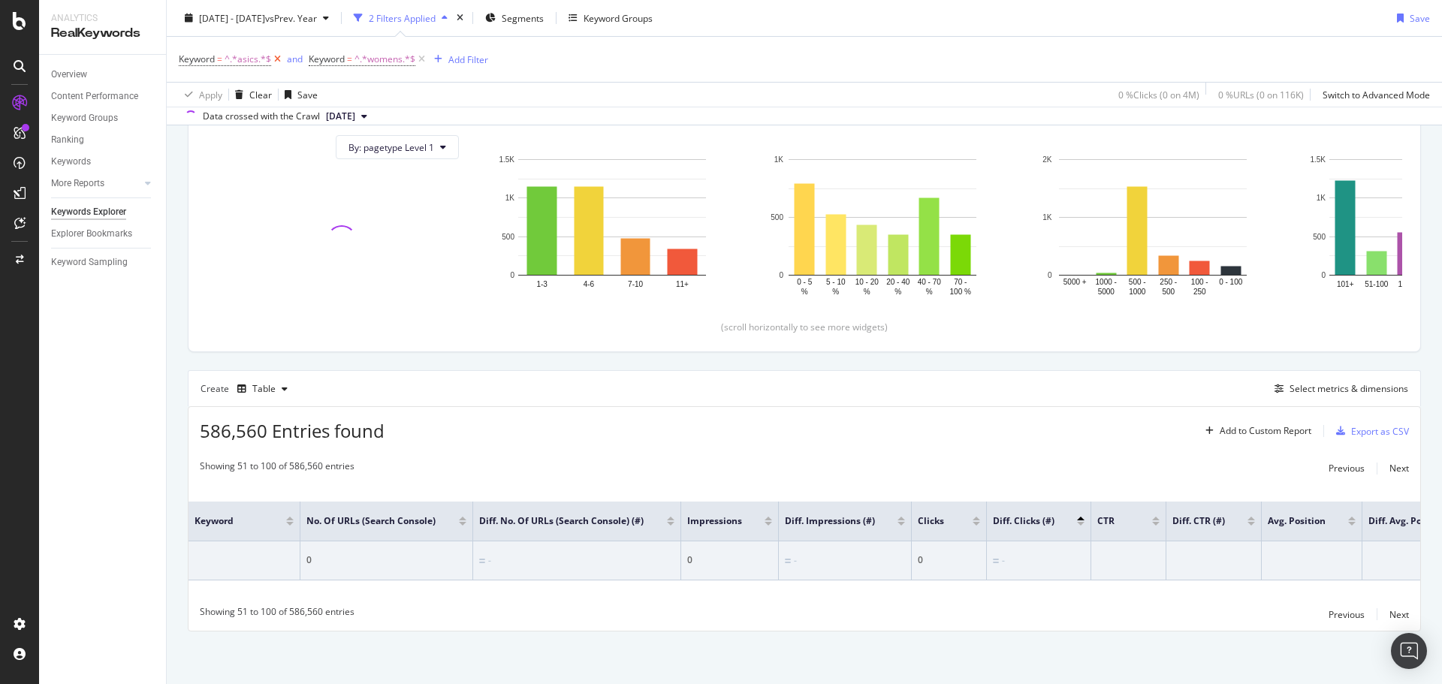
click at [282, 56] on icon at bounding box center [277, 59] width 13 height 15
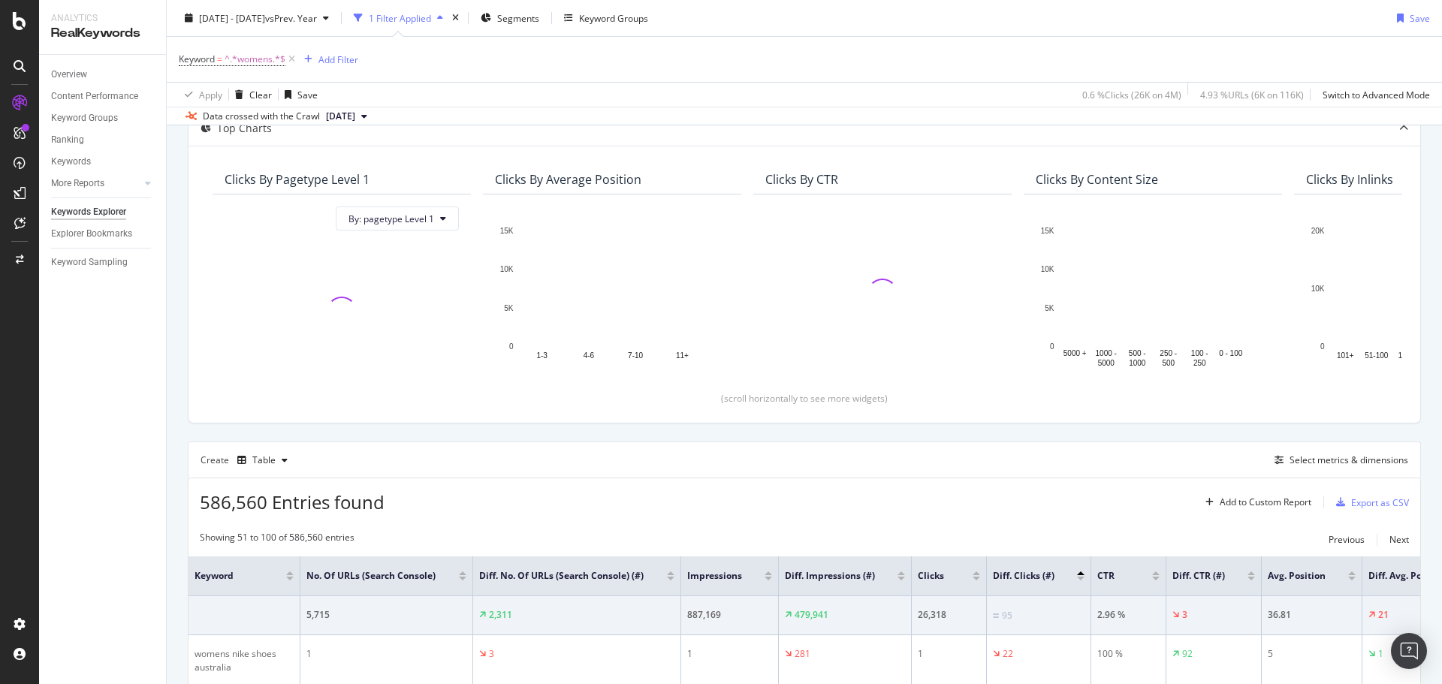
scroll to position [92, 0]
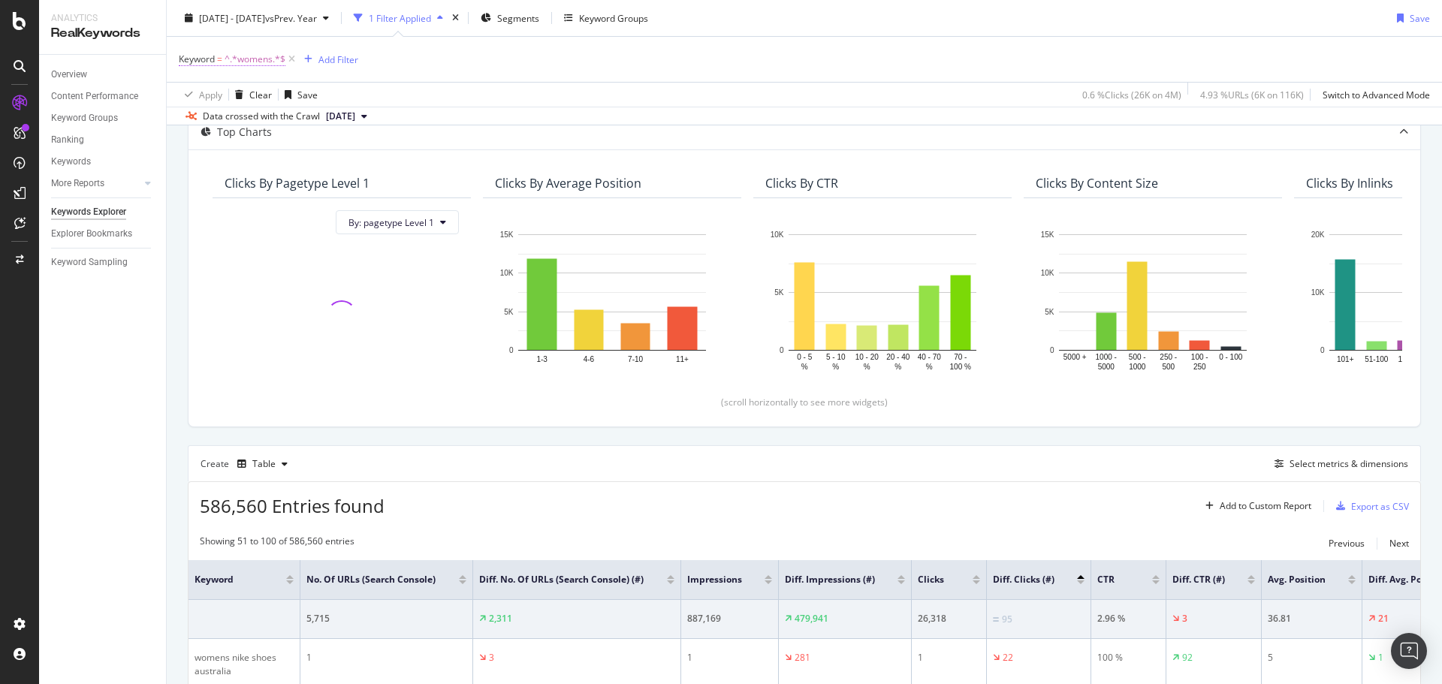
click at [233, 59] on span "^.*womens.*$" at bounding box center [255, 59] width 61 height 21
click at [247, 122] on input "womens" at bounding box center [263, 122] width 142 height 24
type input "garmin"
click at [351, 152] on div "Apply" at bounding box center [344, 153] width 23 height 13
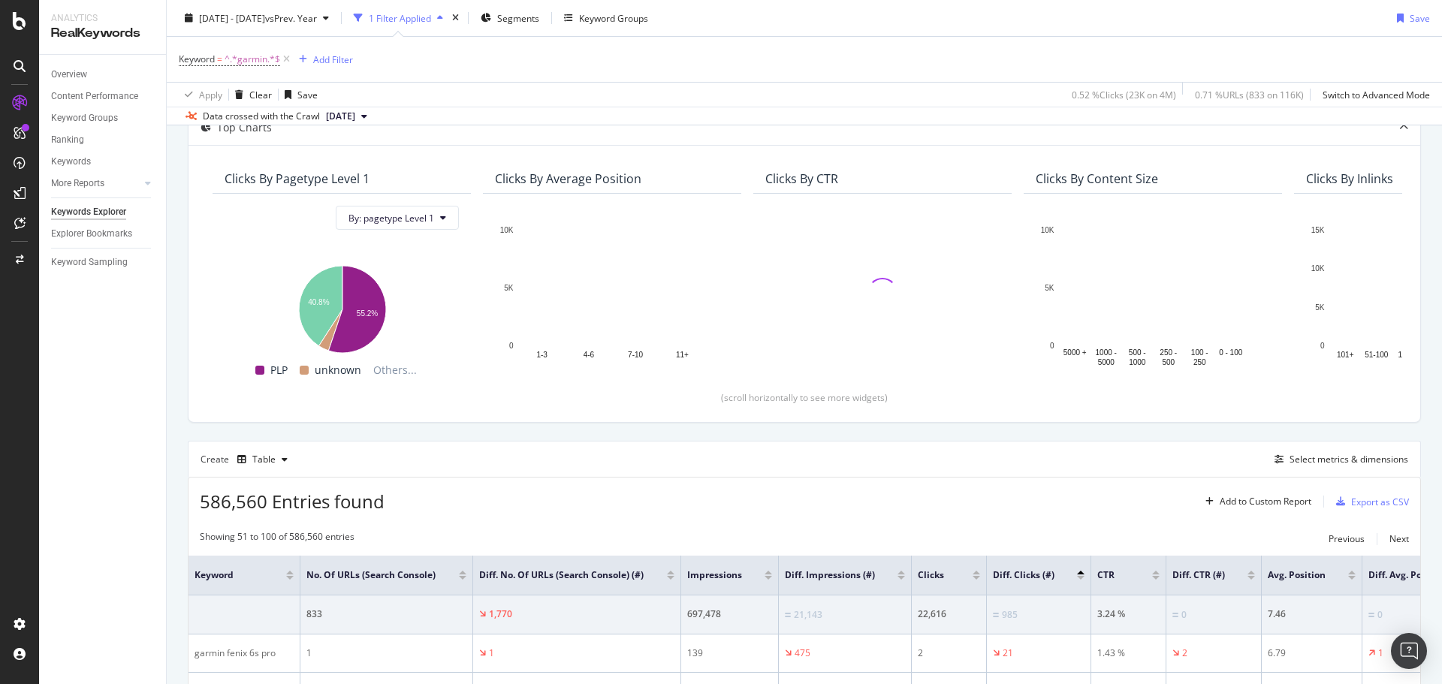
scroll to position [92, 0]
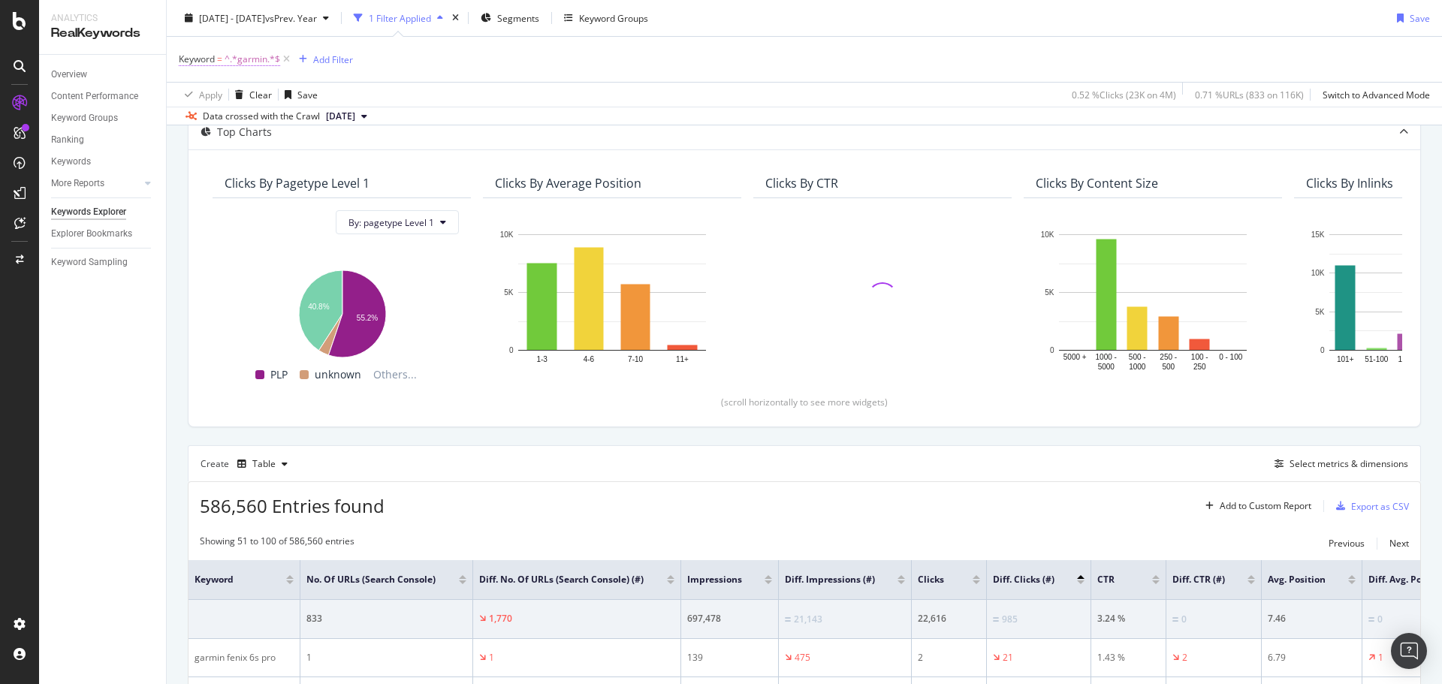
click at [254, 62] on span "^.*garmin.*$" at bounding box center [253, 59] width 56 height 21
click at [253, 117] on input "garmin" at bounding box center [263, 122] width 142 height 24
type input "football"
click at [355, 149] on div "Apply" at bounding box center [344, 153] width 23 height 13
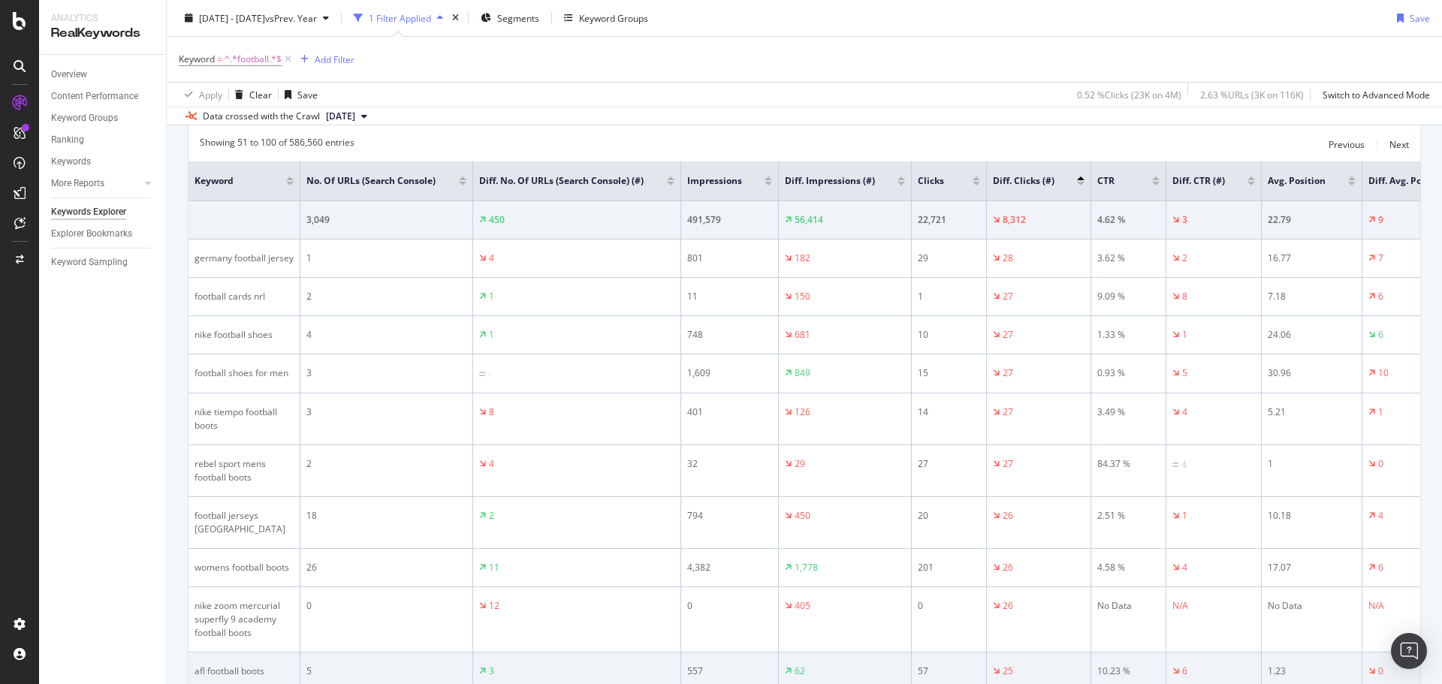
scroll to position [468, 0]
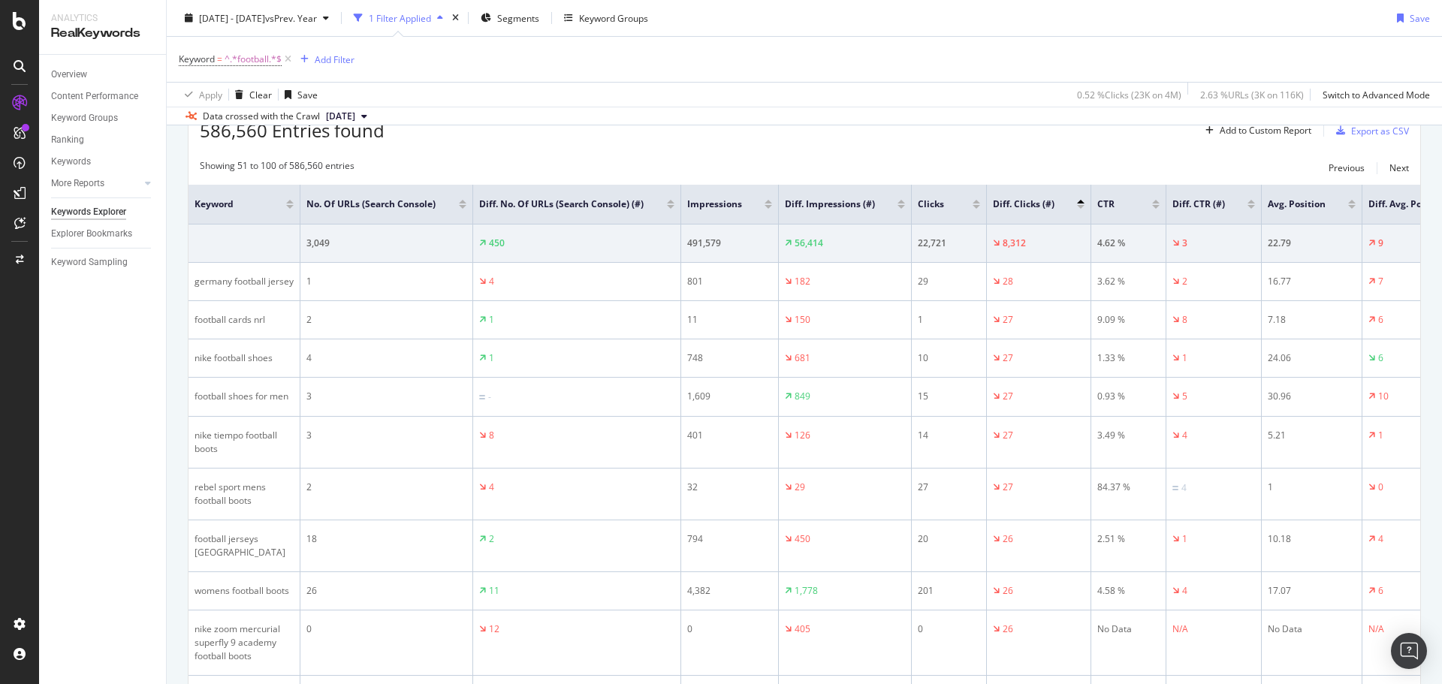
click at [218, 51] on span "Keyword = ^.*football.*$" at bounding box center [237, 59] width 116 height 21
click at [224, 58] on span "Keyword = ^.*football.*$" at bounding box center [230, 60] width 103 height 14
click at [242, 121] on input "football" at bounding box center [263, 122] width 142 height 24
type input "basketball"
click at [342, 155] on div "Apply" at bounding box center [344, 153] width 23 height 13
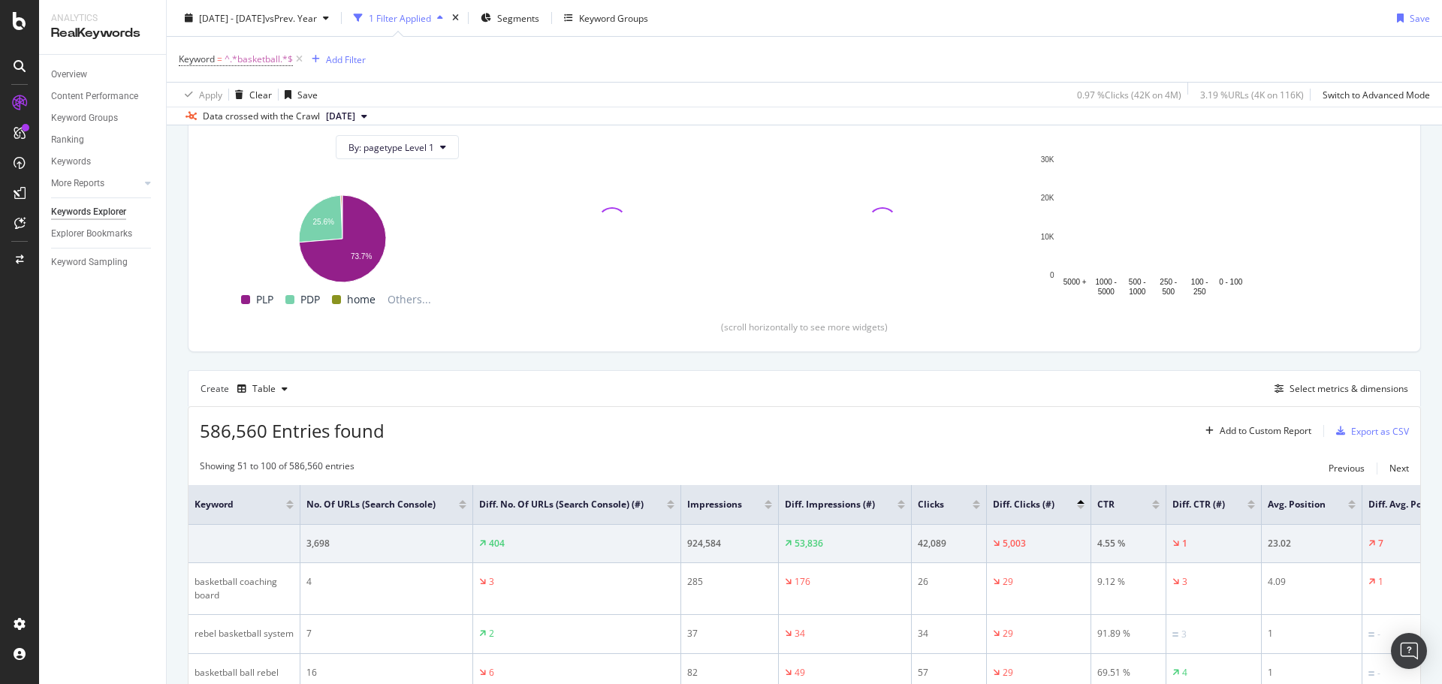
scroll to position [468, 0]
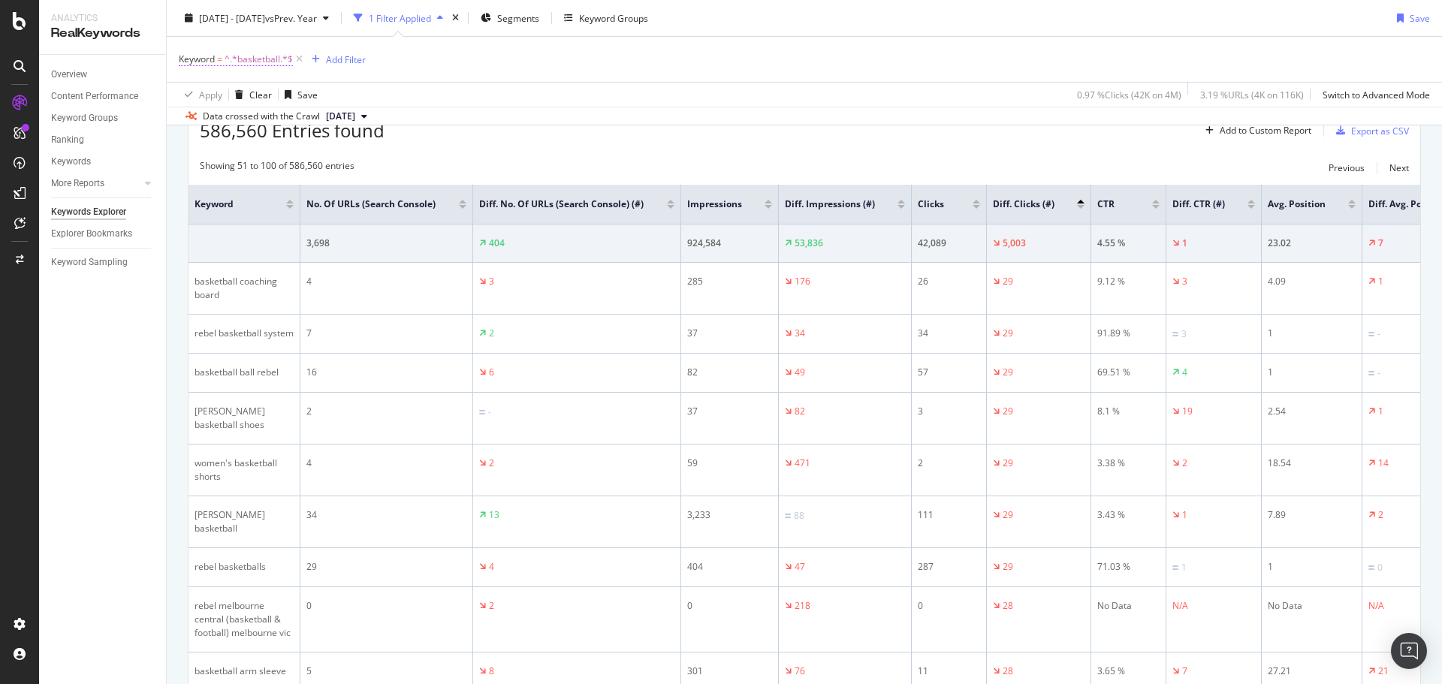
click at [225, 56] on span "^.*basketball.*$" at bounding box center [259, 59] width 68 height 21
click at [259, 125] on input "basketball" at bounding box center [263, 122] width 142 height 24
type input "shoe"
click at [344, 155] on div "Apply" at bounding box center [344, 153] width 23 height 13
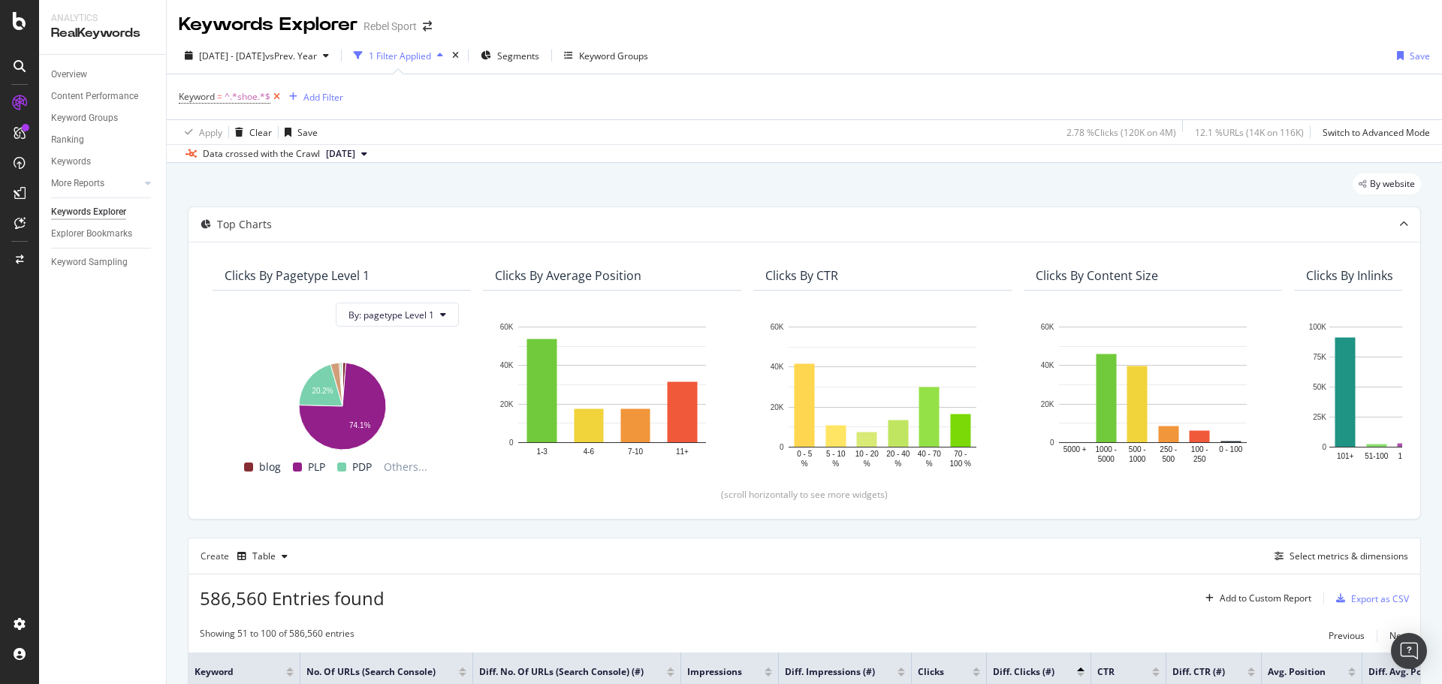
click at [278, 92] on icon at bounding box center [276, 96] width 13 height 15
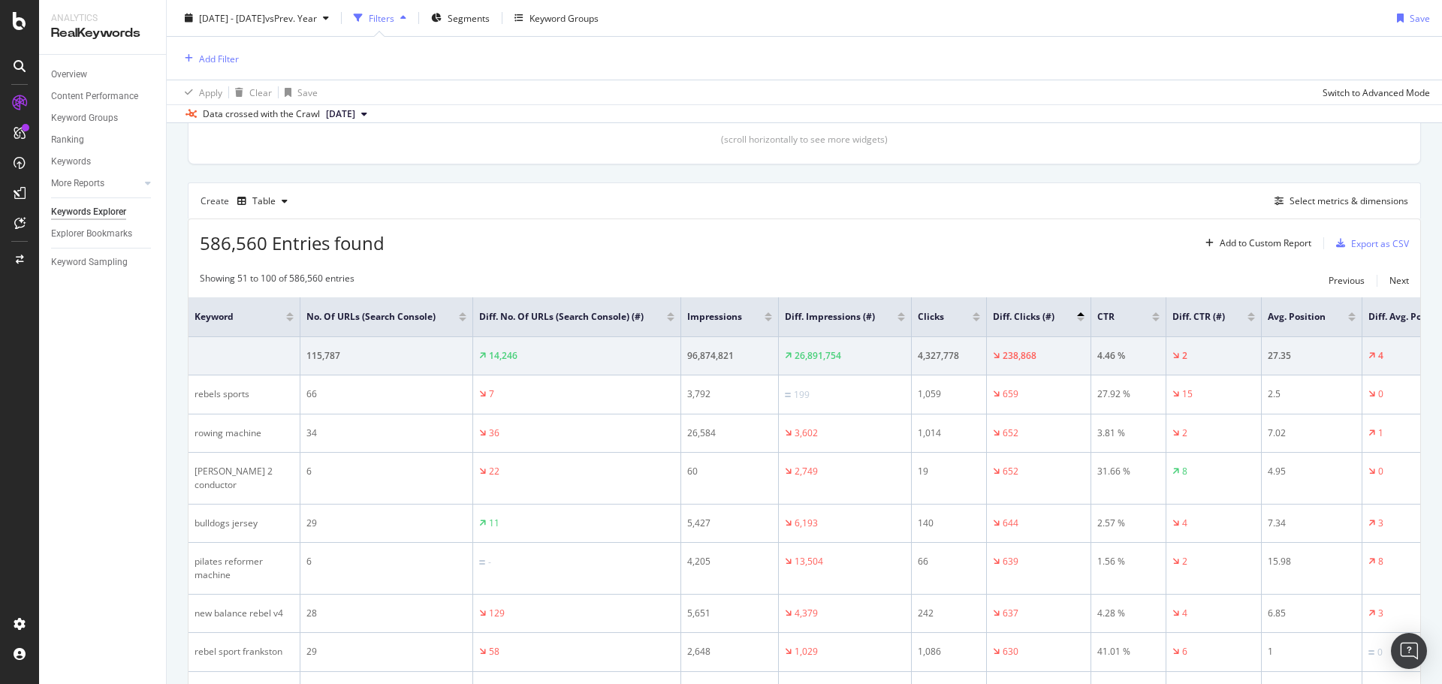
scroll to position [375, 0]
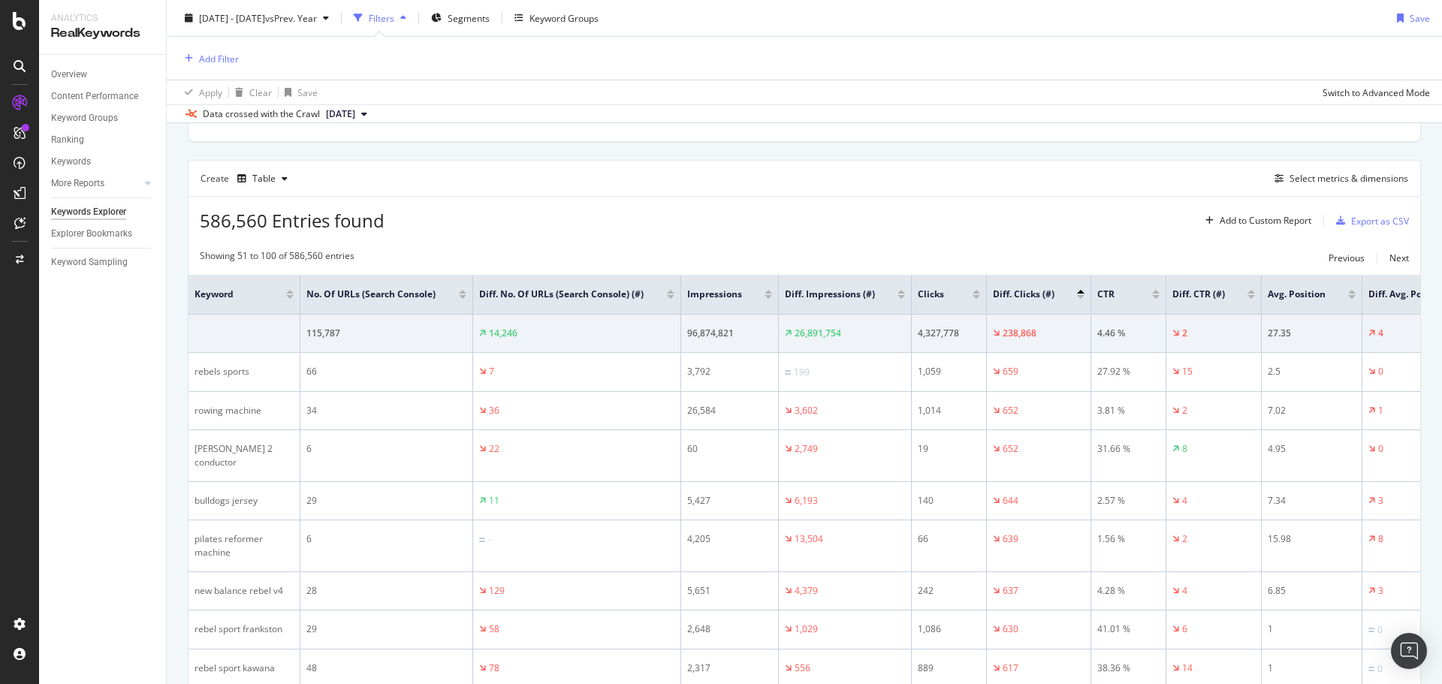
click at [1081, 294] on div at bounding box center [1081, 292] width 8 height 4
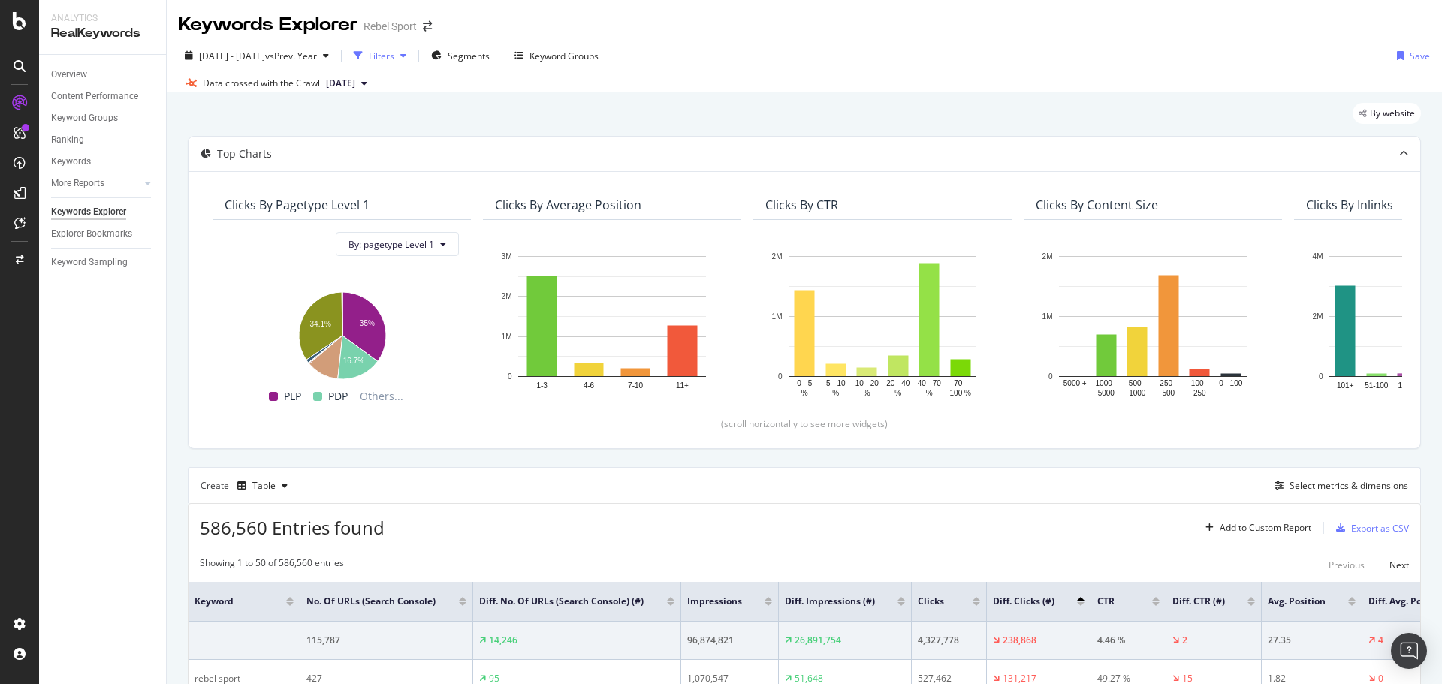
click at [394, 59] on div "Filters" at bounding box center [382, 56] width 26 height 13
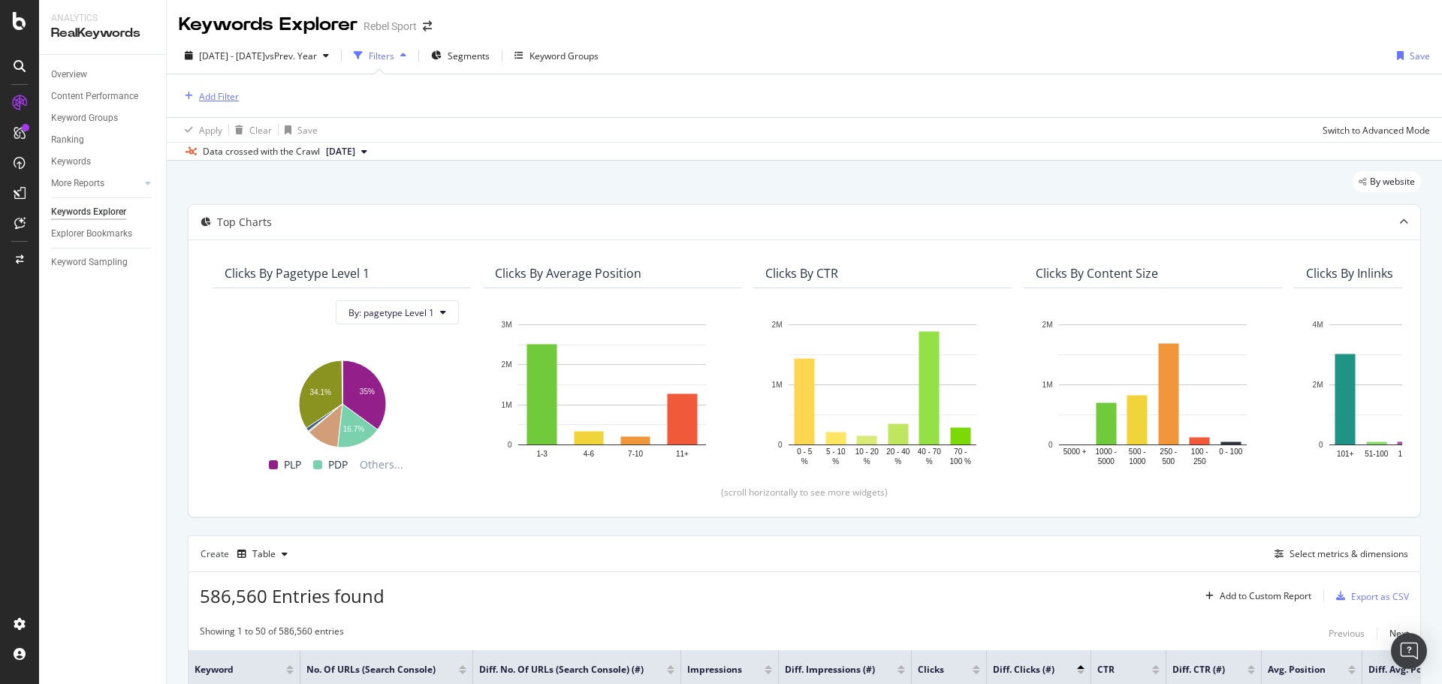
click at [234, 99] on div "Add Filter" at bounding box center [219, 96] width 40 height 13
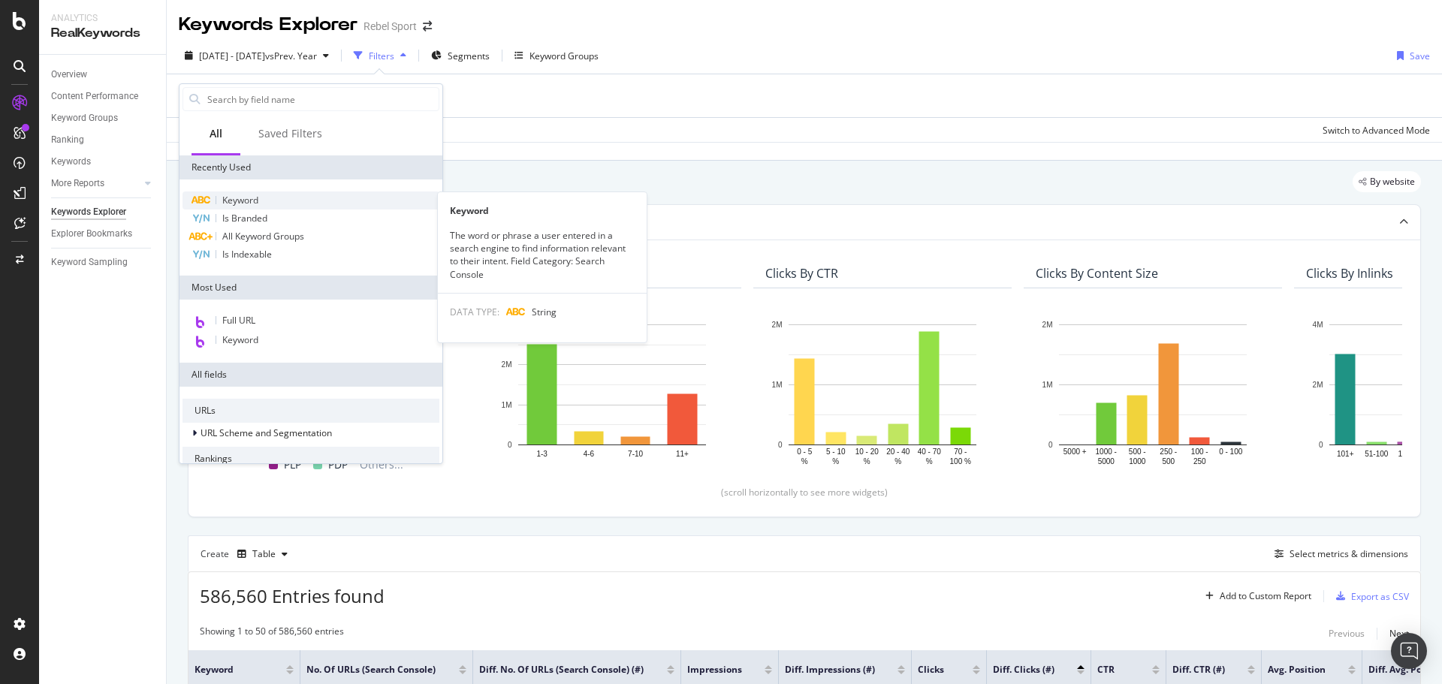
click at [250, 200] on span "Keyword" at bounding box center [240, 200] width 36 height 13
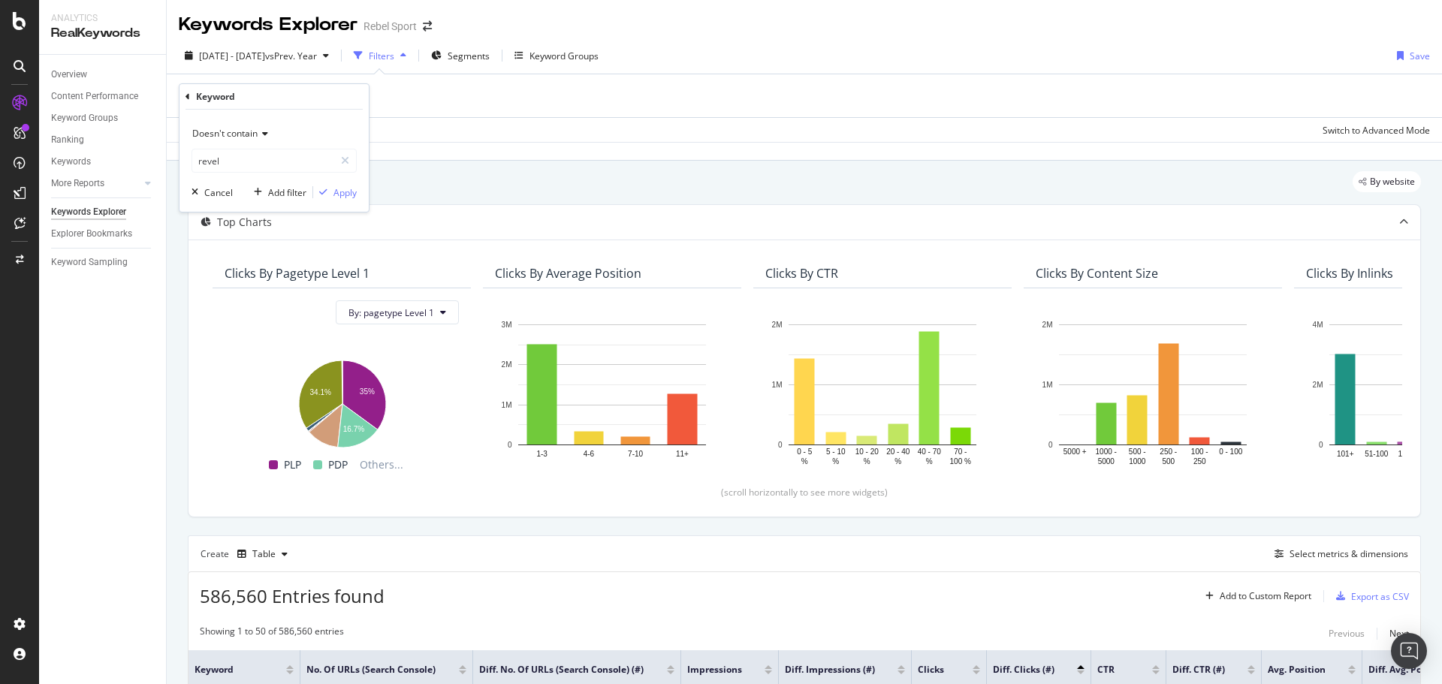
click at [255, 134] on span "Doesn't contain" at bounding box center [224, 133] width 65 height 13
click at [225, 284] on span "Contains" at bounding box center [217, 282] width 37 height 13
click at [242, 159] on input "revel" at bounding box center [263, 161] width 142 height 24
type input "reb"
click at [349, 196] on div "Apply" at bounding box center [344, 192] width 23 height 13
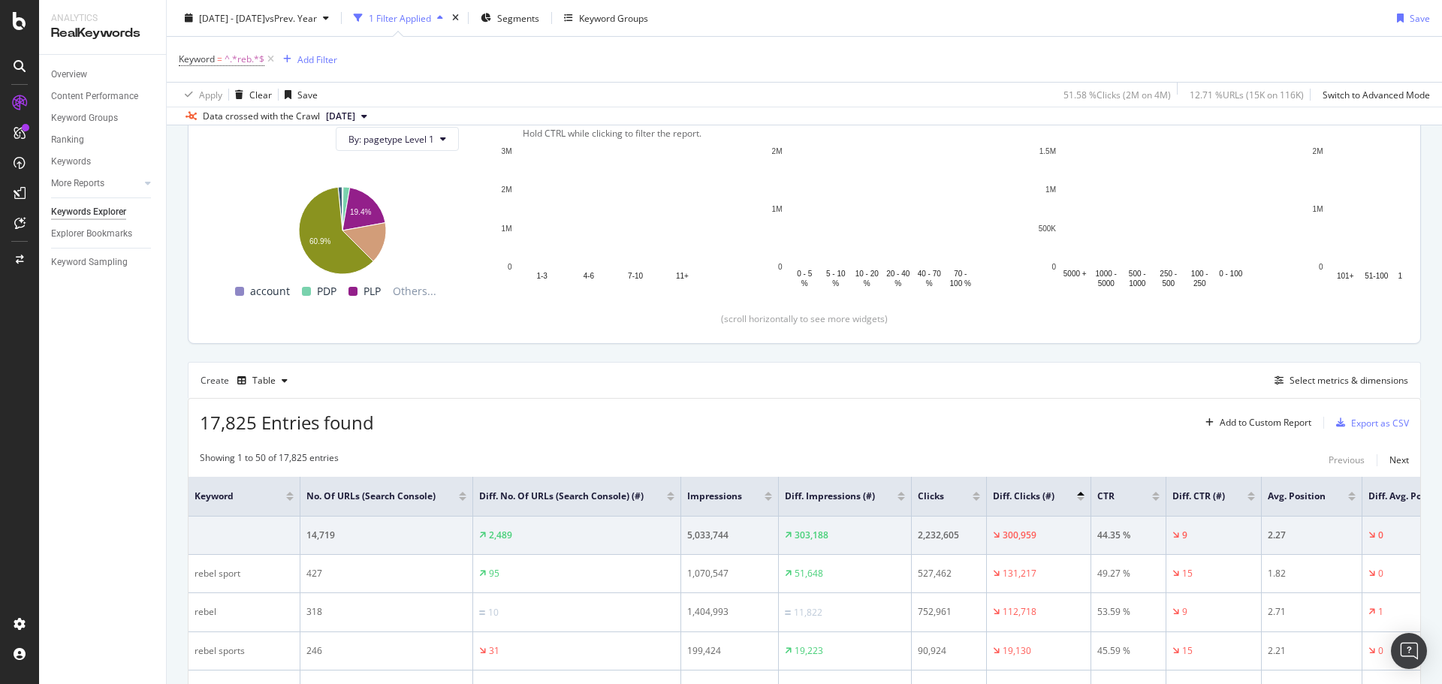
scroll to position [167, 0]
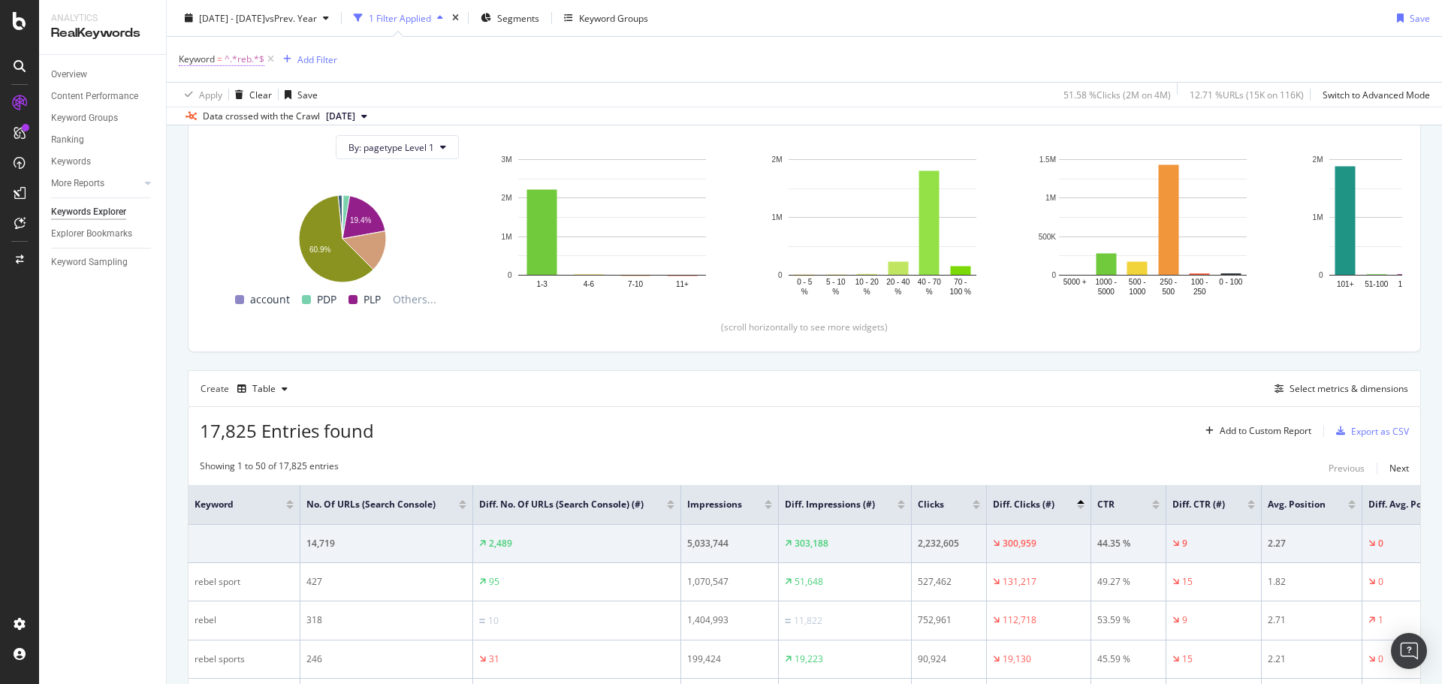
click at [204, 64] on span "Keyword" at bounding box center [197, 59] width 36 height 13
click at [229, 95] on icon at bounding box center [234, 94] width 11 height 9
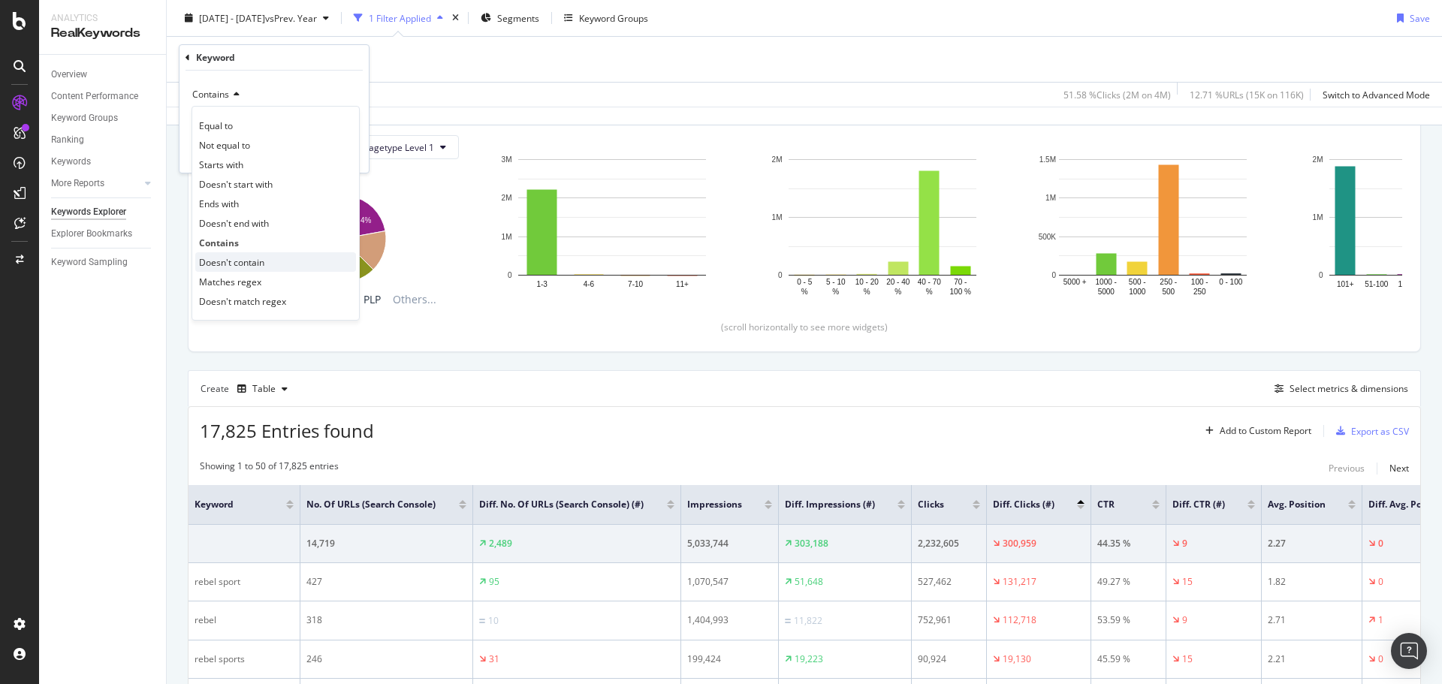
click at [250, 261] on span "Doesn't contain" at bounding box center [231, 262] width 65 height 13
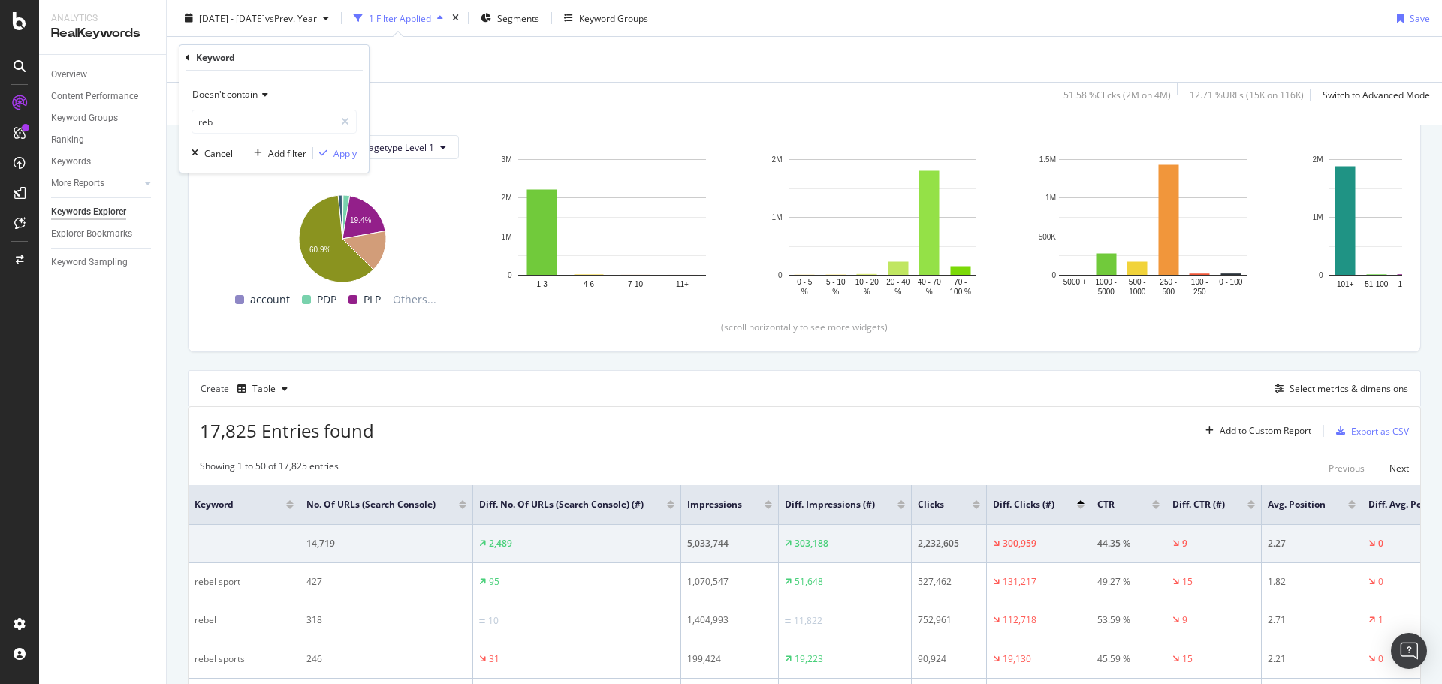
click at [341, 155] on div "Apply" at bounding box center [344, 153] width 23 height 13
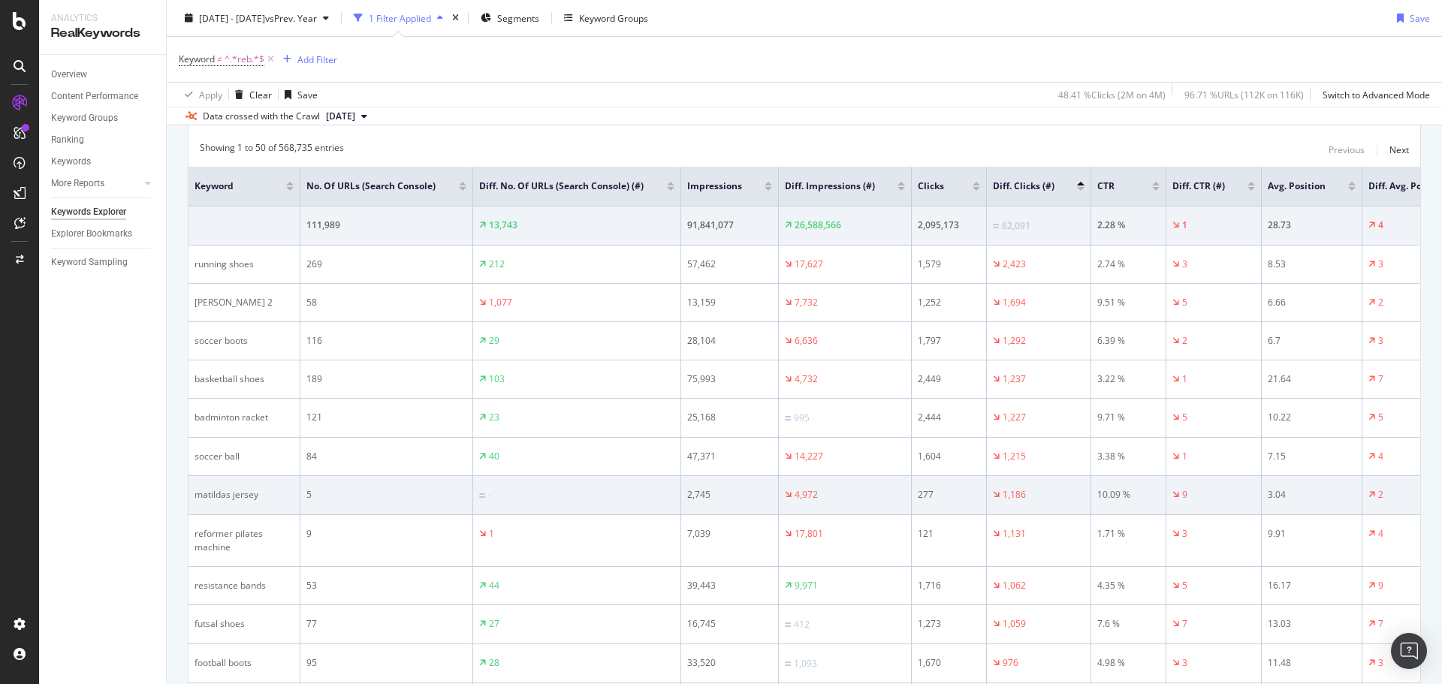
scroll to position [468, 0]
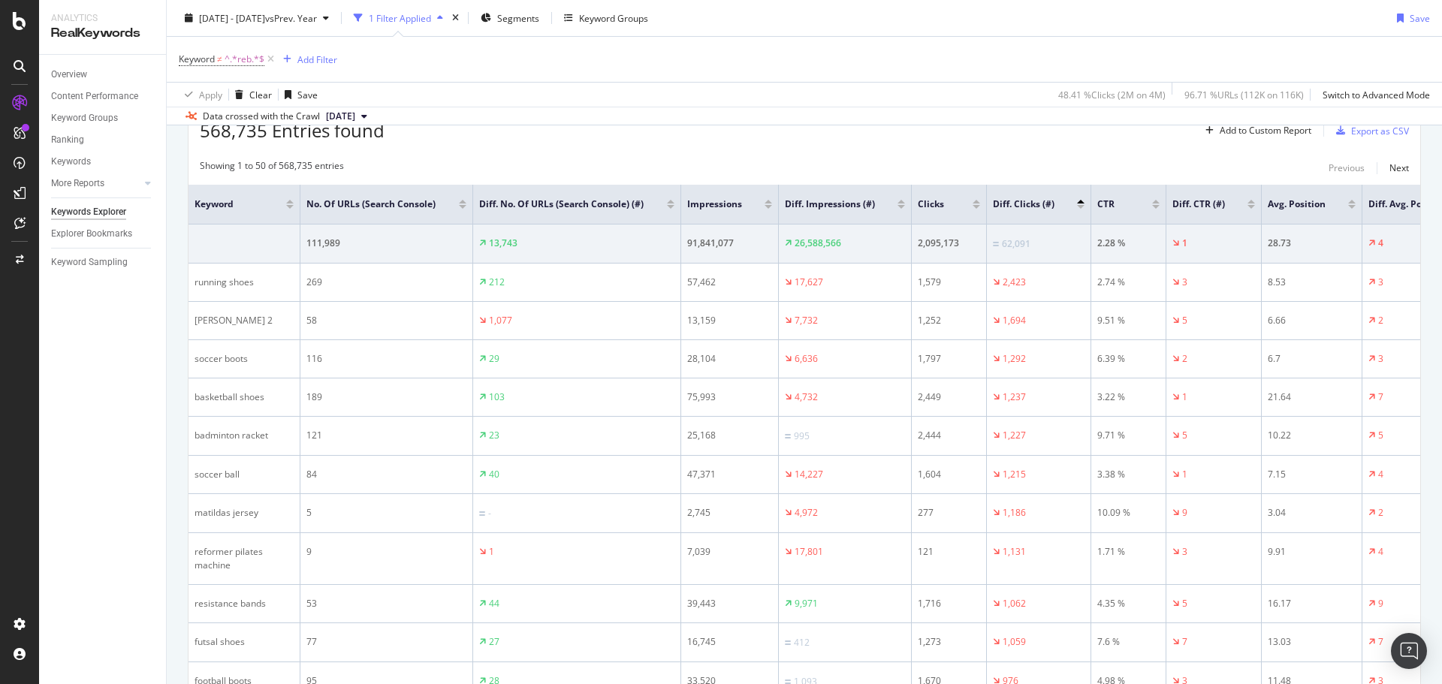
click at [1078, 204] on div at bounding box center [1081, 202] width 8 height 4
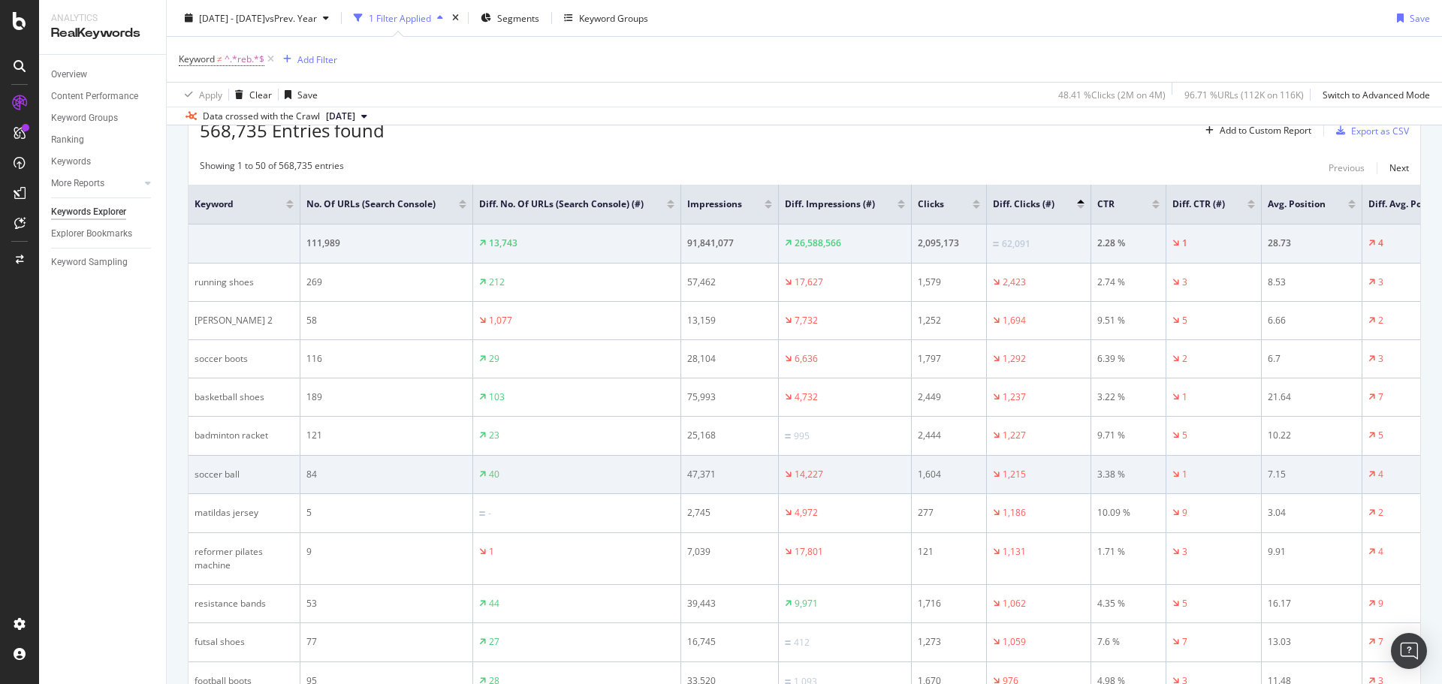
scroll to position [393, 0]
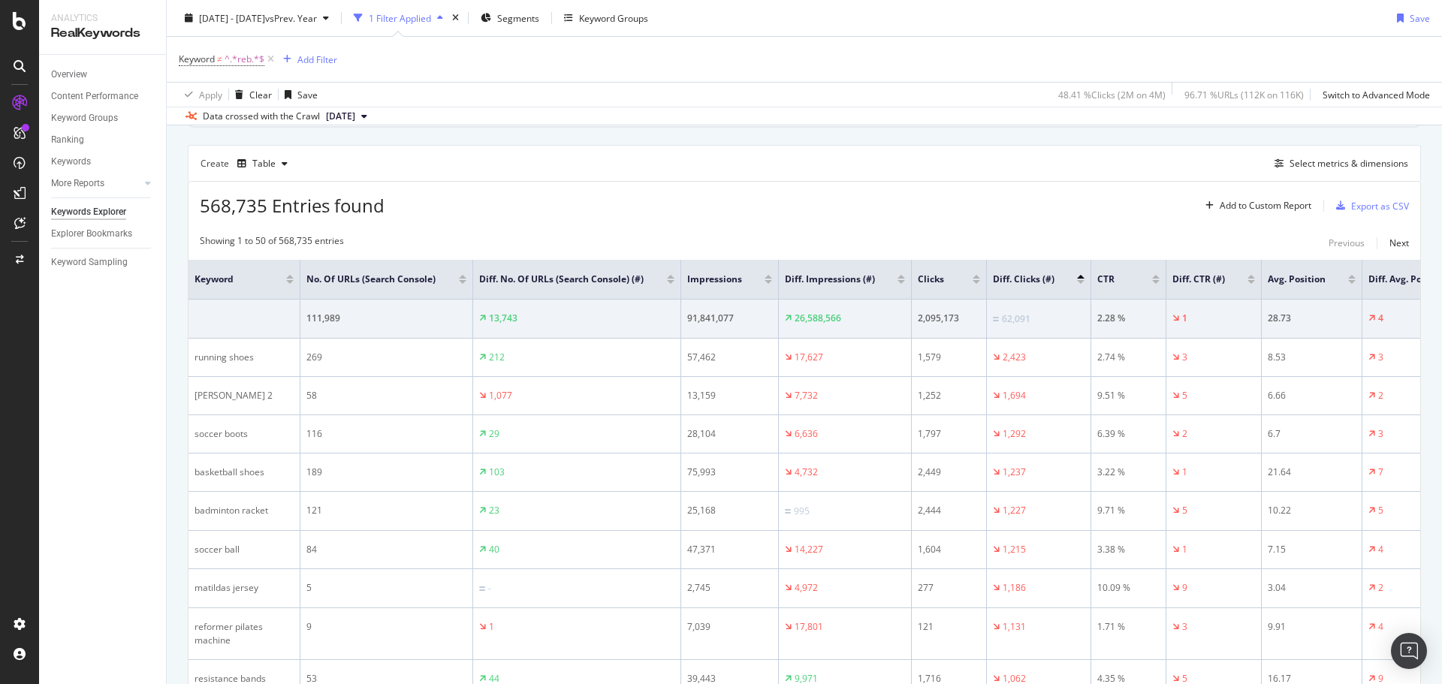
click at [1081, 279] on div at bounding box center [1081, 277] width 8 height 4
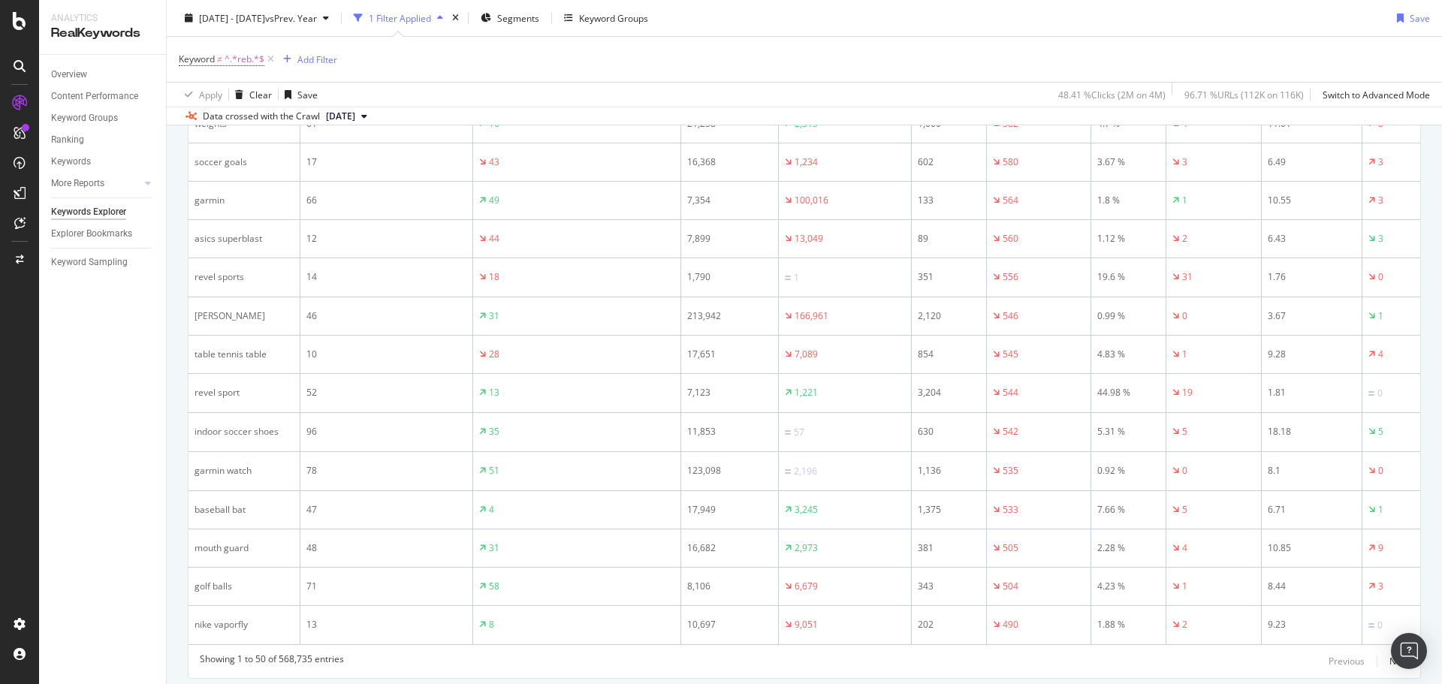
scroll to position [2122, 0]
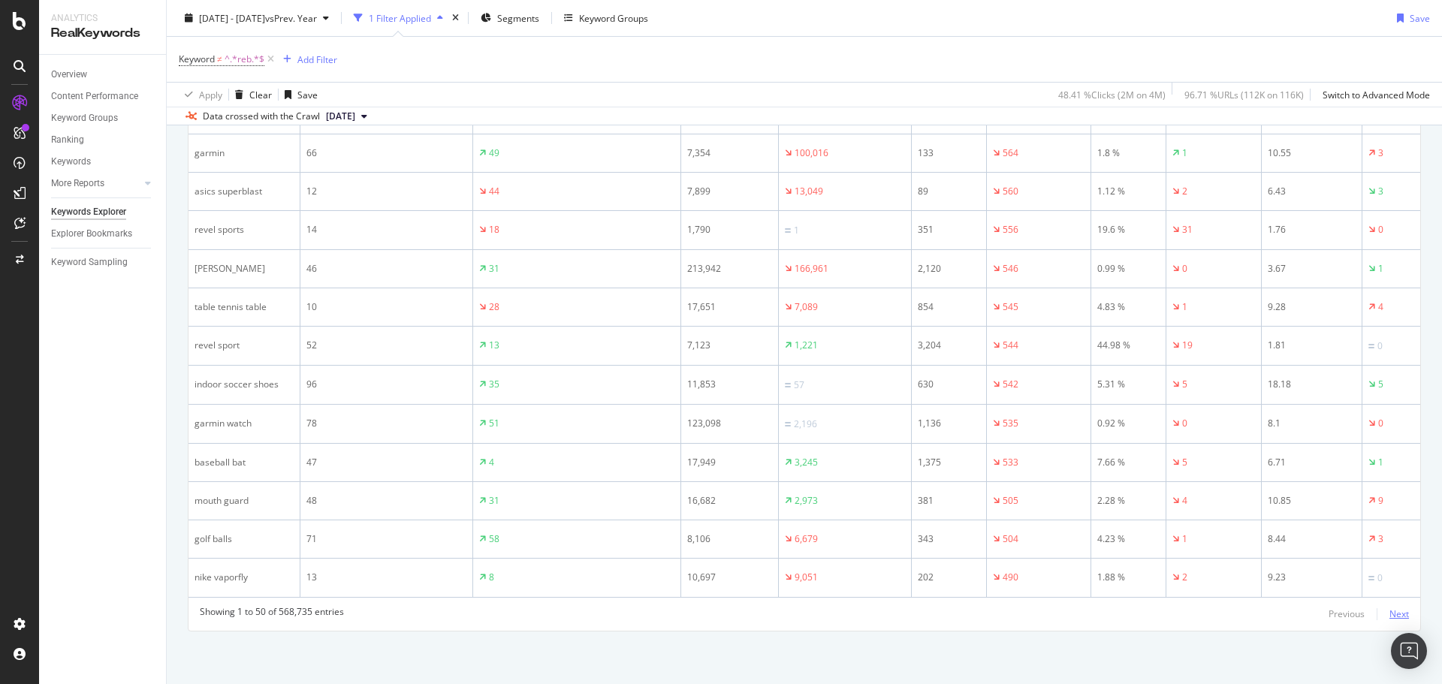
click at [1389, 610] on div "Next" at bounding box center [1399, 614] width 20 height 13
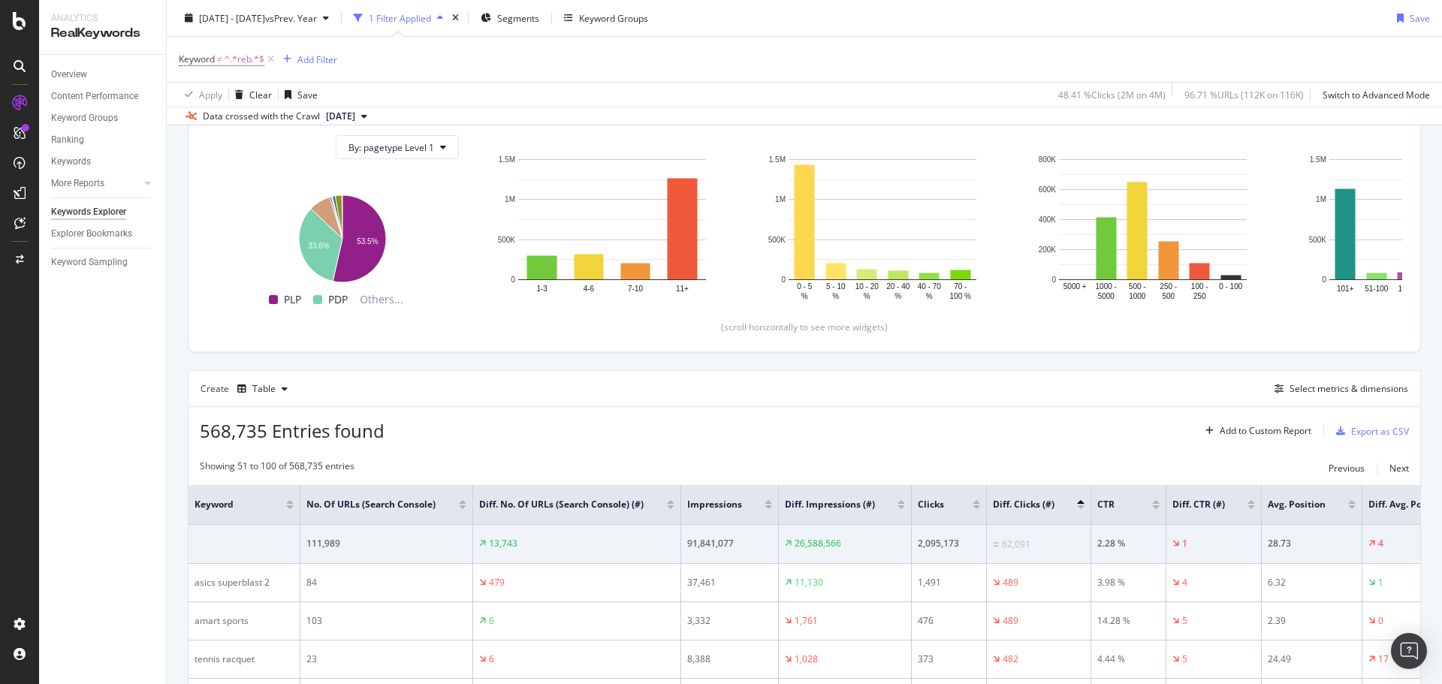
scroll to position [2096, 0]
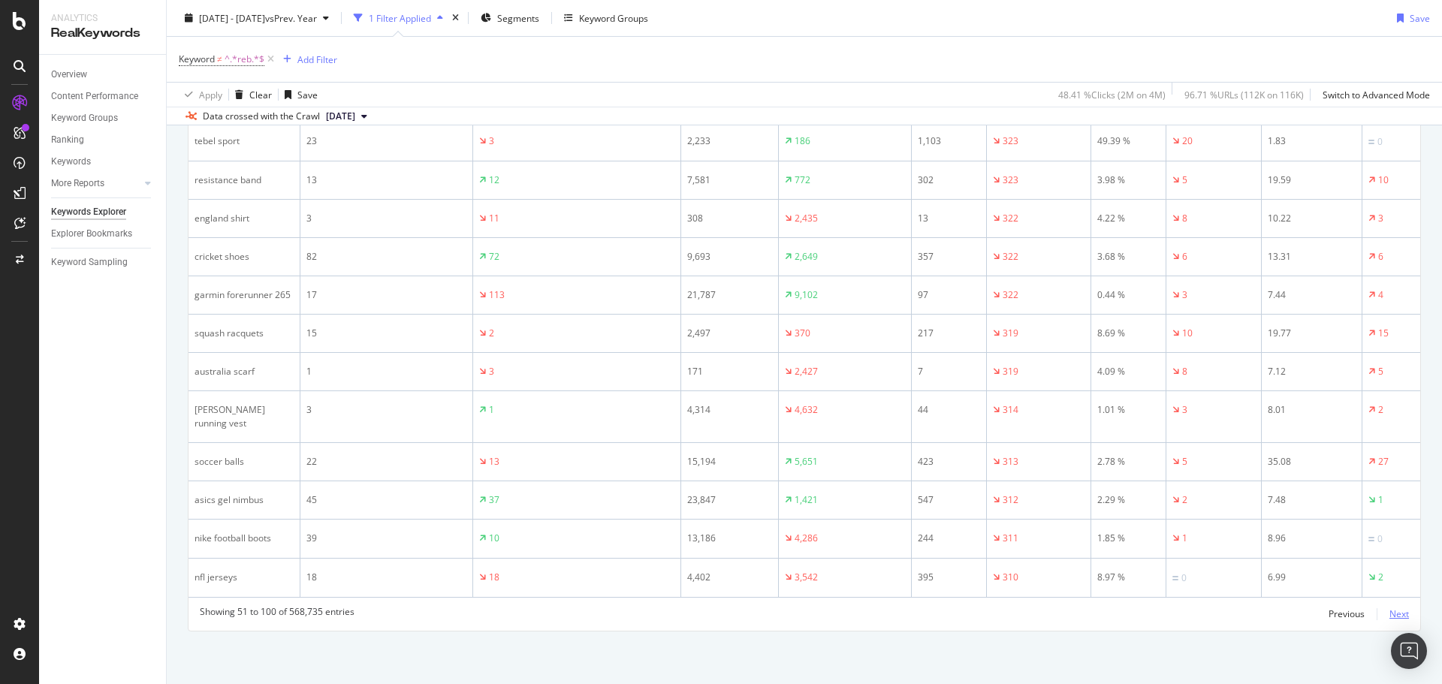
click at [1389, 615] on div "Next" at bounding box center [1399, 614] width 20 height 13
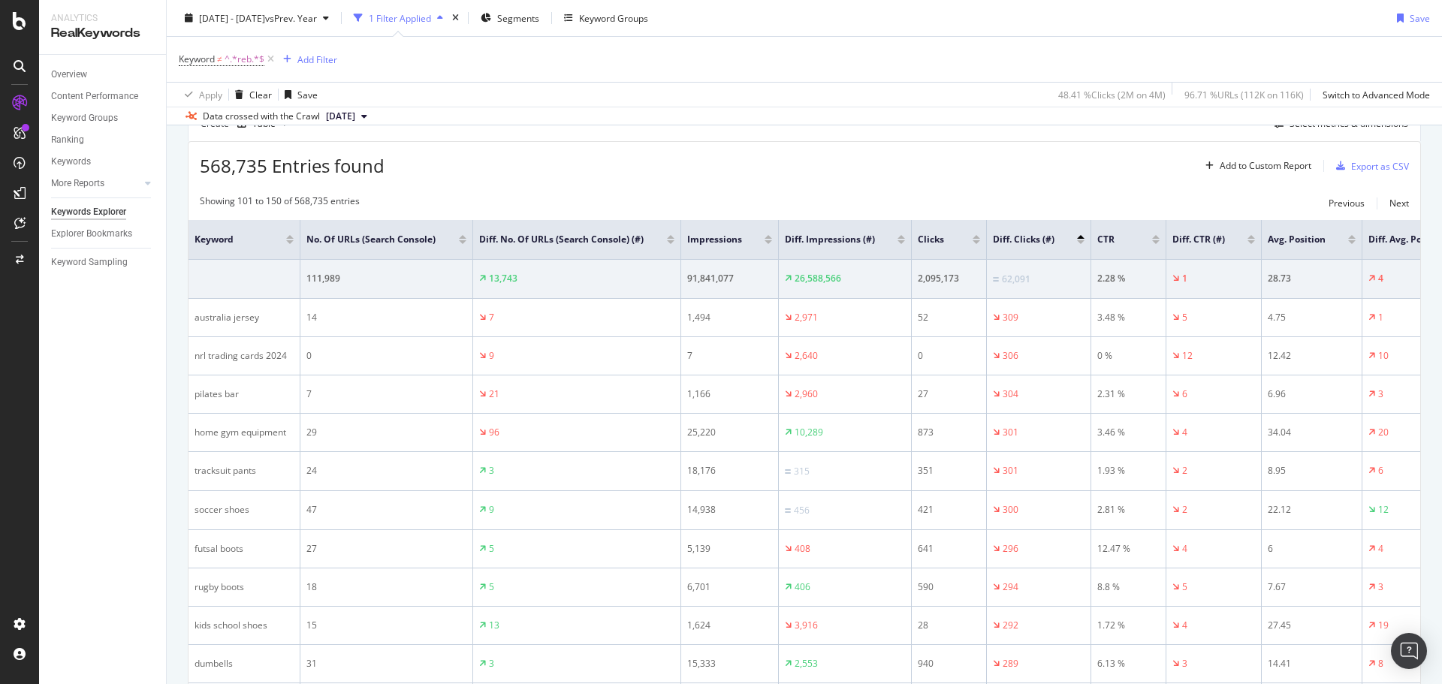
scroll to position [387, 0]
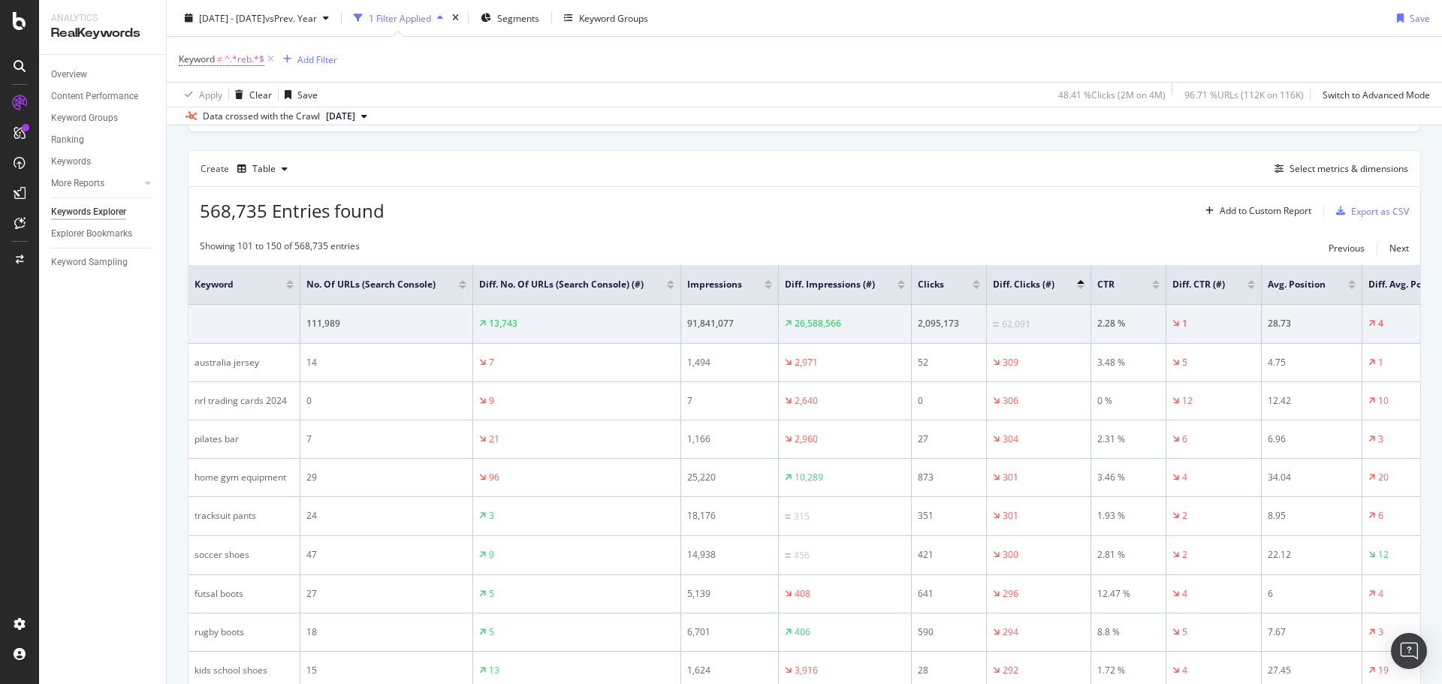
click at [1080, 289] on div at bounding box center [1081, 287] width 8 height 4
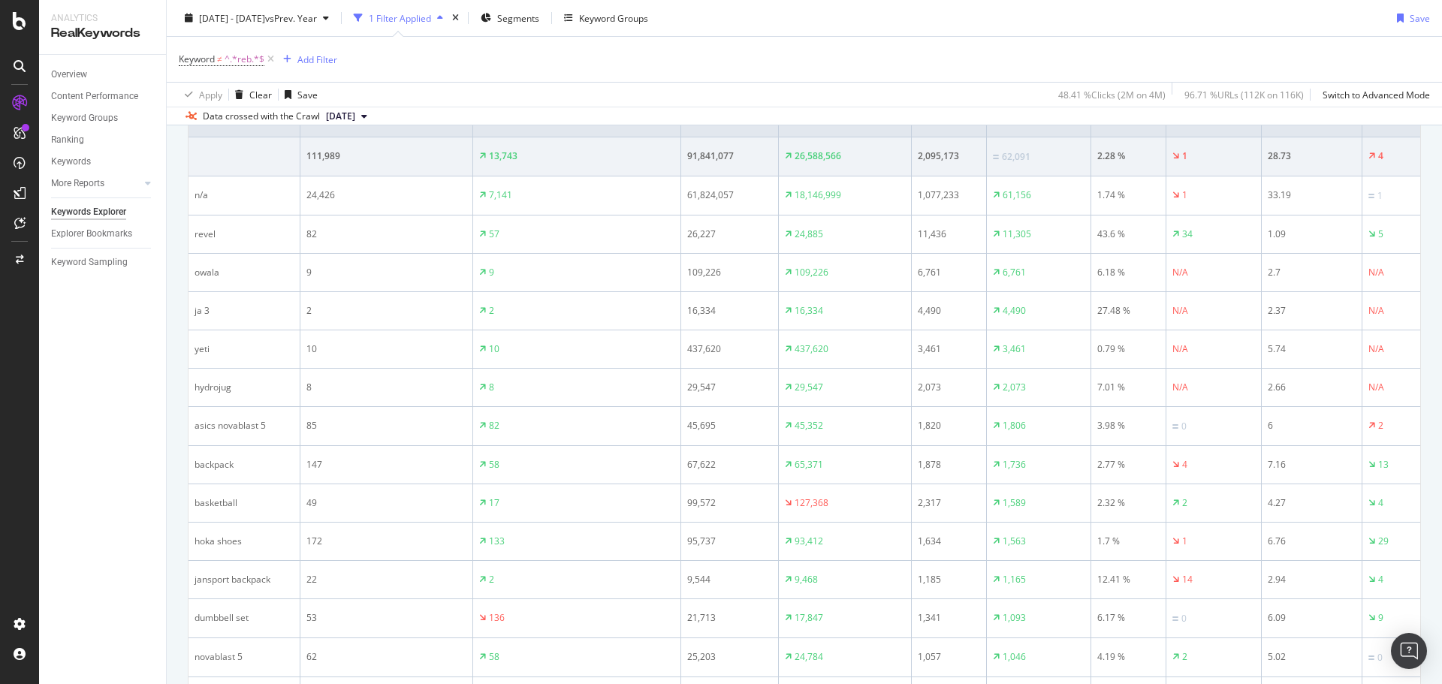
scroll to position [454, 0]
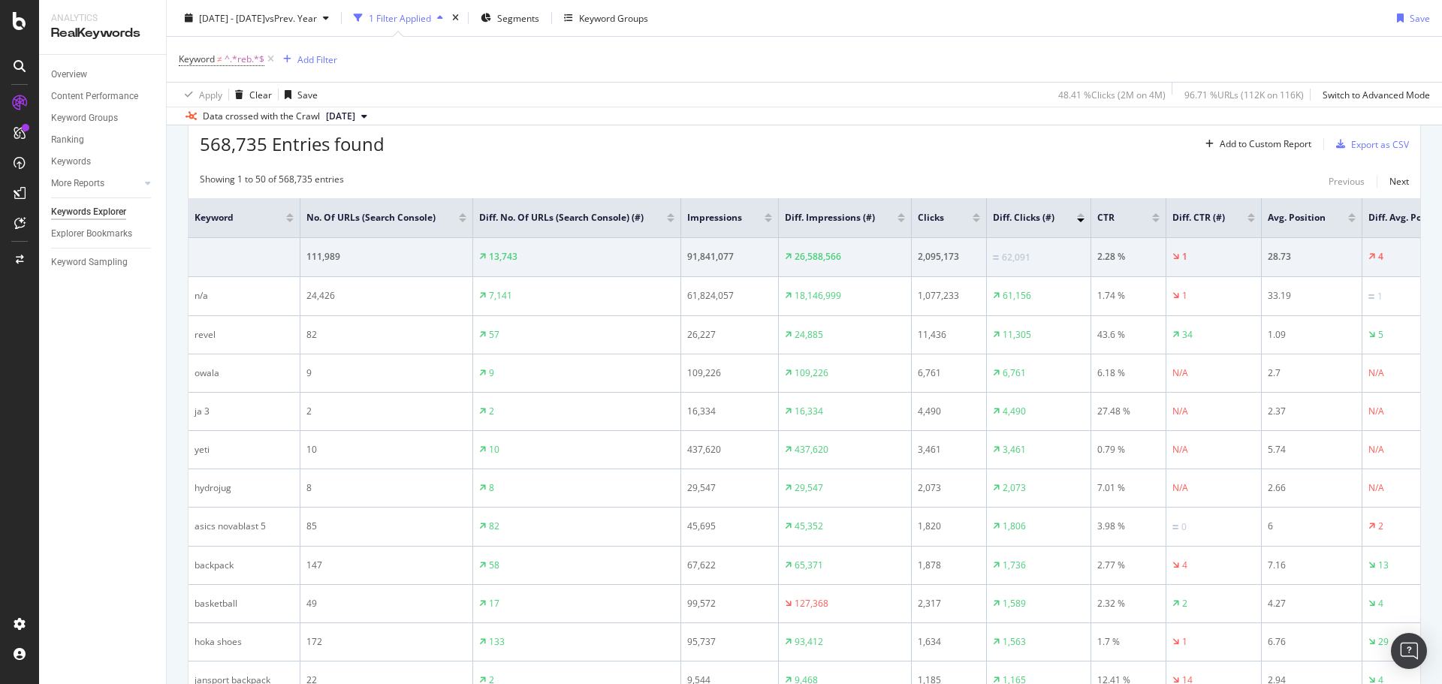
click at [1080, 217] on div at bounding box center [1081, 215] width 8 height 4
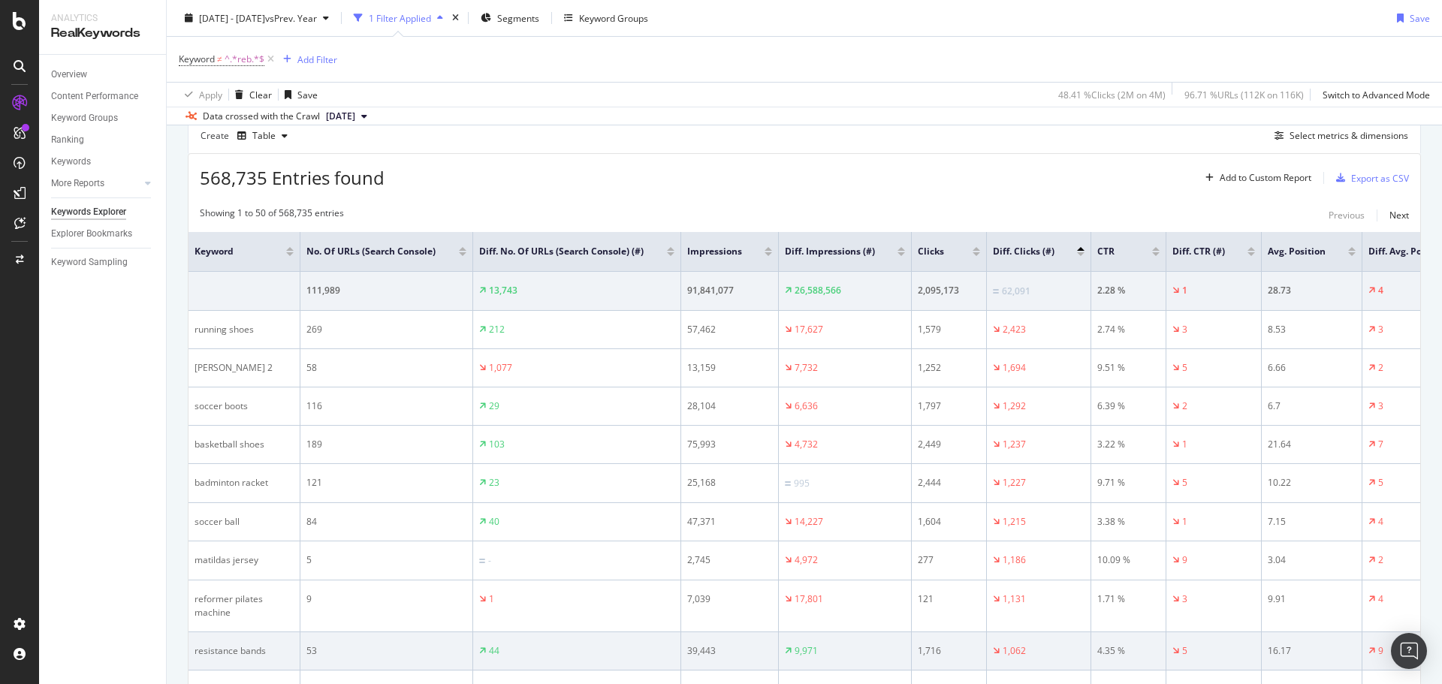
scroll to position [379, 0]
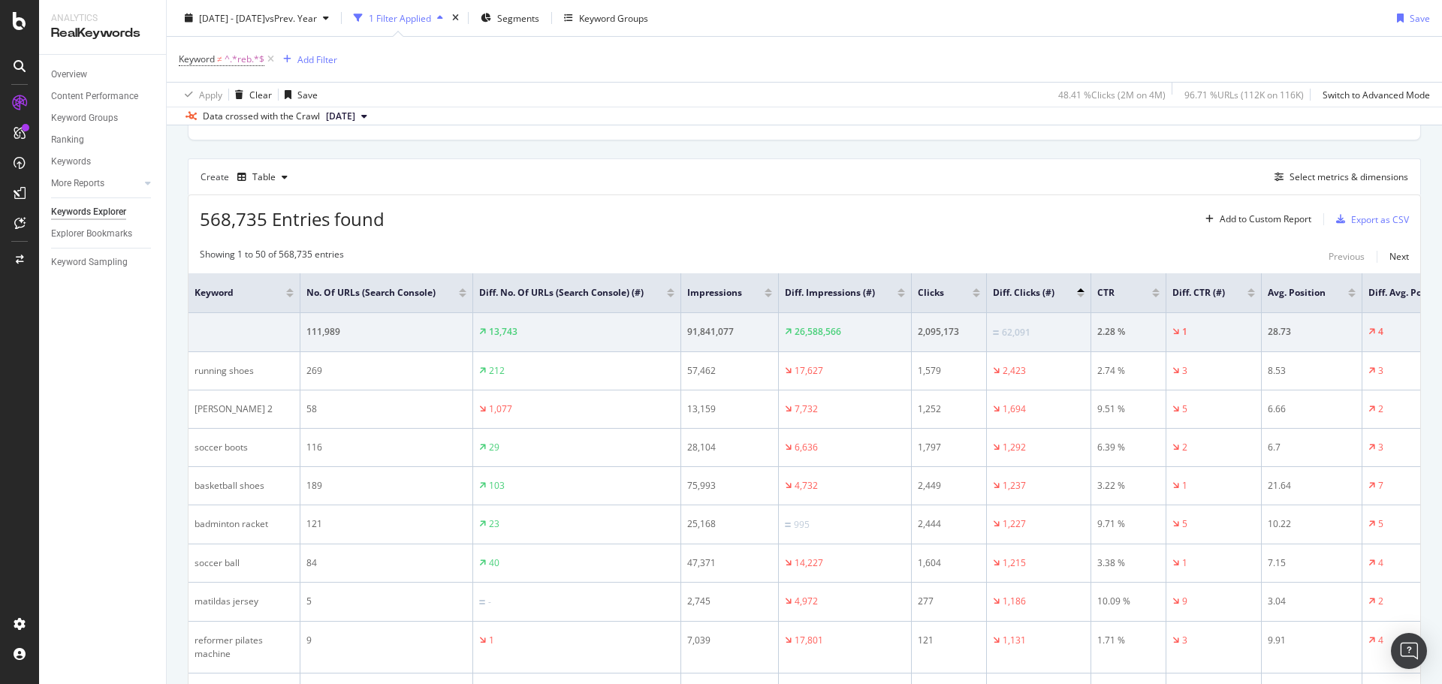
click at [900, 292] on div at bounding box center [901, 290] width 8 height 4
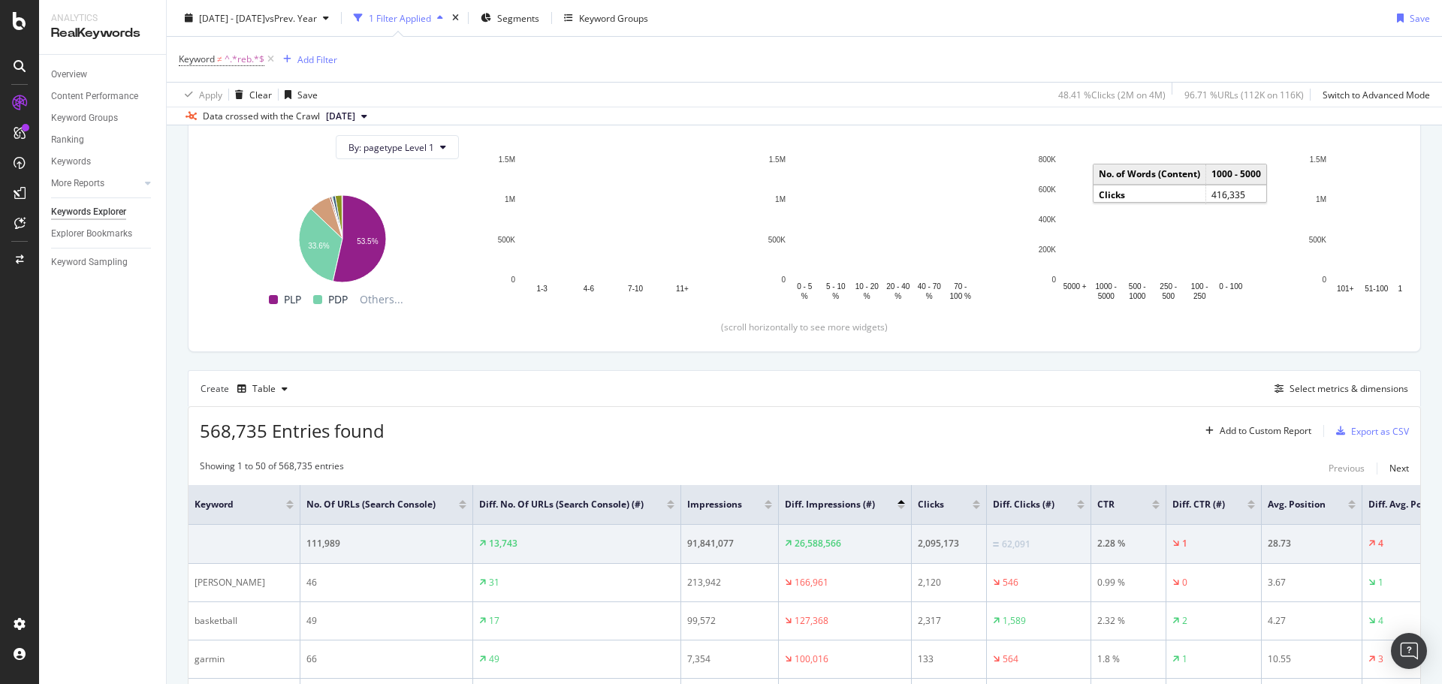
scroll to position [379, 0]
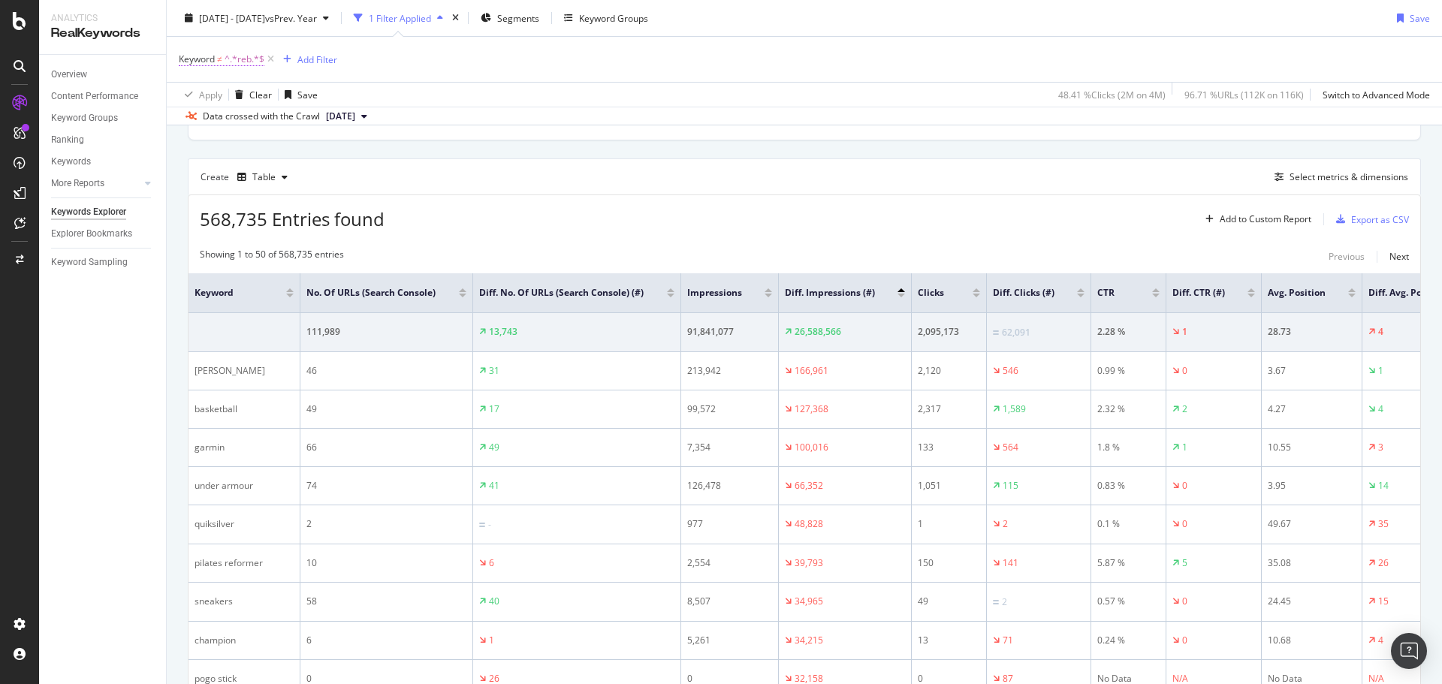
click at [214, 56] on span "Keyword" at bounding box center [197, 59] width 36 height 13
click at [236, 95] on span "Doesn't contain" at bounding box center [224, 94] width 65 height 13
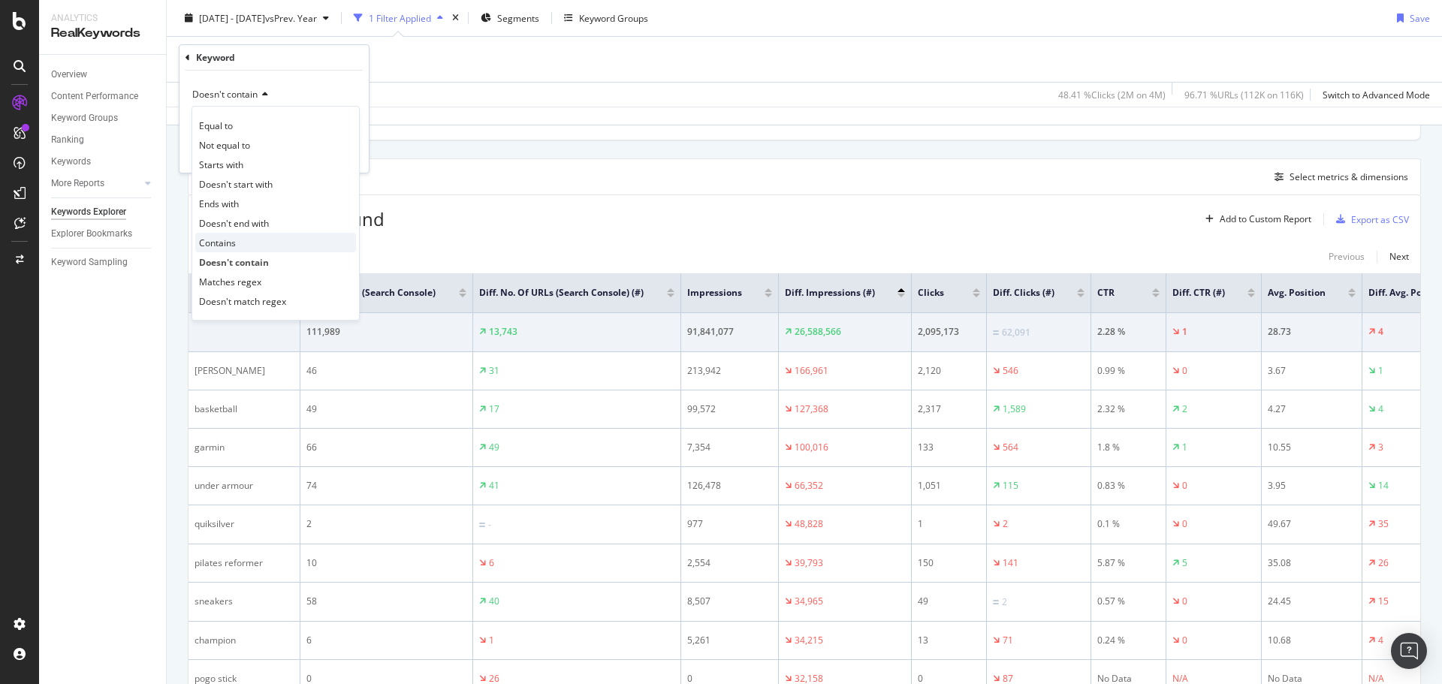
click at [220, 238] on span "Contains" at bounding box center [217, 243] width 37 height 13
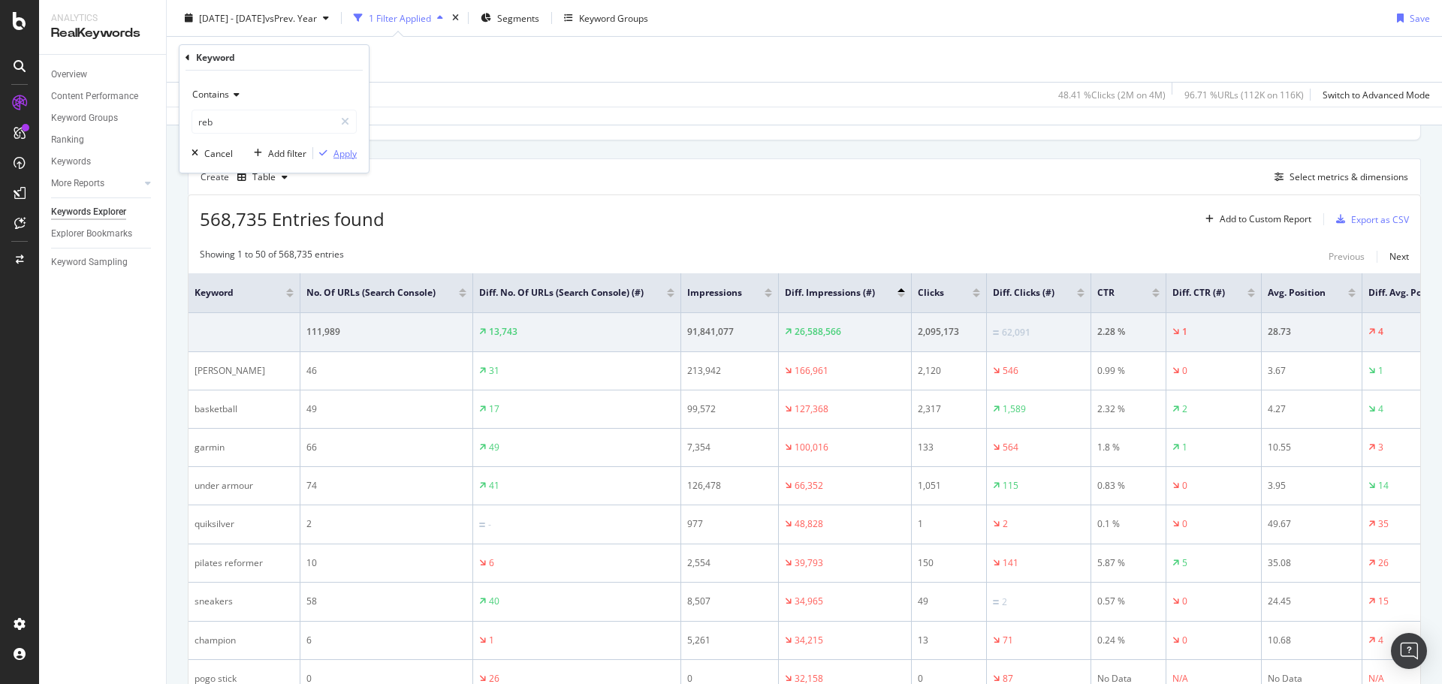
click at [336, 155] on div "Apply" at bounding box center [344, 153] width 23 height 13
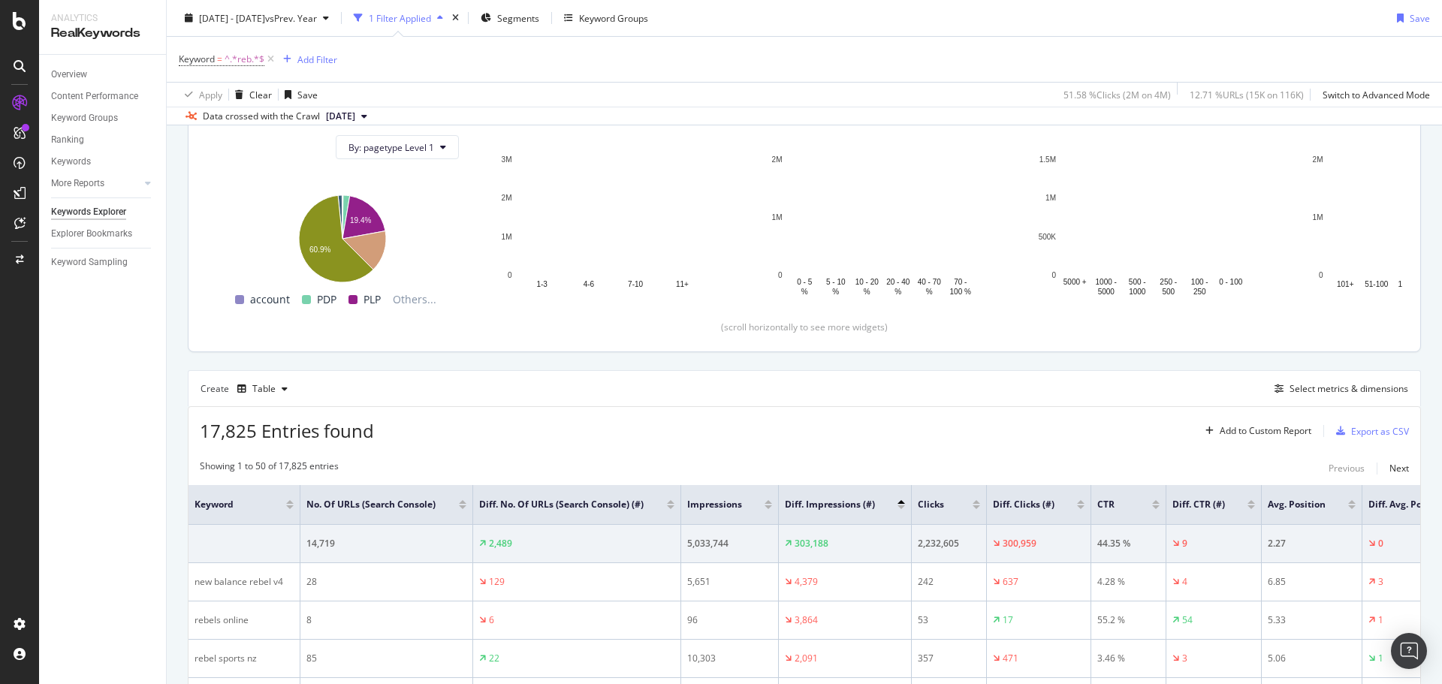
scroll to position [379, 0]
